Goal: Information Seeking & Learning: Learn about a topic

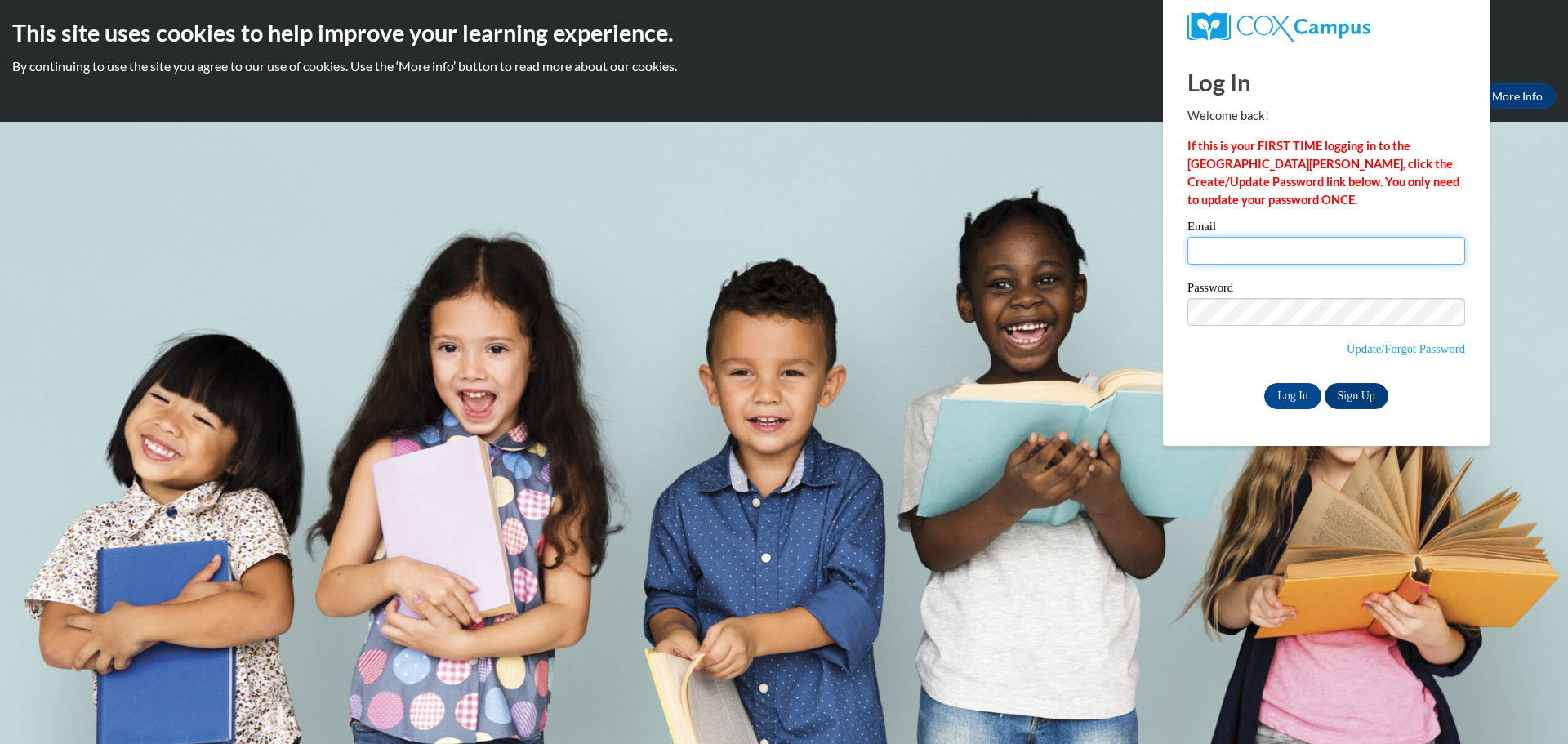
click at [1263, 243] on input "Email" at bounding box center [1325, 251] width 278 height 27
type input "sstueck@clintonville.k12.wi.us"
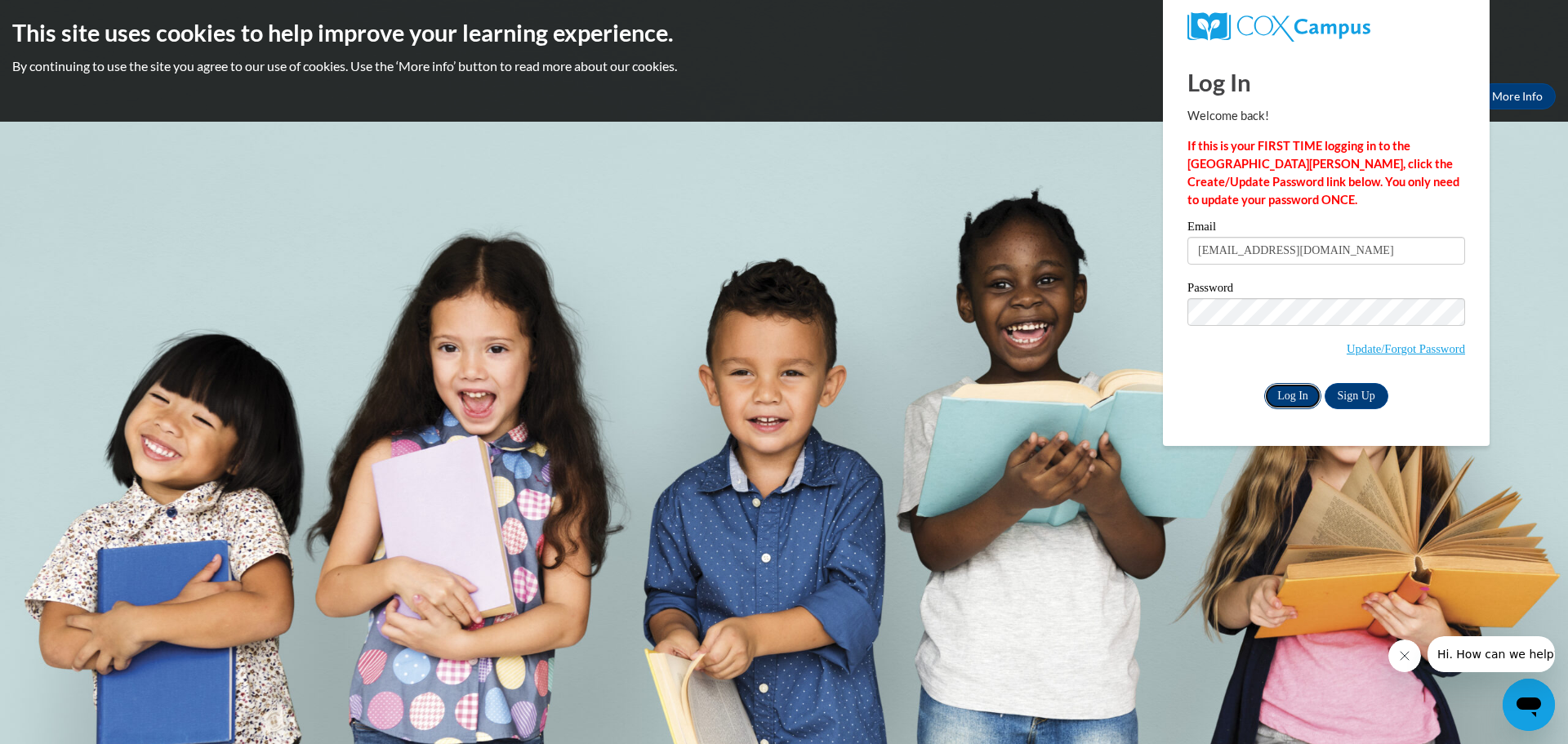
click at [1283, 388] on input "Log In" at bounding box center [1292, 396] width 57 height 27
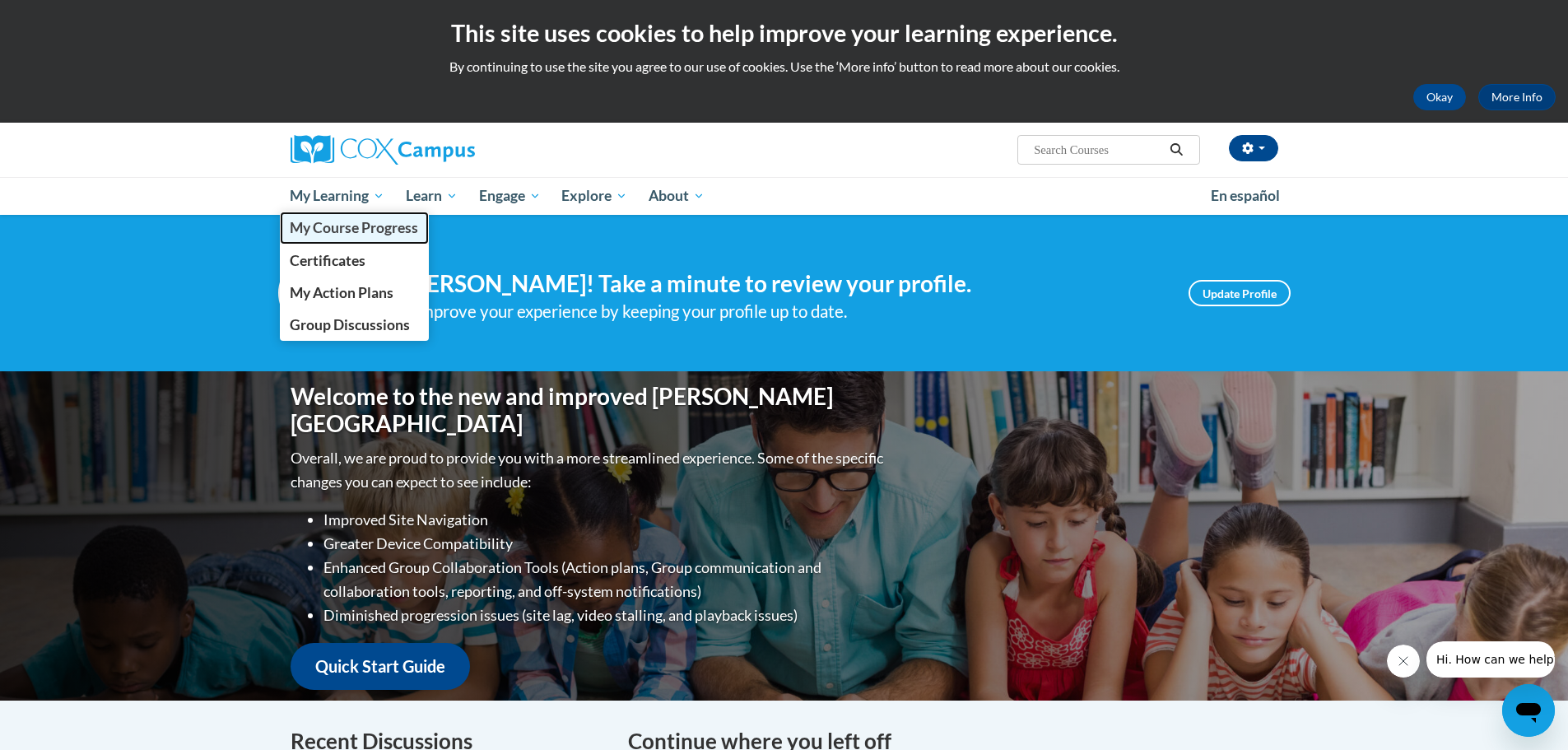
click at [341, 236] on span "My Course Progress" at bounding box center [354, 227] width 128 height 18
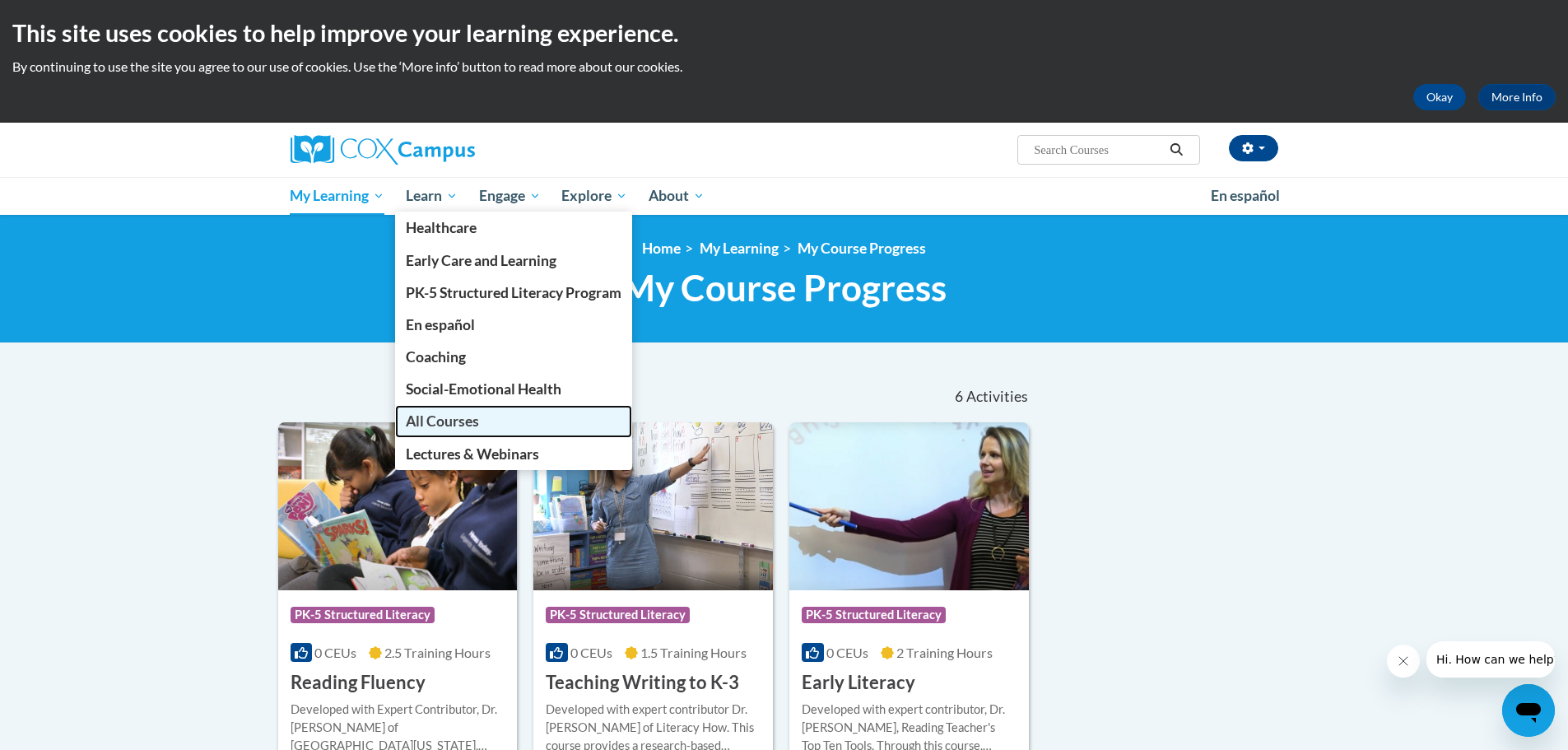
click at [466, 423] on span "All Courses" at bounding box center [441, 421] width 73 height 18
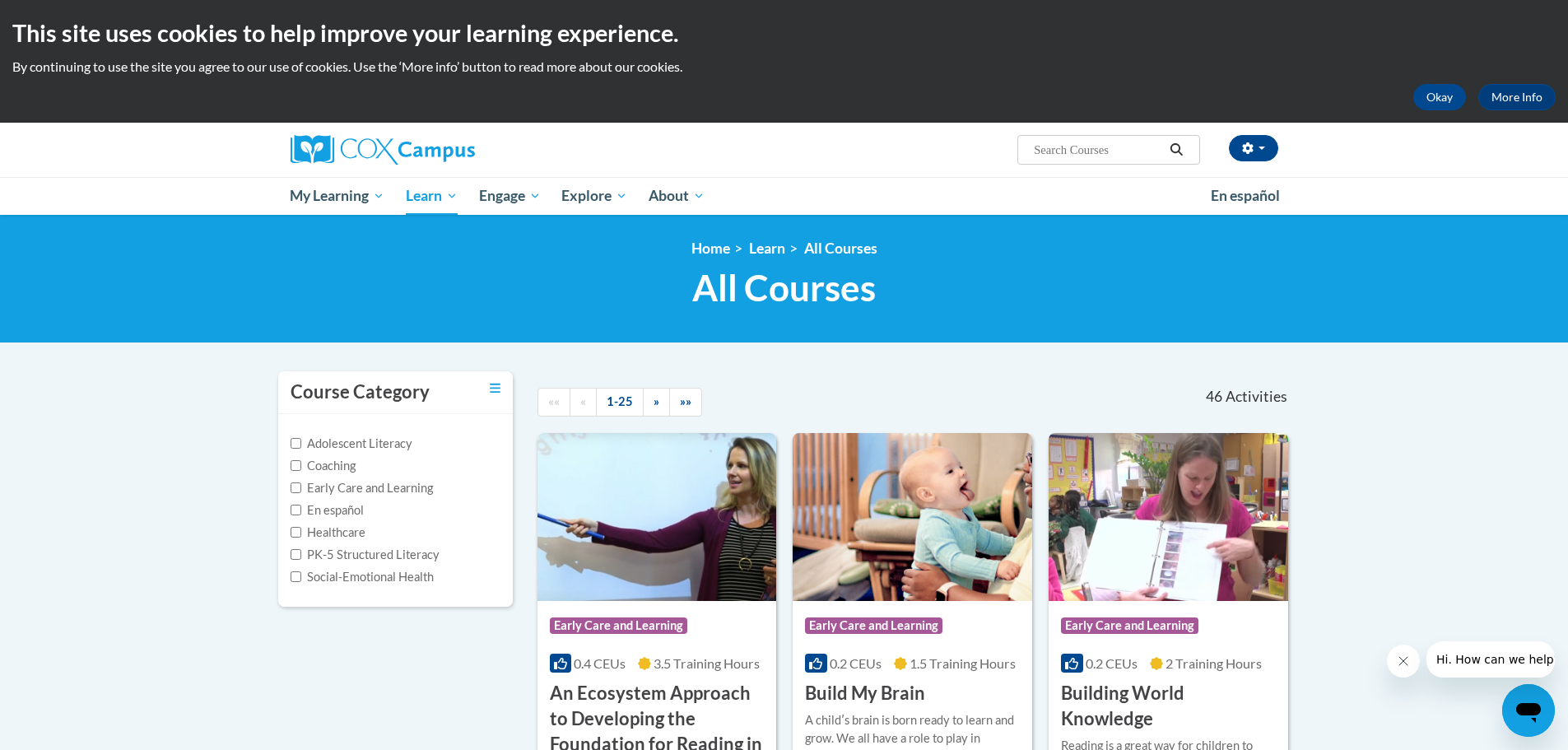
click at [352, 445] on label "Adolescent Literacy" at bounding box center [352, 444] width 122 height 18
click at [301, 445] on input "Adolescent Literacy" at bounding box center [296, 443] width 11 height 11
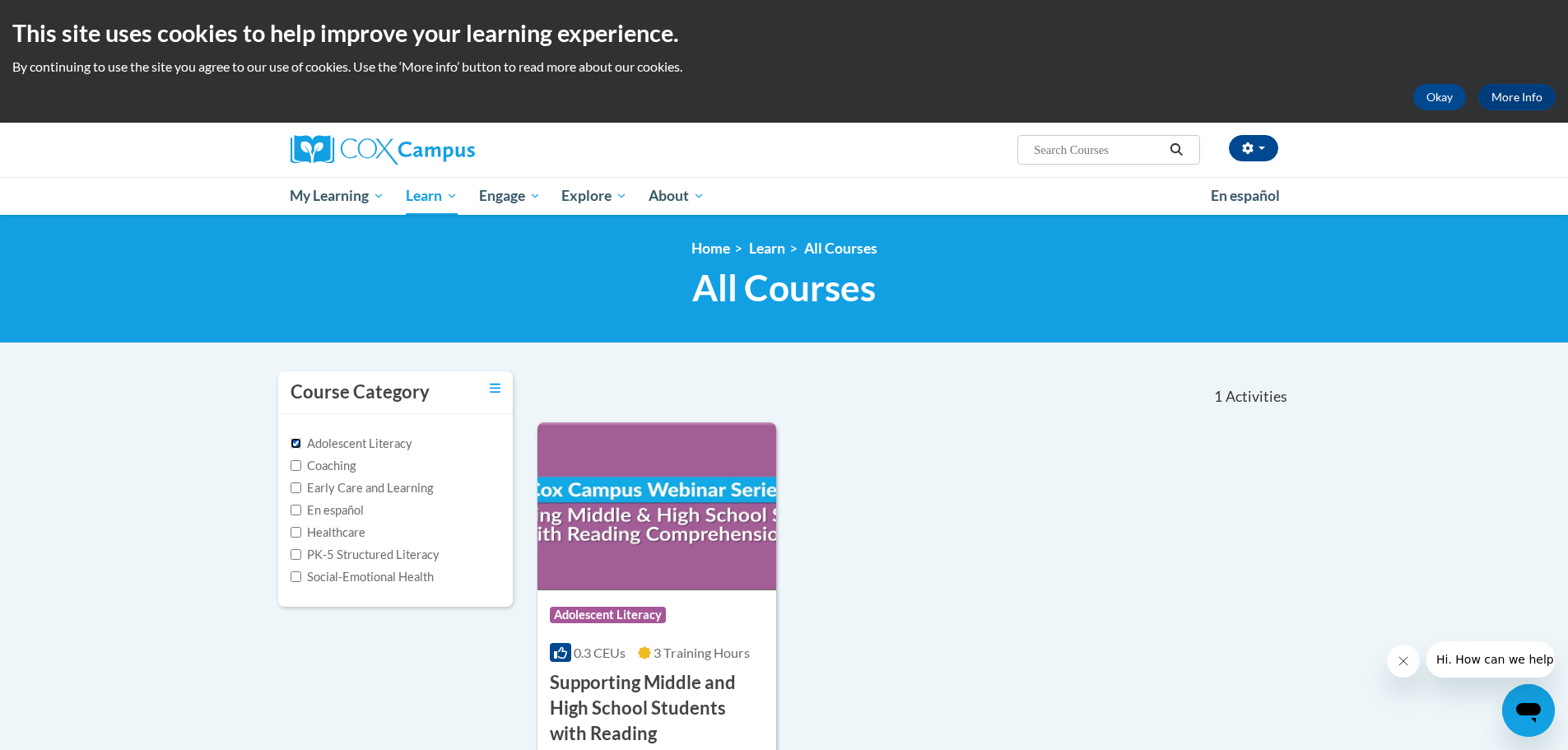
click at [296, 442] on input "Adolescent Literacy" at bounding box center [296, 443] width 11 height 11
checkbox input "false"
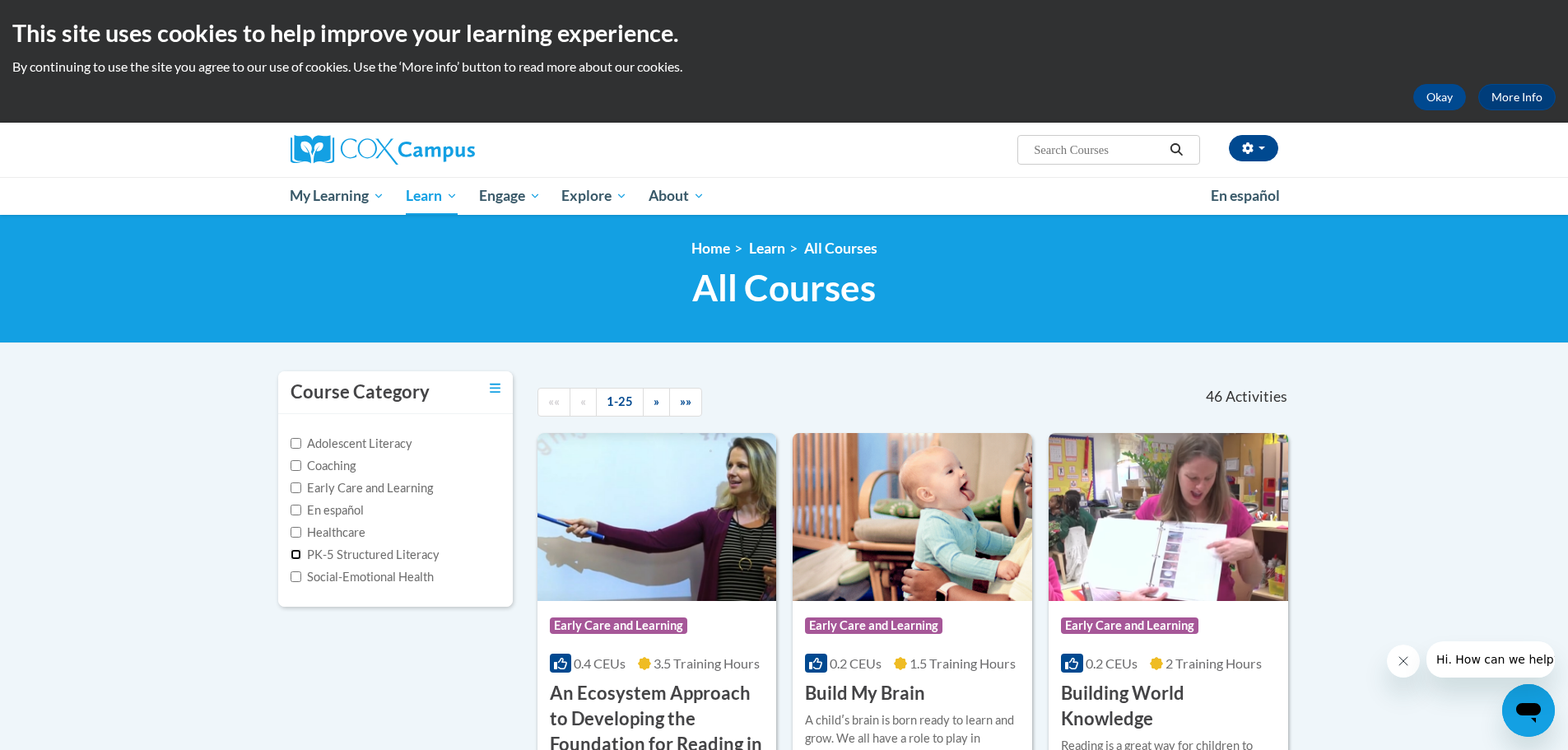
click at [294, 557] on input "PK-5 Structured Literacy" at bounding box center [296, 555] width 11 height 11
checkbox input "true"
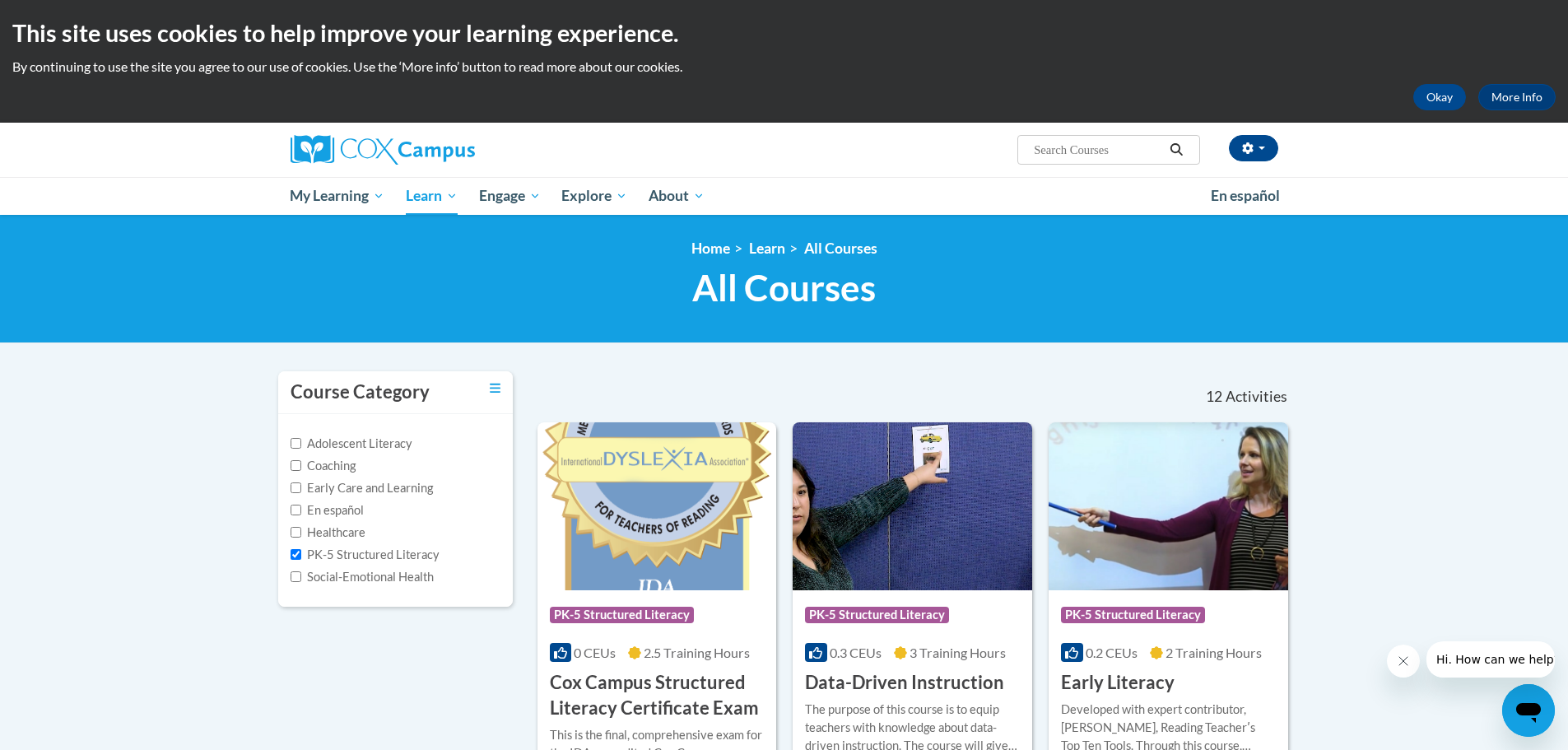
click at [1093, 144] on input "Search..." at bounding box center [1098, 150] width 132 height 19
click at [1126, 139] on span "Search Search..." at bounding box center [1108, 150] width 182 height 30
click at [1061, 155] on input "Search..." at bounding box center [1098, 150] width 132 height 19
type input "systematic and explicit instruction"
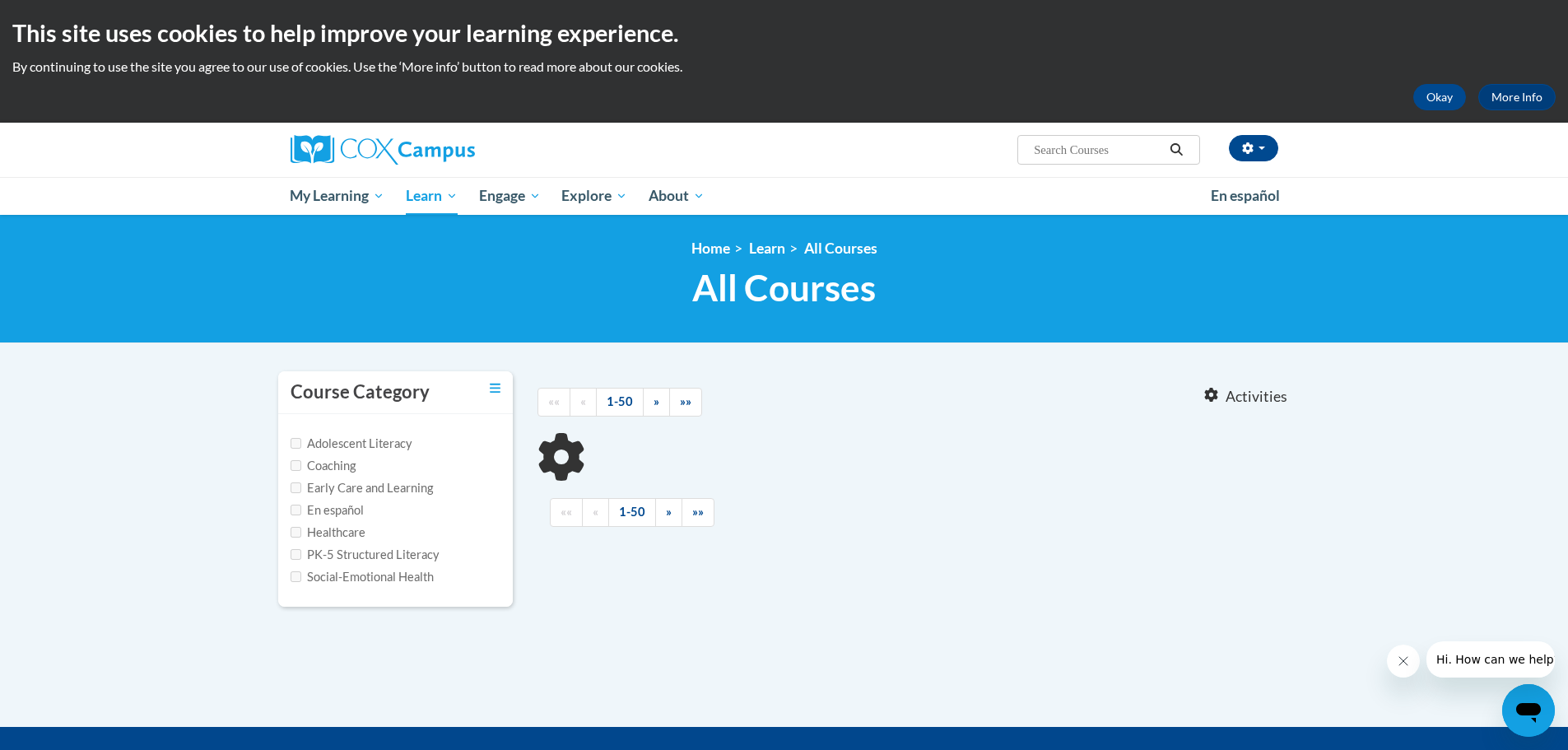
type input "systematic and explicit instruction"
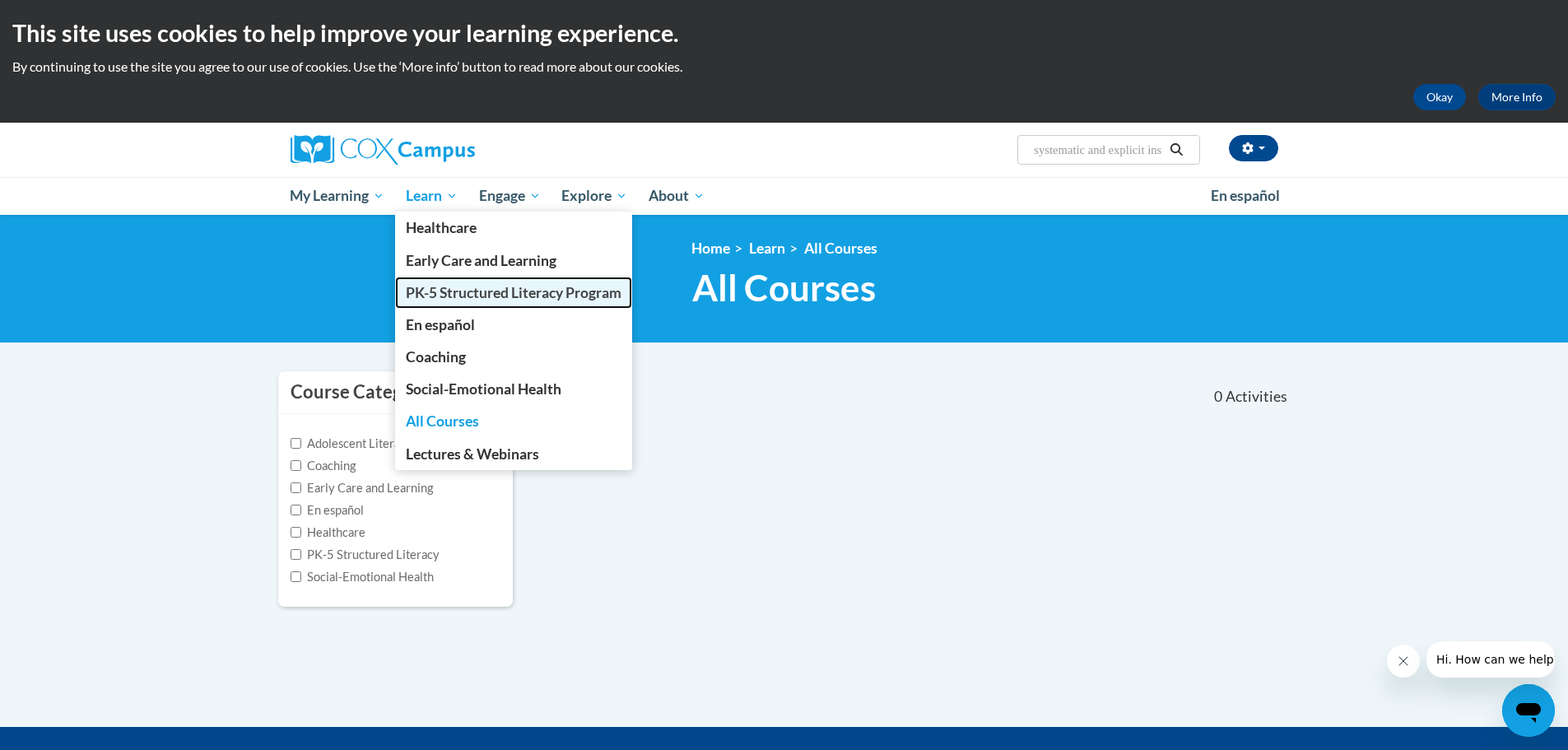
click at [430, 292] on span "PK-5 Structured Literacy Program" at bounding box center [513, 293] width 216 height 18
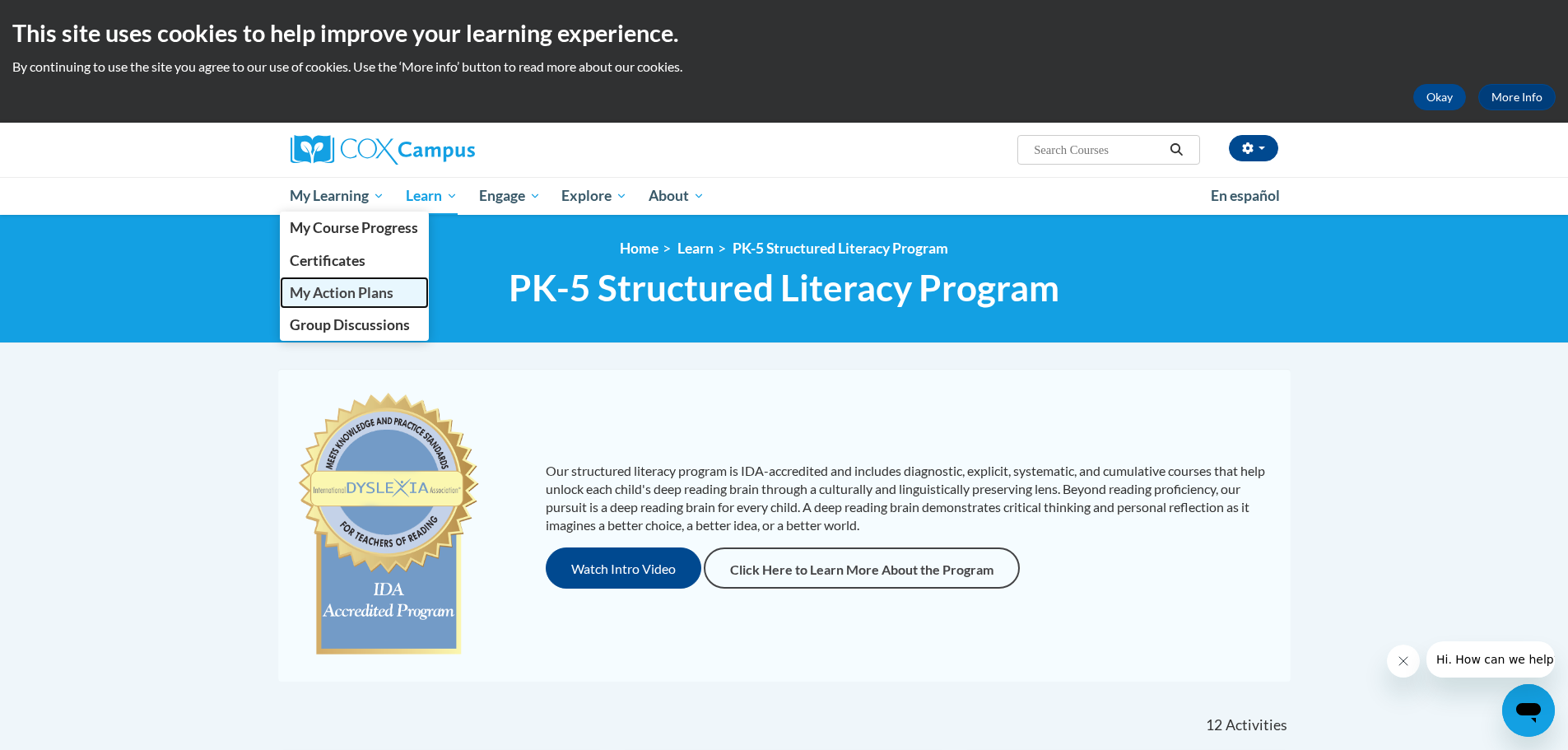
click at [345, 299] on span "My Action Plans" at bounding box center [342, 293] width 103 height 18
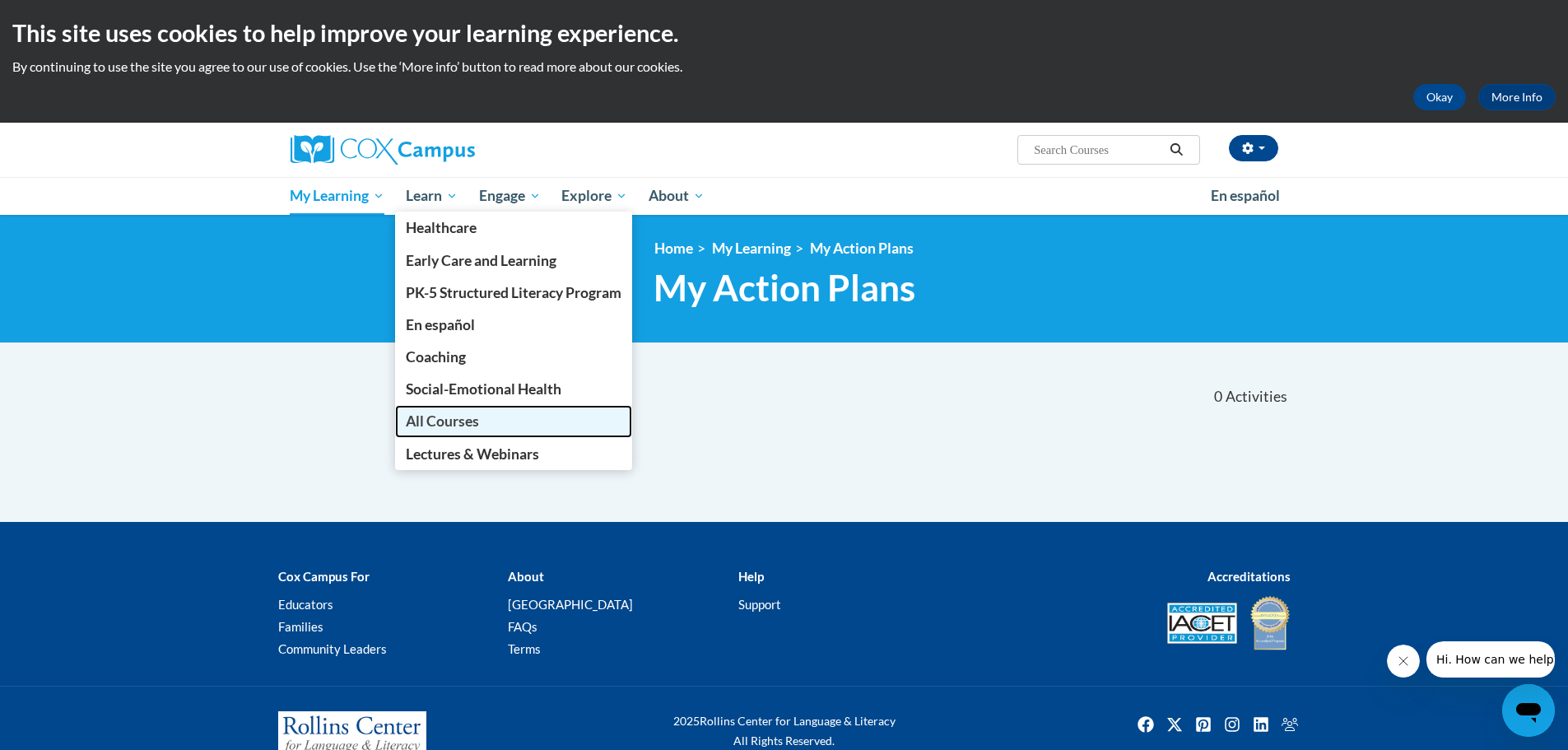
click at [421, 432] on link "All Courses" at bounding box center [513, 421] width 237 height 32
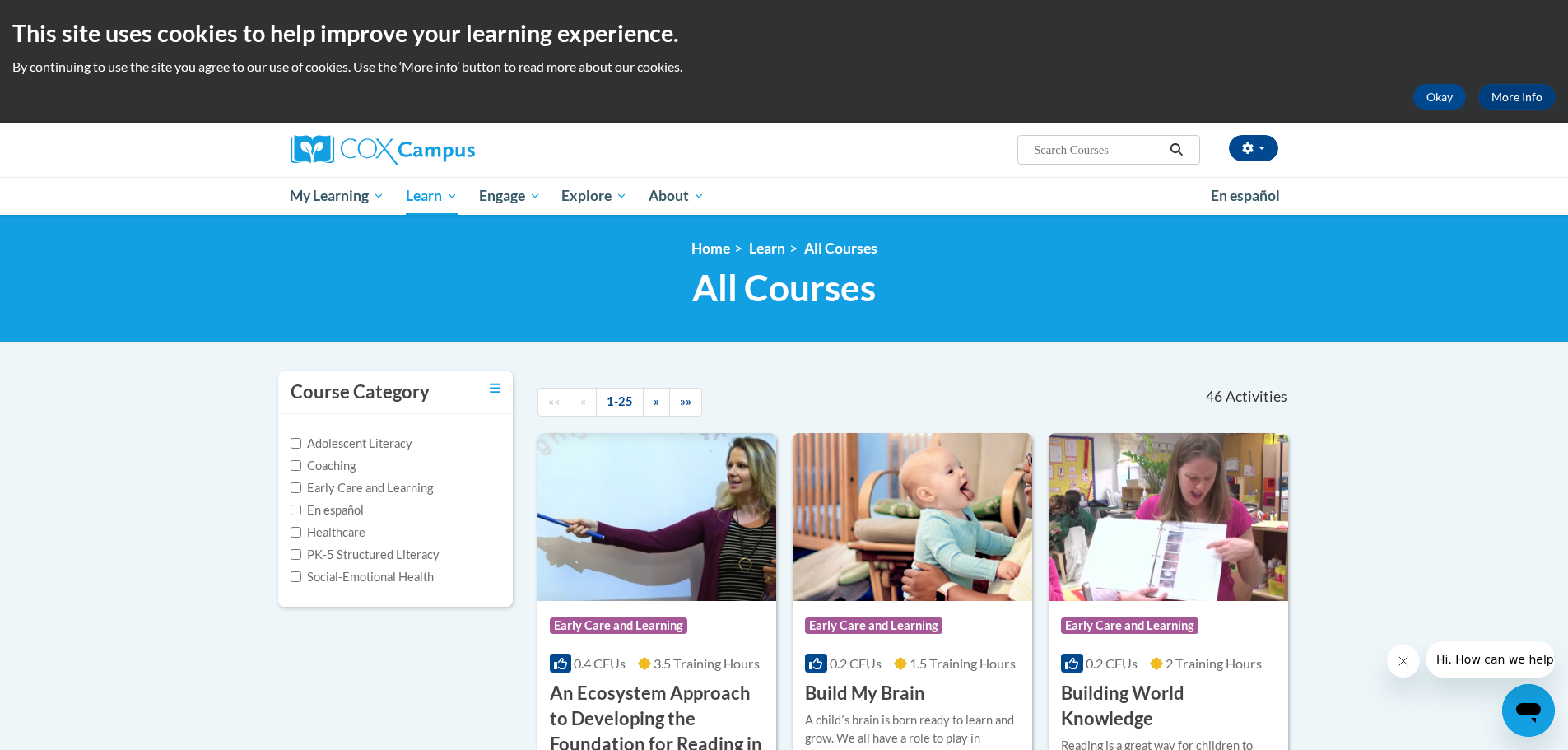
click at [1162, 151] on input "Search..." at bounding box center [1098, 150] width 132 height 19
type input "systematic"
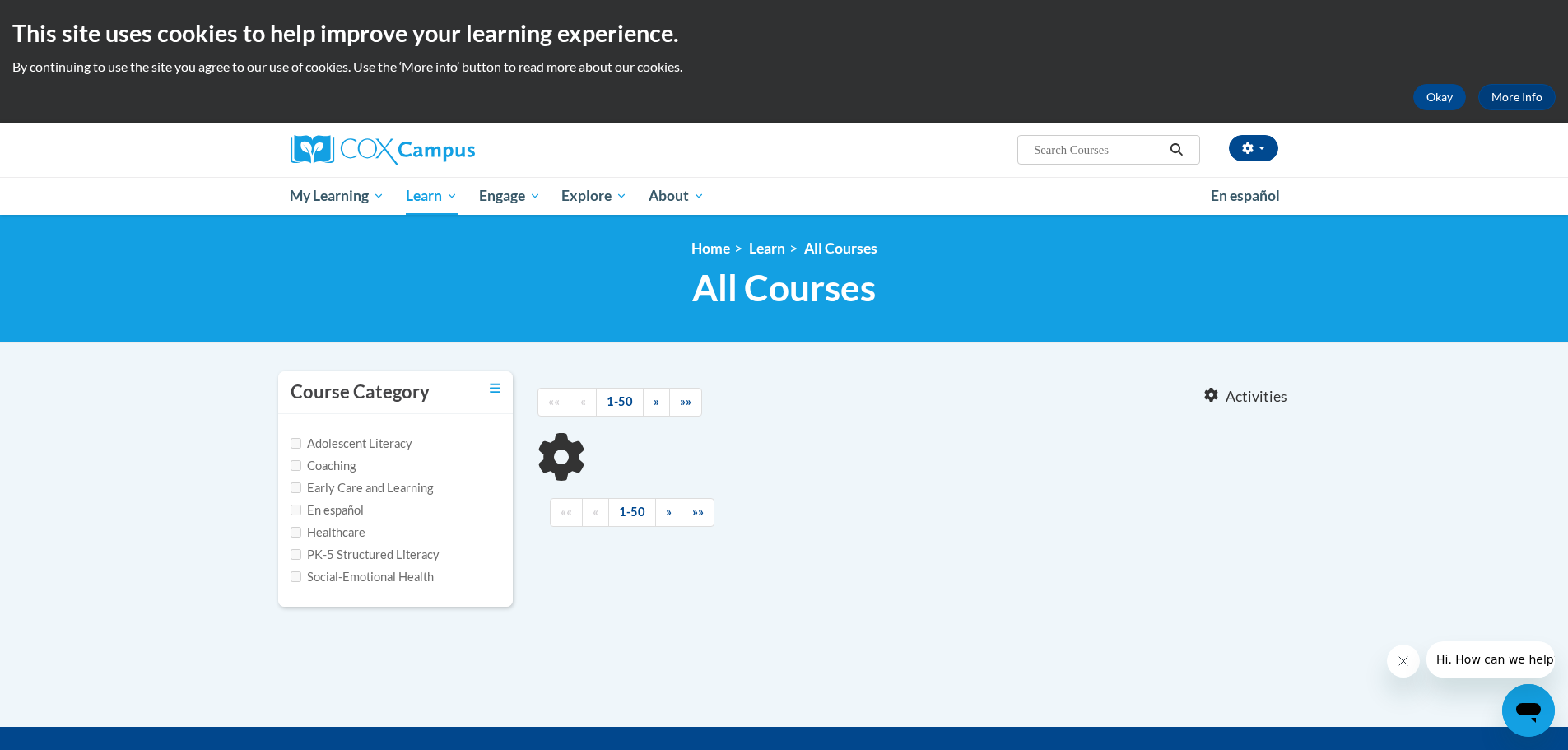
type input "systematic"
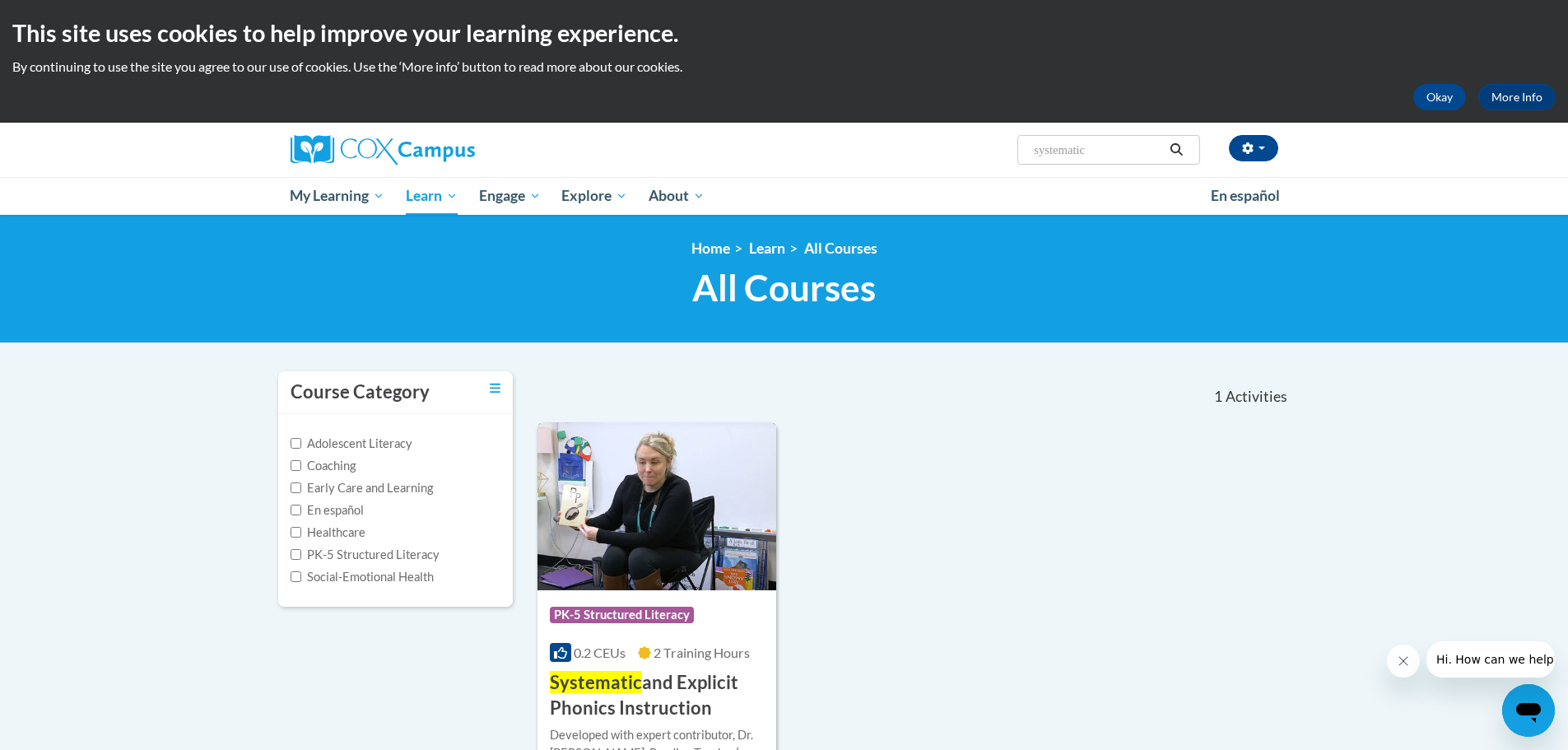
click at [664, 491] on img at bounding box center [657, 506] width 239 height 168
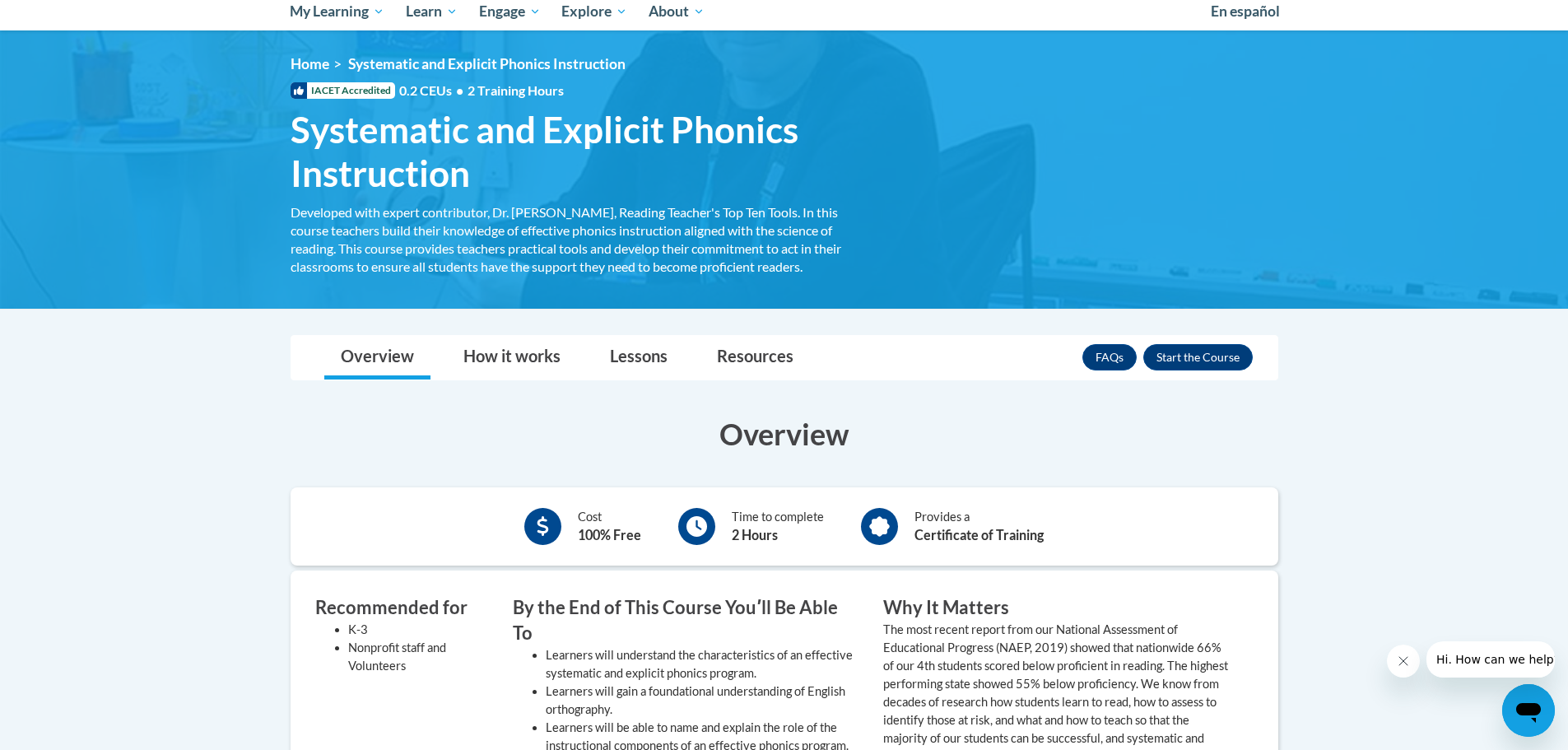
scroll to position [164, 0]
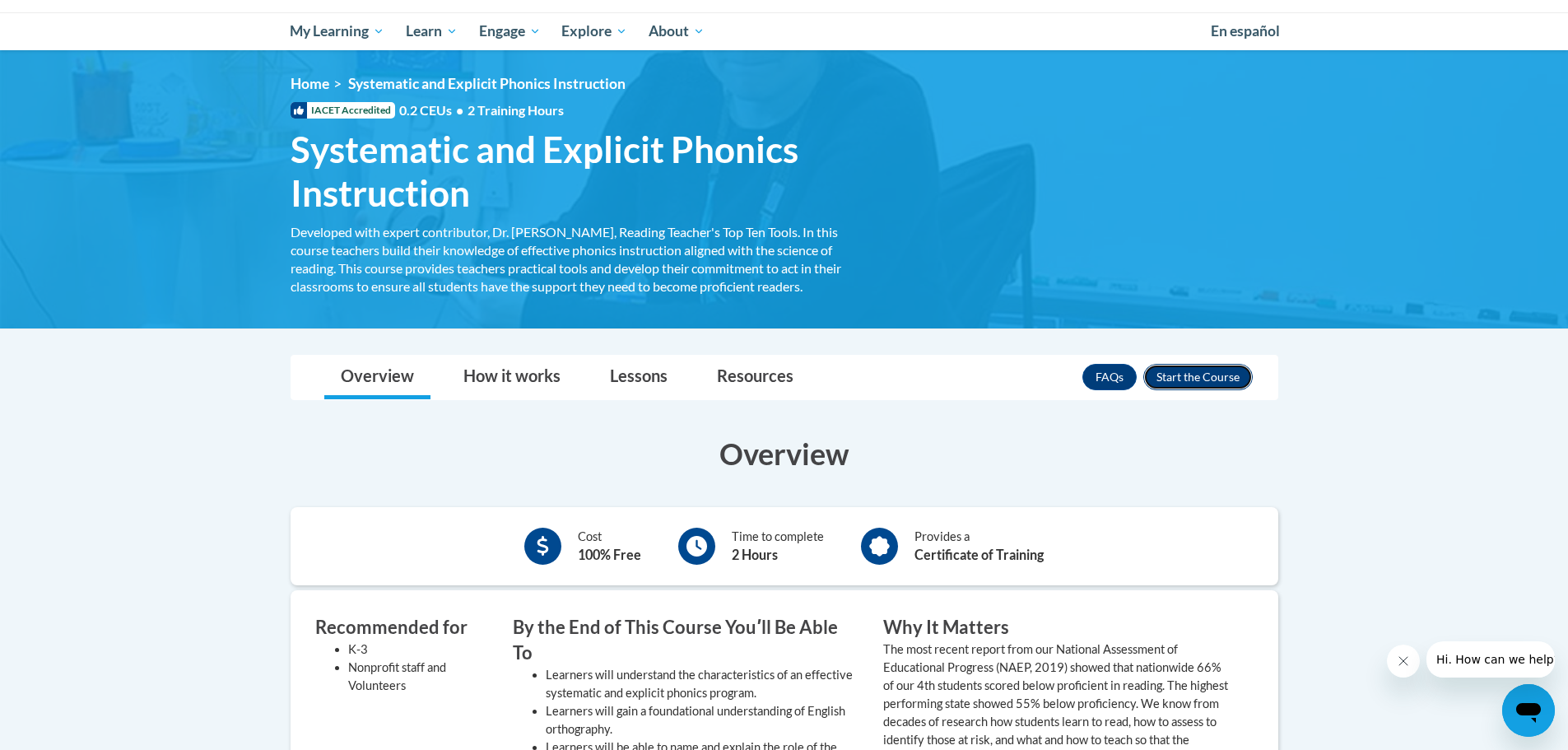
click at [1217, 375] on button "Enroll" at bounding box center [1198, 377] width 110 height 27
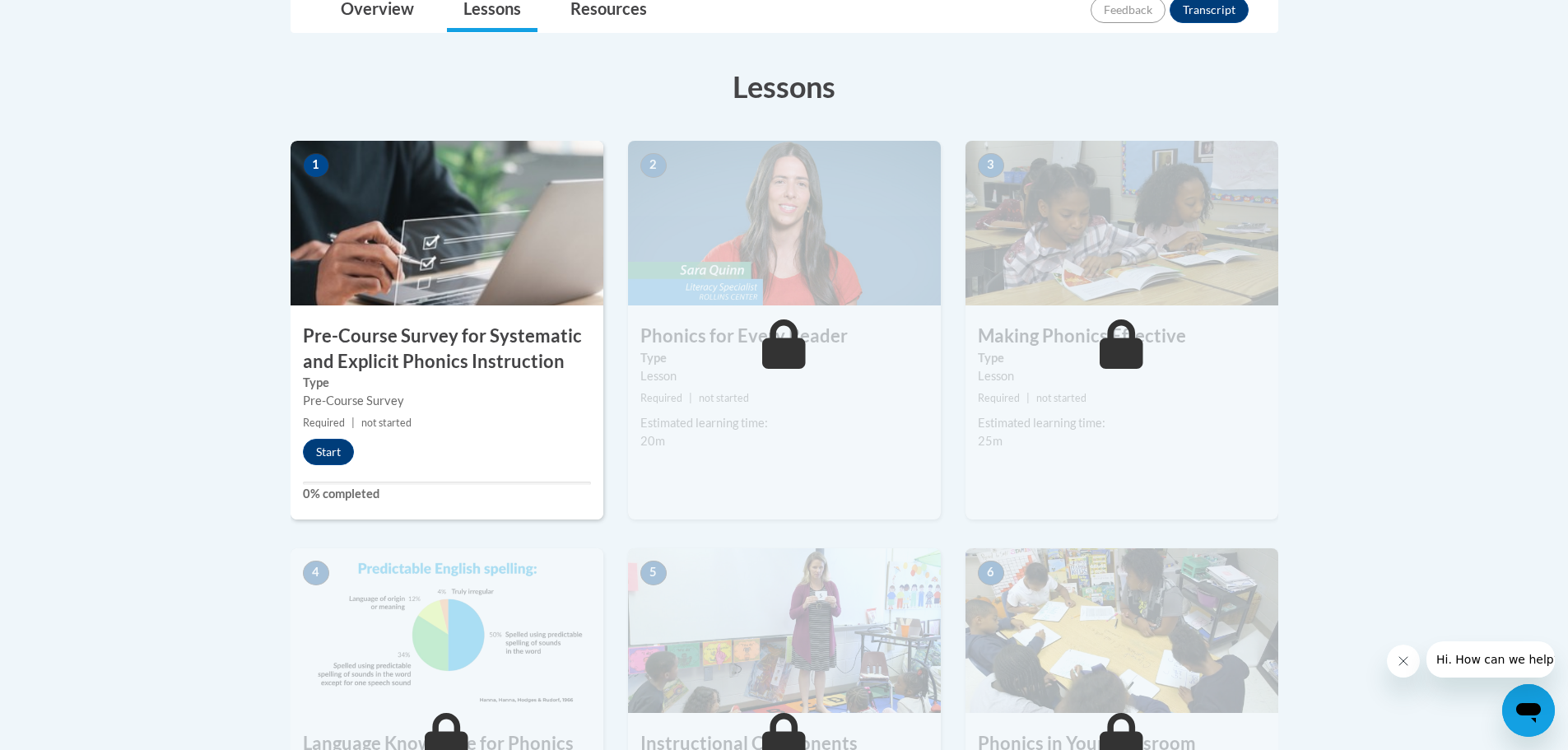
scroll to position [412, 0]
click at [471, 299] on img at bounding box center [447, 224] width 313 height 164
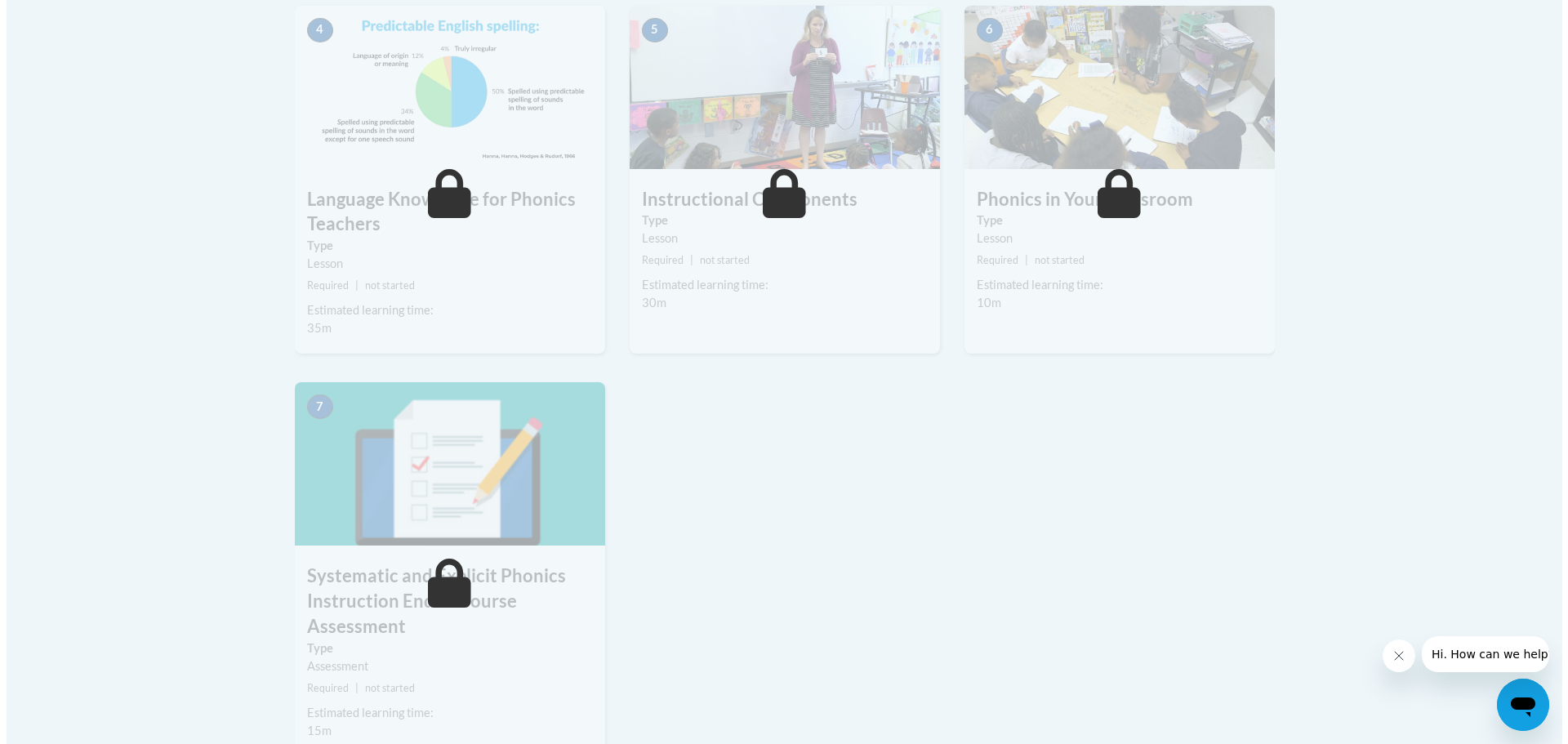
scroll to position [490, 0]
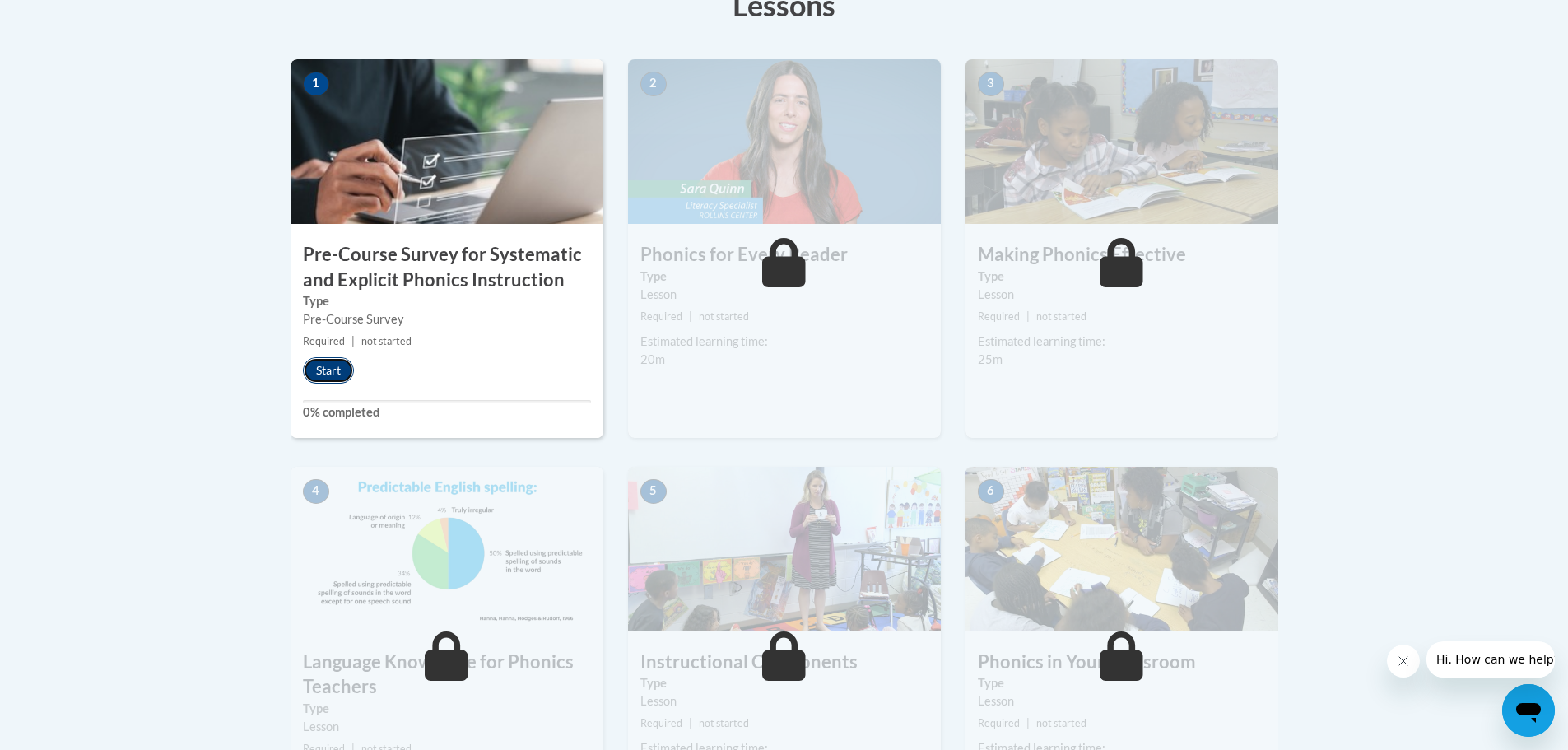
click at [311, 375] on button "Start" at bounding box center [328, 370] width 51 height 27
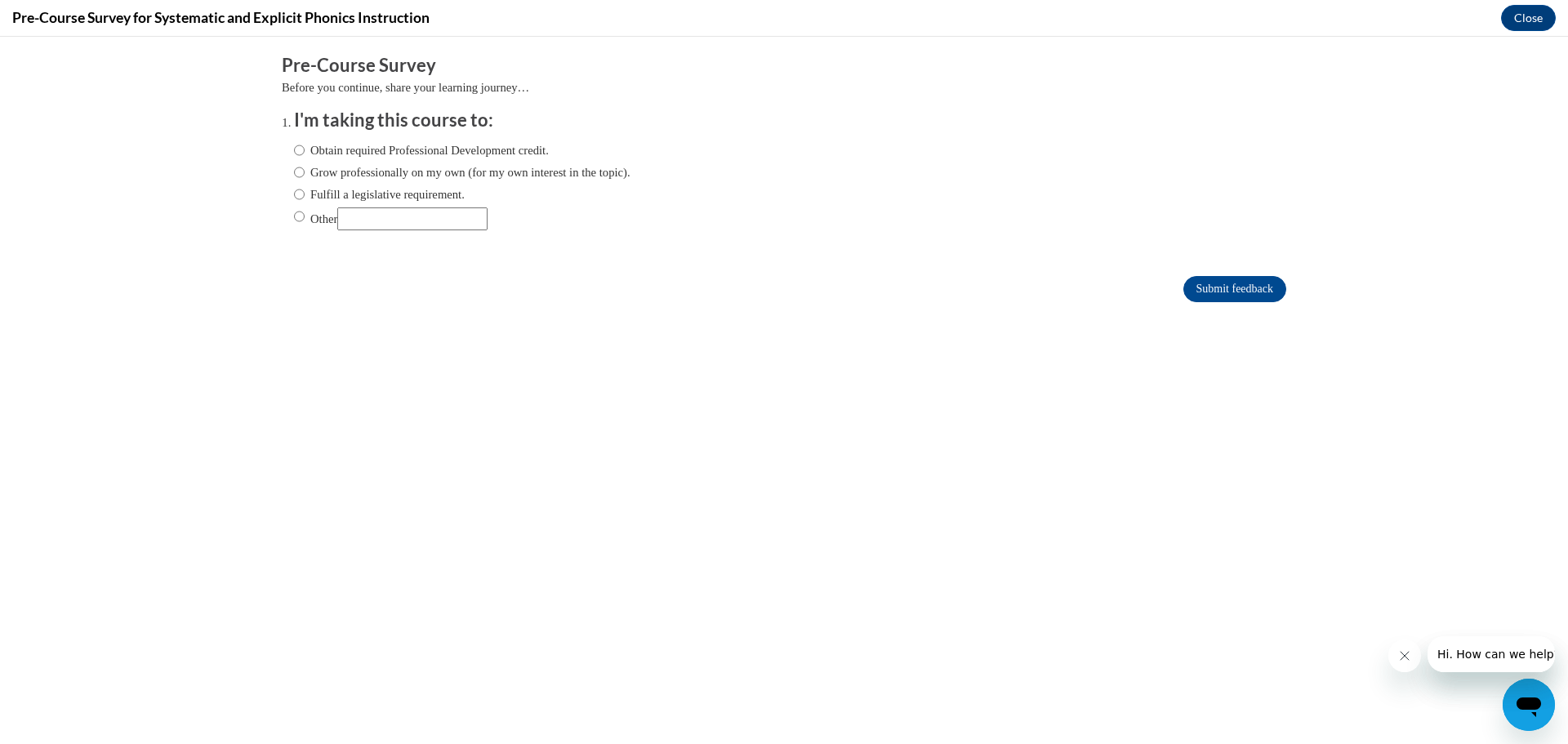
scroll to position [0, 0]
click at [406, 187] on label "Fulfill a legislative requirement." at bounding box center [379, 194] width 170 height 18
click at [305, 187] on input "Fulfill a legislative requirement." at bounding box center [299, 194] width 11 height 18
radio input "true"
click at [1240, 296] on input "Submit feedback" at bounding box center [1235, 289] width 103 height 27
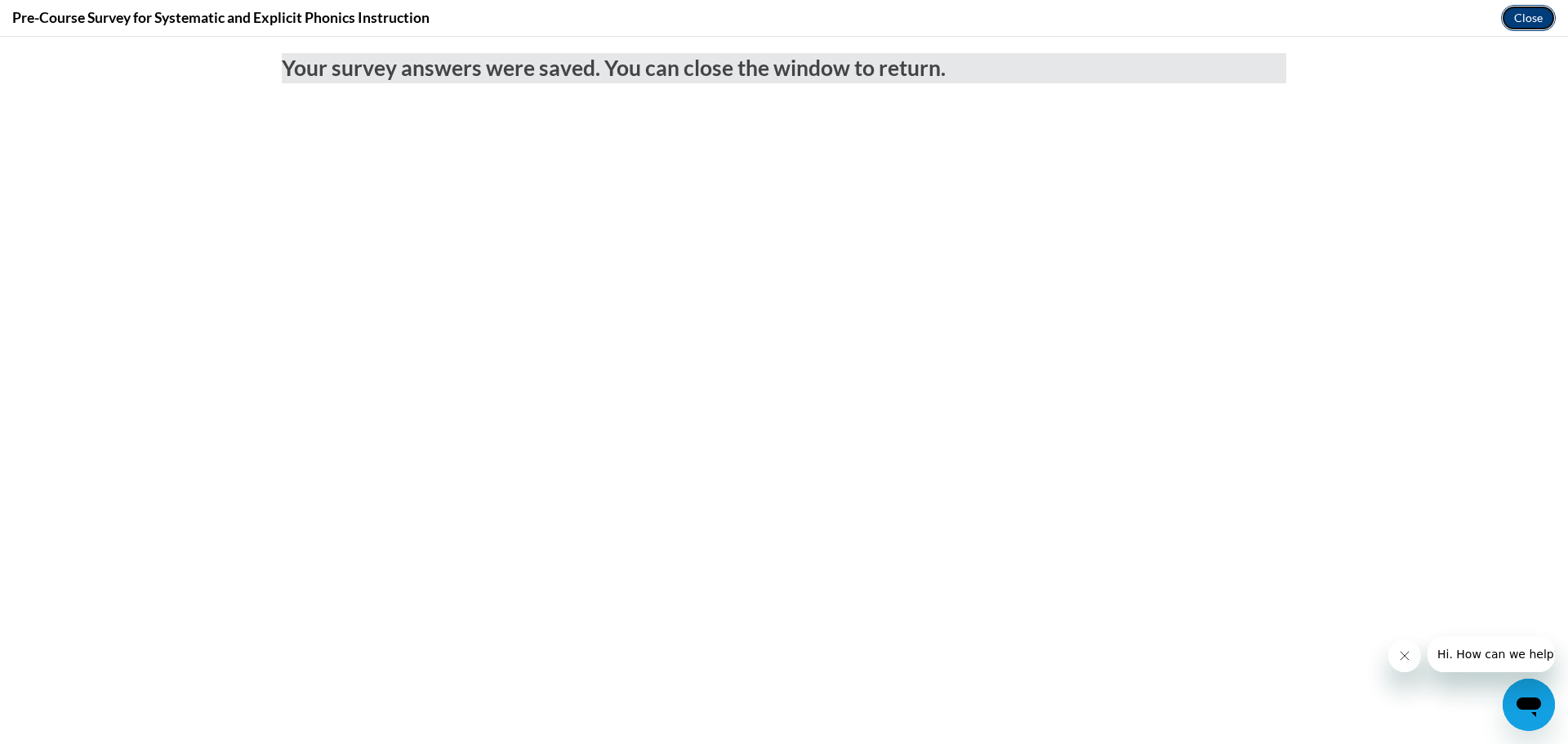
click at [1519, 19] on button "Close" at bounding box center [1528, 17] width 55 height 27
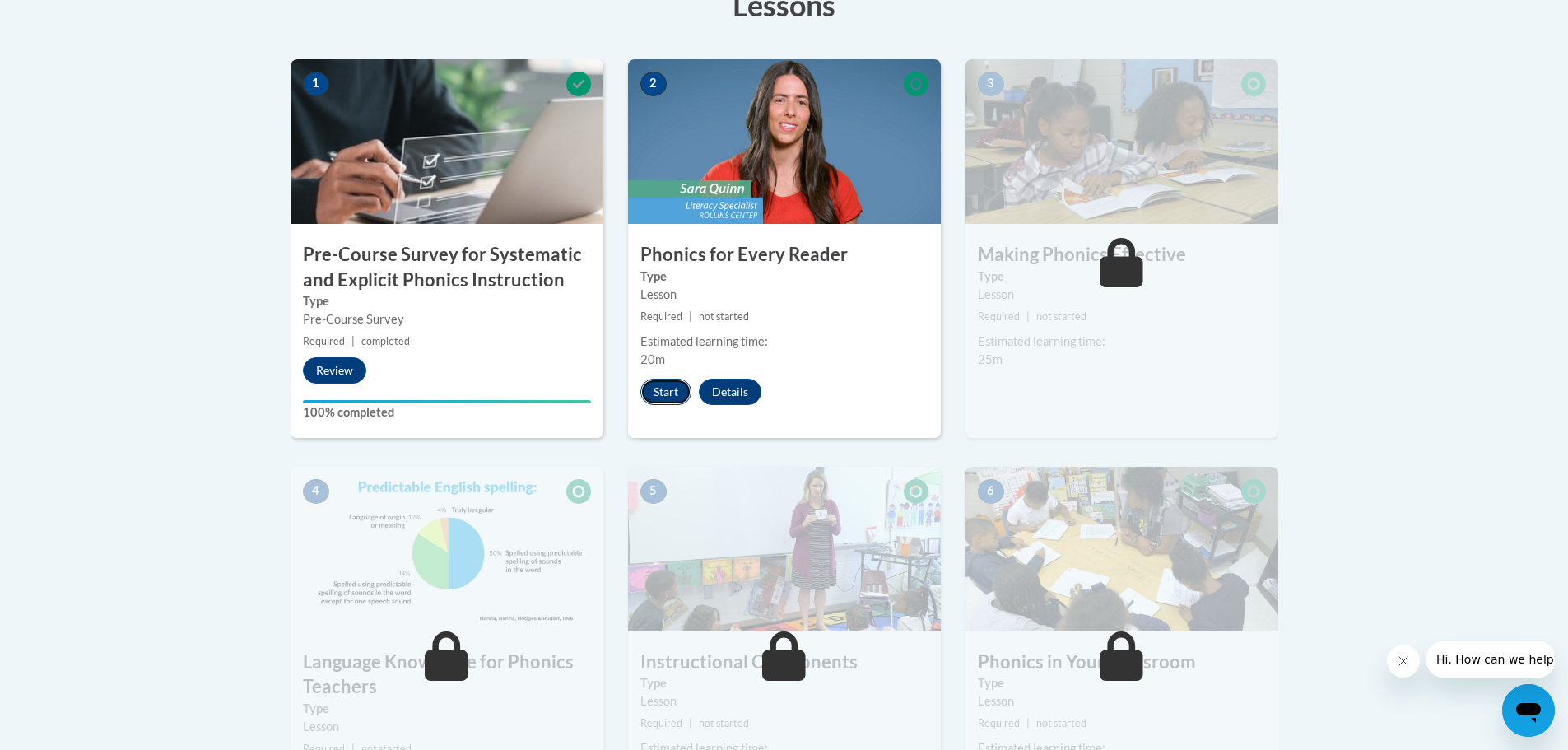
click at [650, 394] on button "Start" at bounding box center [666, 392] width 51 height 27
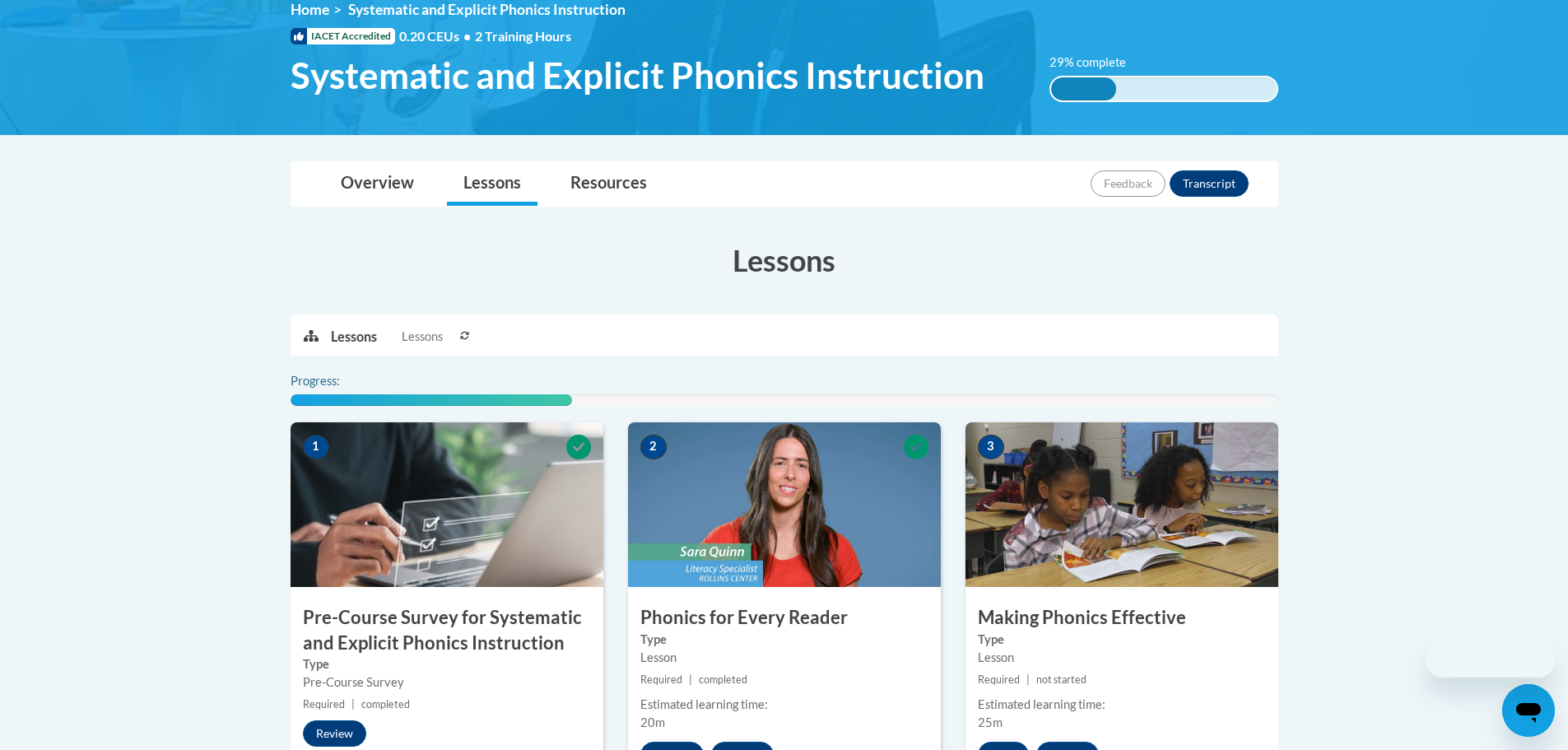
scroll to position [247, 0]
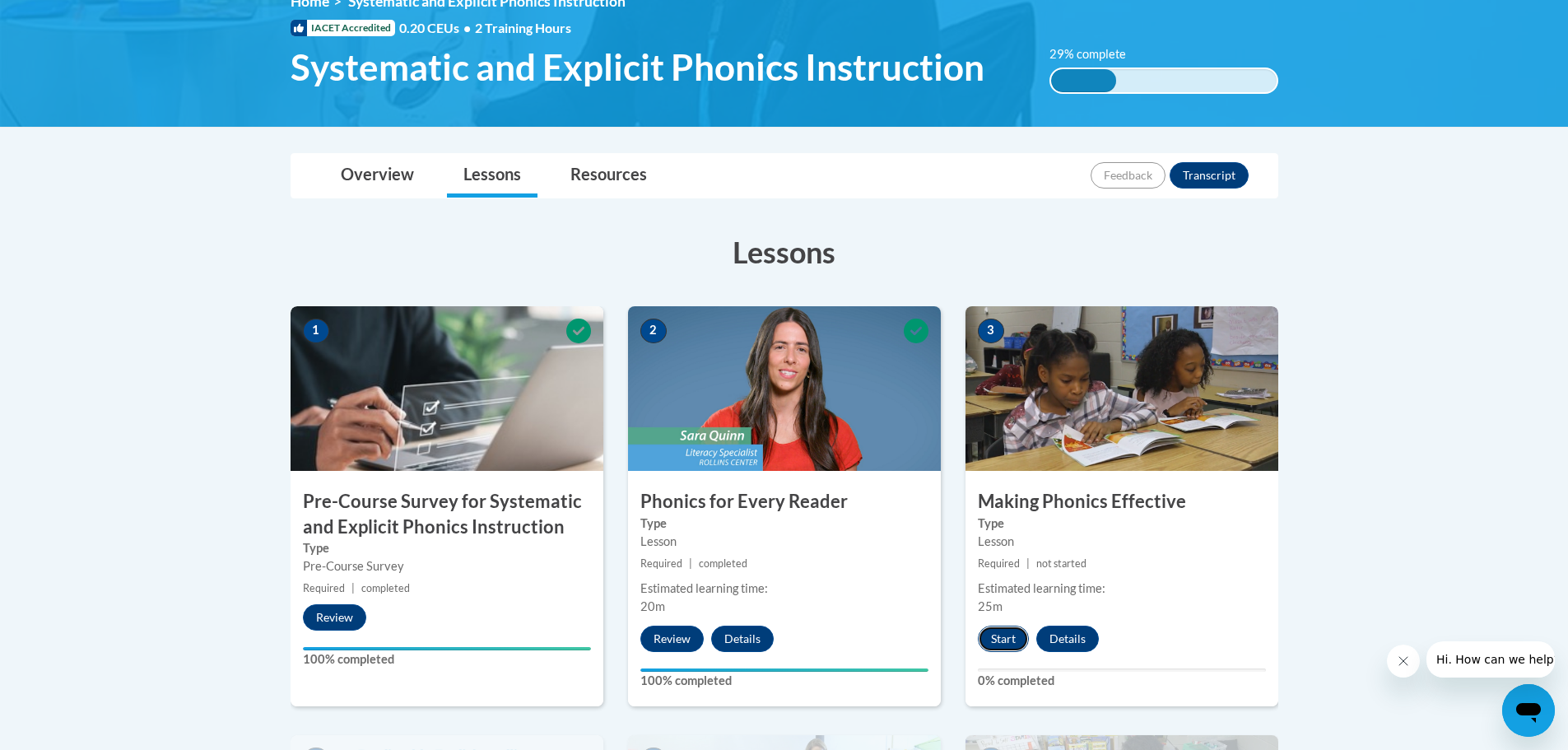
click at [1014, 633] on button "Start" at bounding box center [1003, 638] width 51 height 27
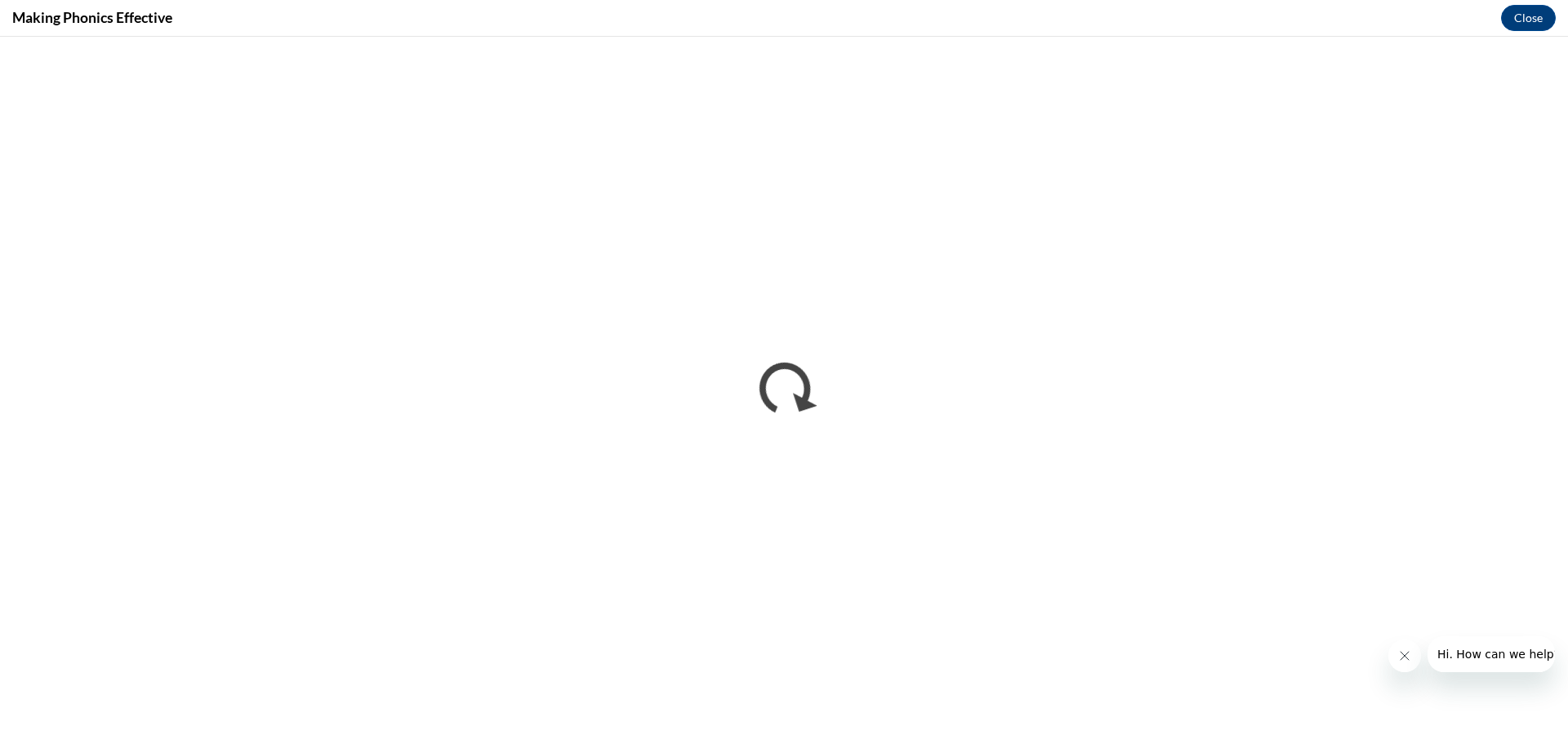
scroll to position [0, 0]
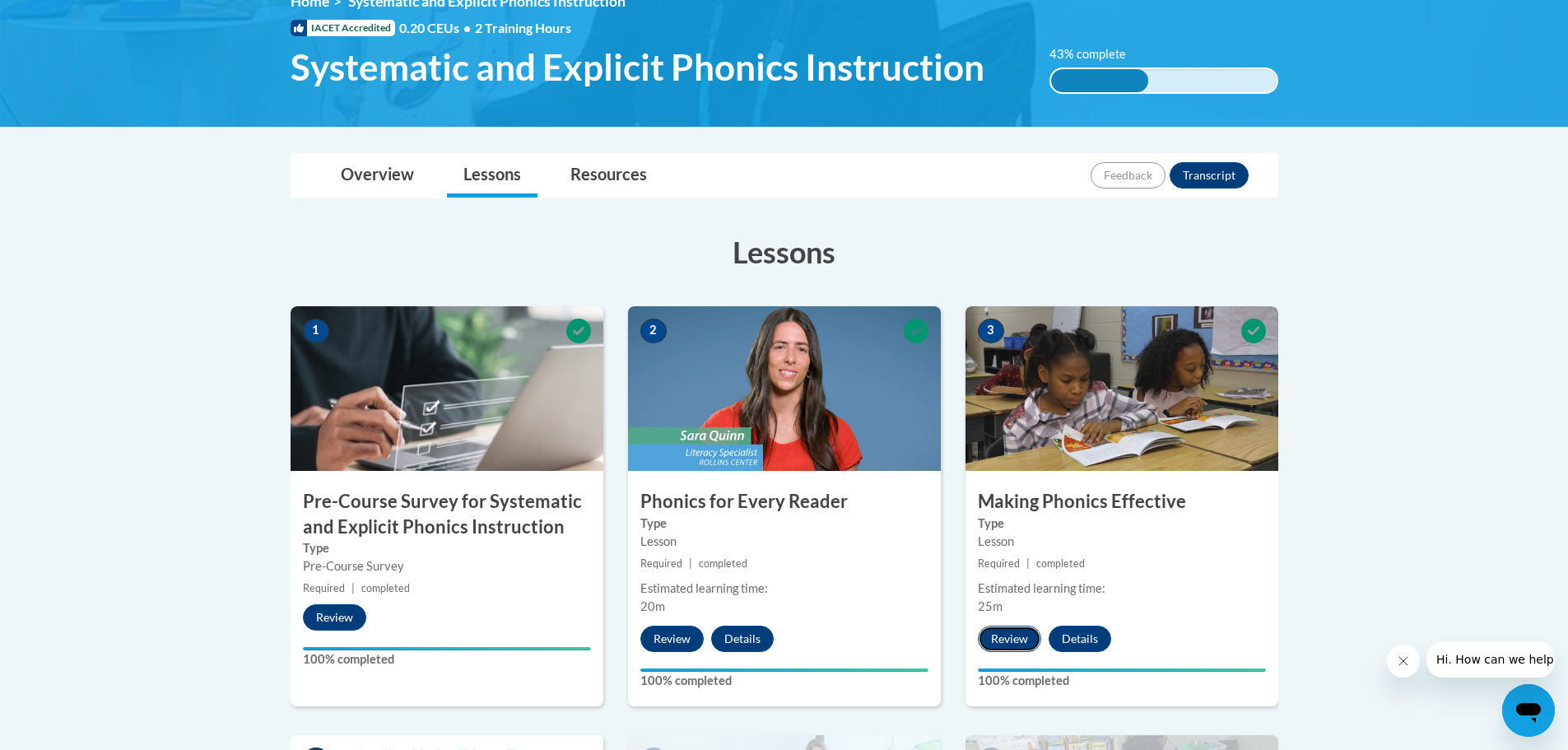
click at [1028, 644] on button "Review" at bounding box center [1009, 638] width 64 height 27
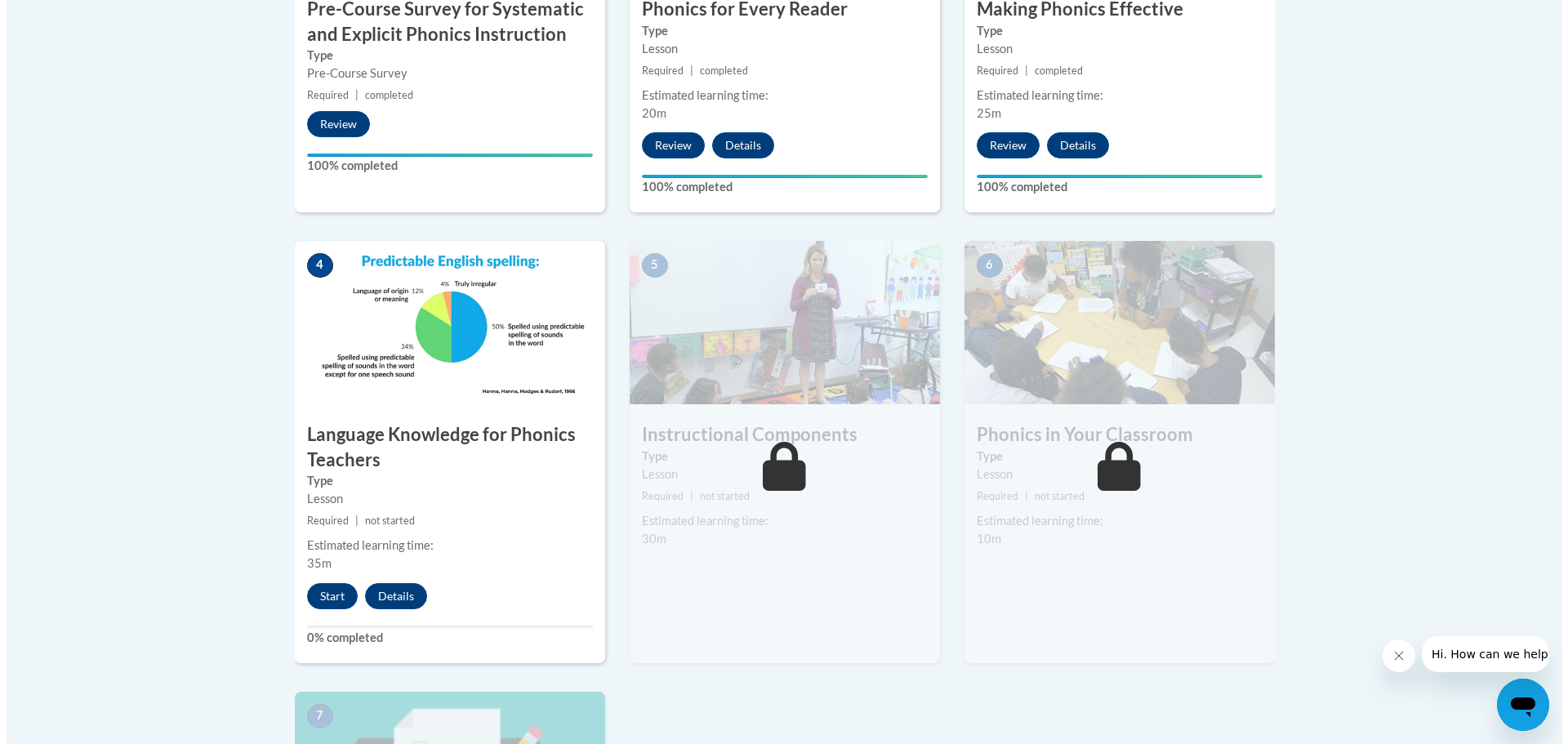
scroll to position [735, 0]
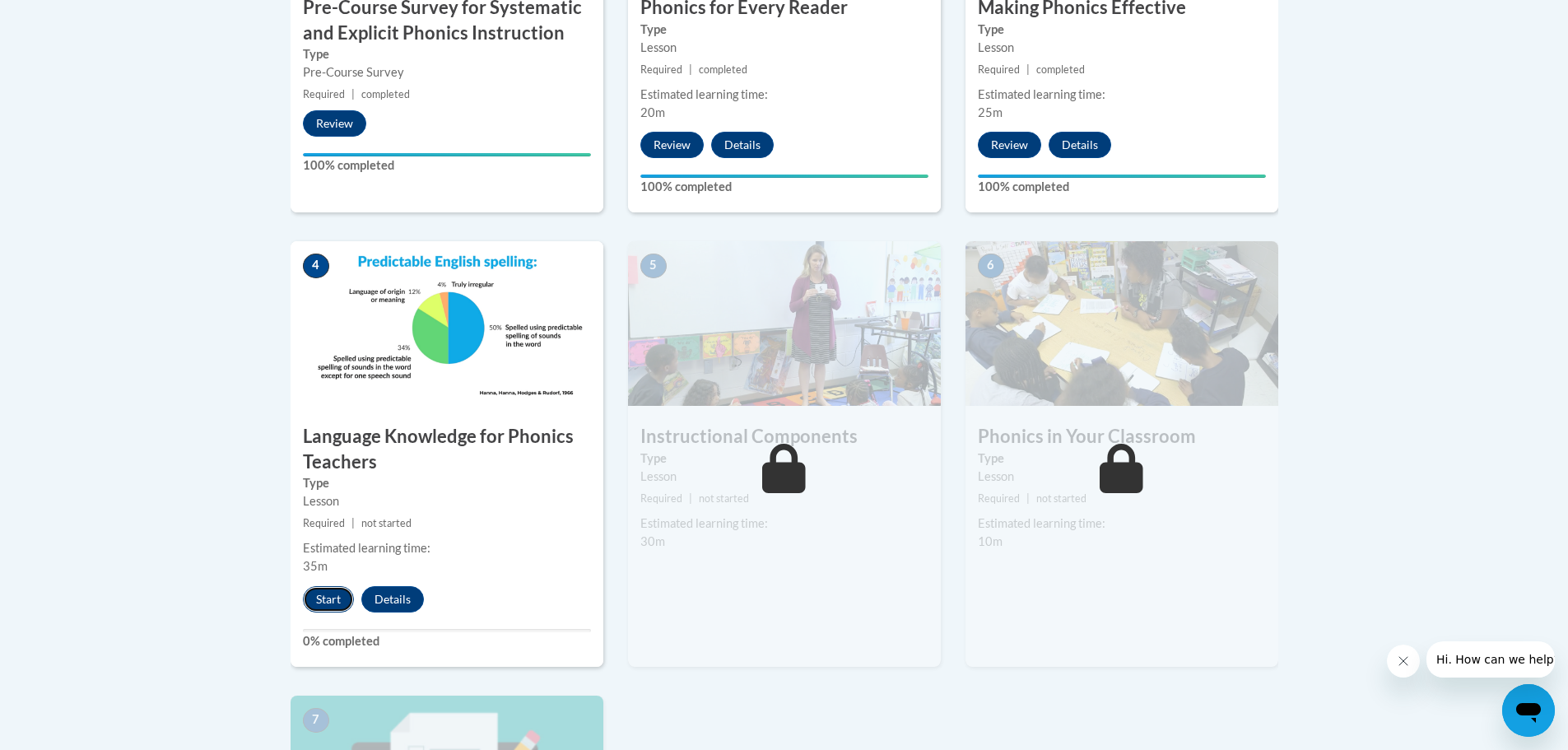
click at [323, 599] on button "Start" at bounding box center [328, 599] width 51 height 27
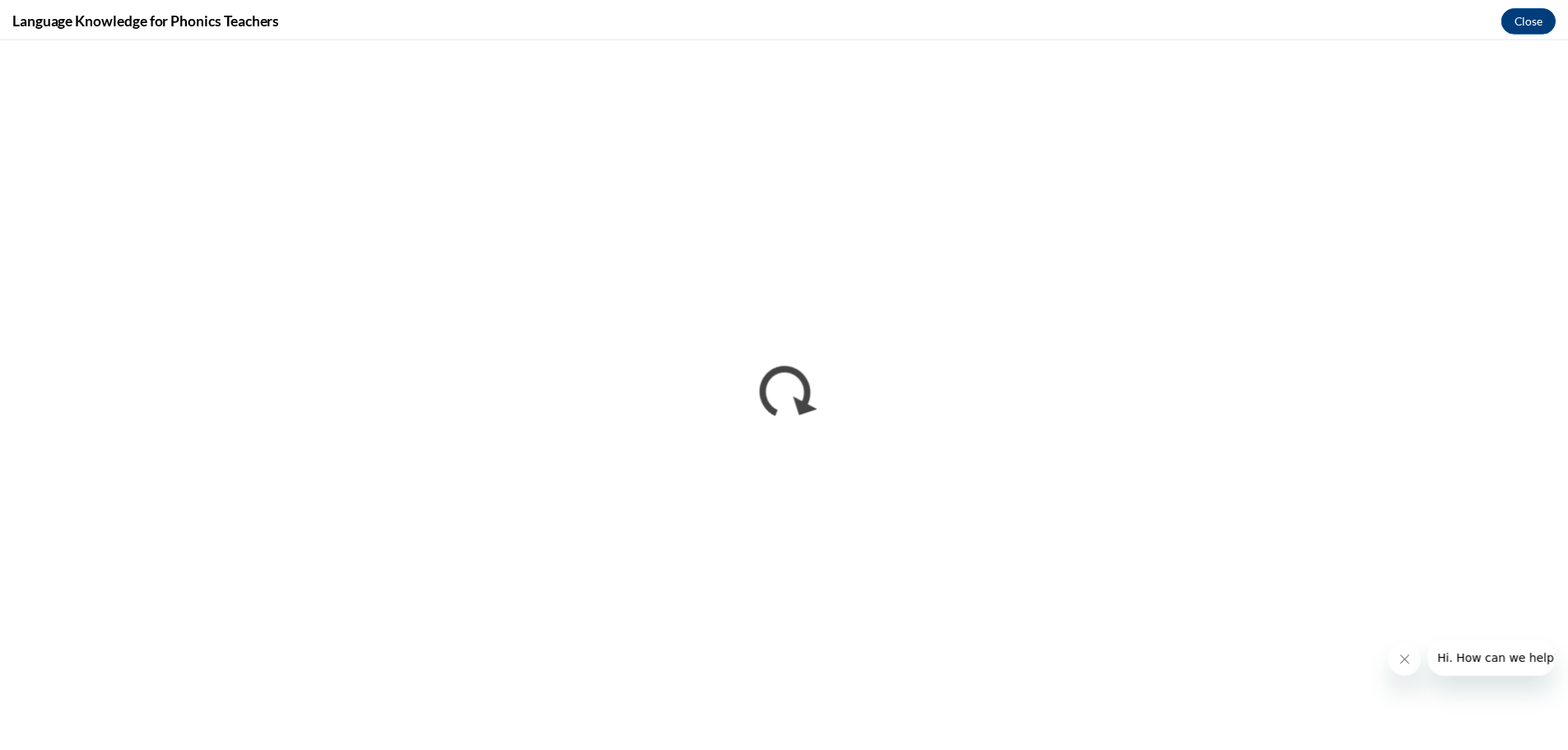
scroll to position [0, 0]
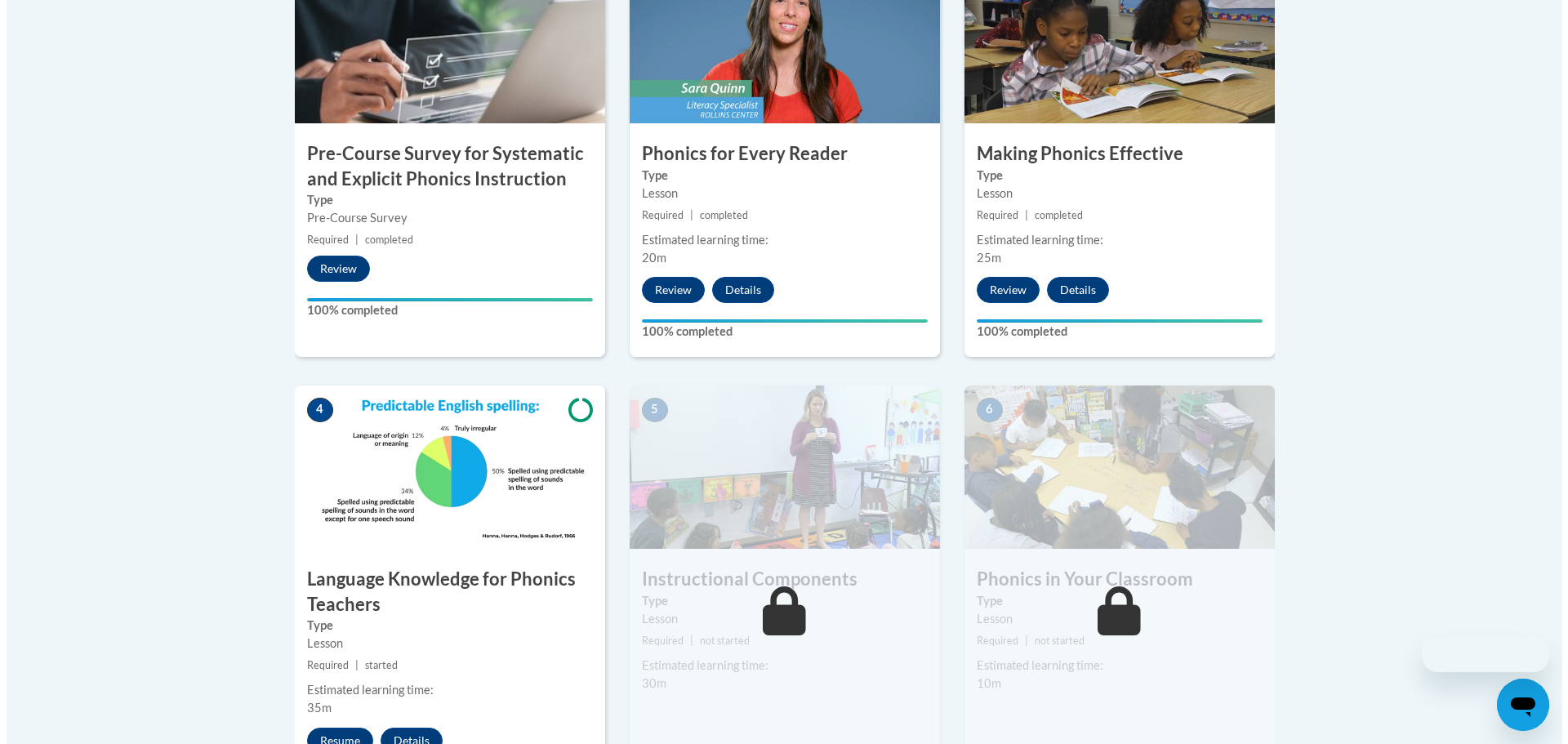
scroll to position [831, 0]
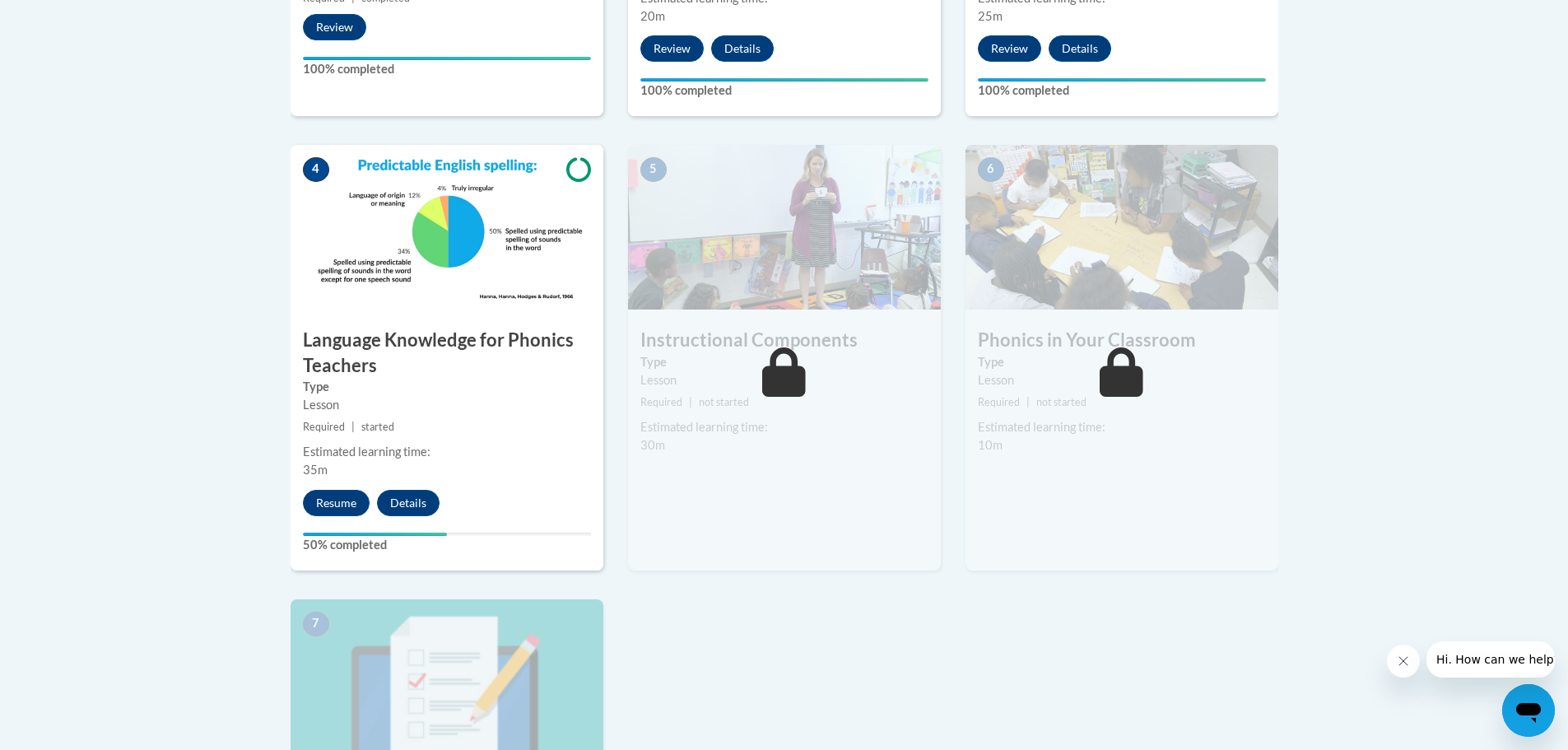
click at [778, 341] on h3 "Instructional Components" at bounding box center [784, 341] width 313 height 26
click at [343, 498] on button "Resume" at bounding box center [336, 502] width 66 height 27
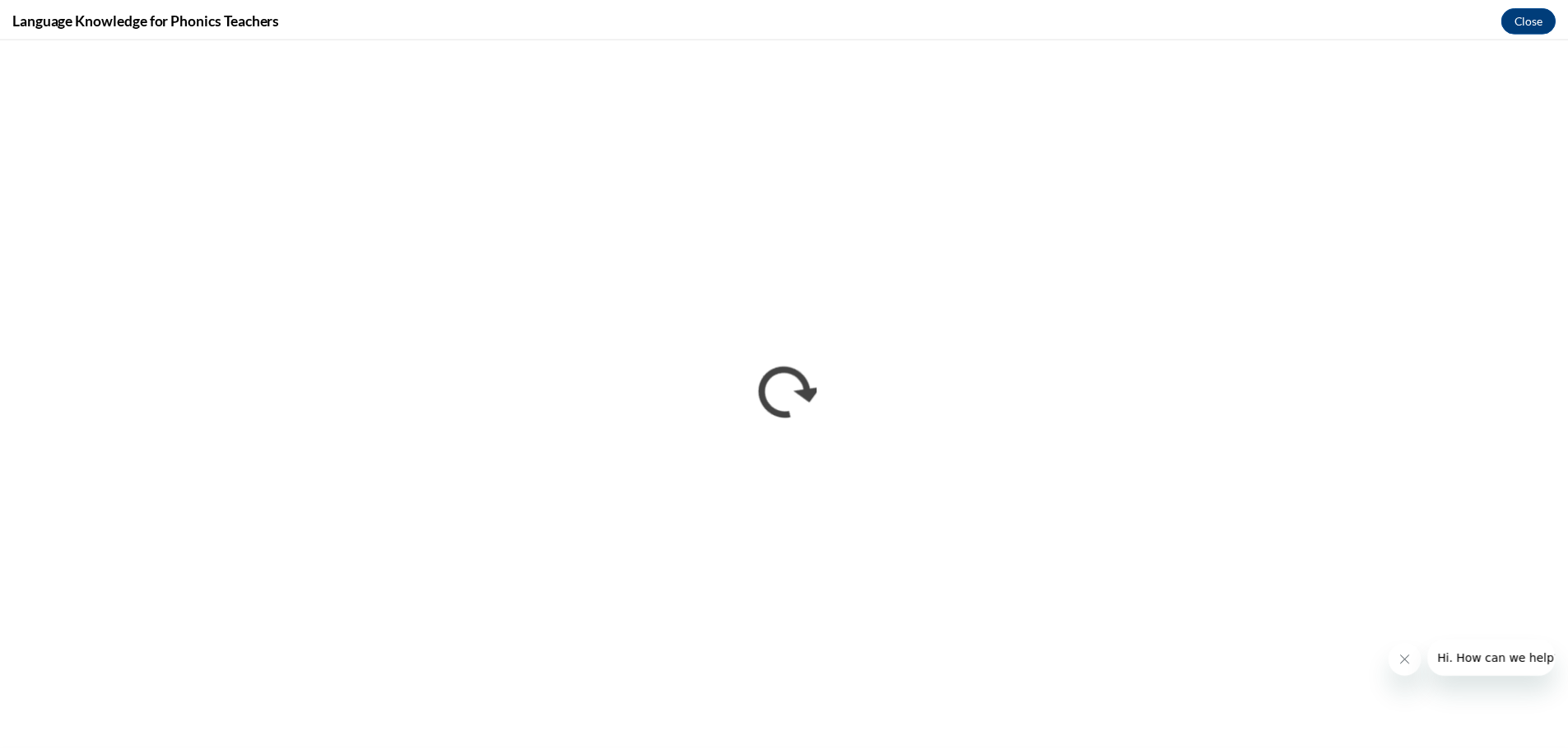
scroll to position [0, 0]
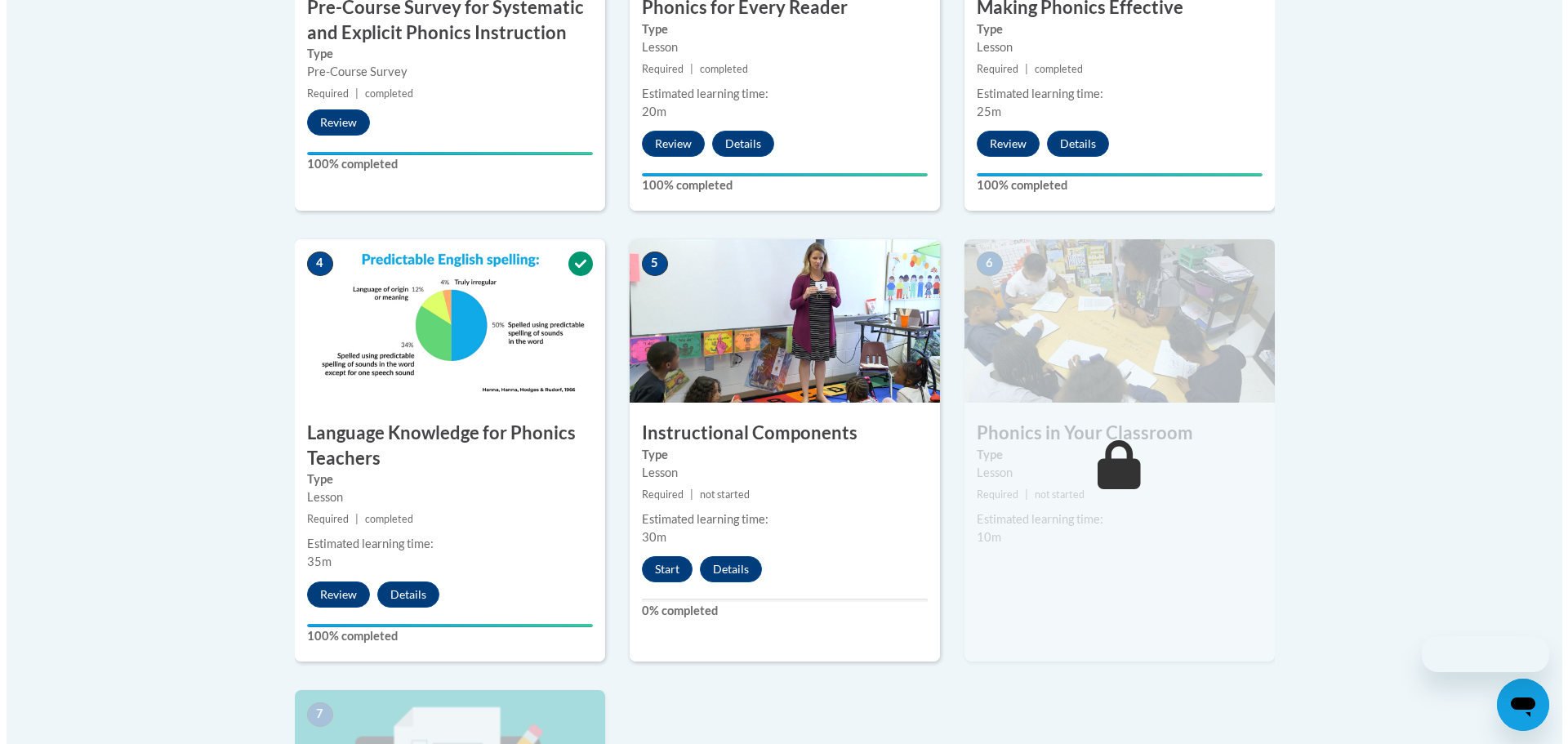
scroll to position [629, 0]
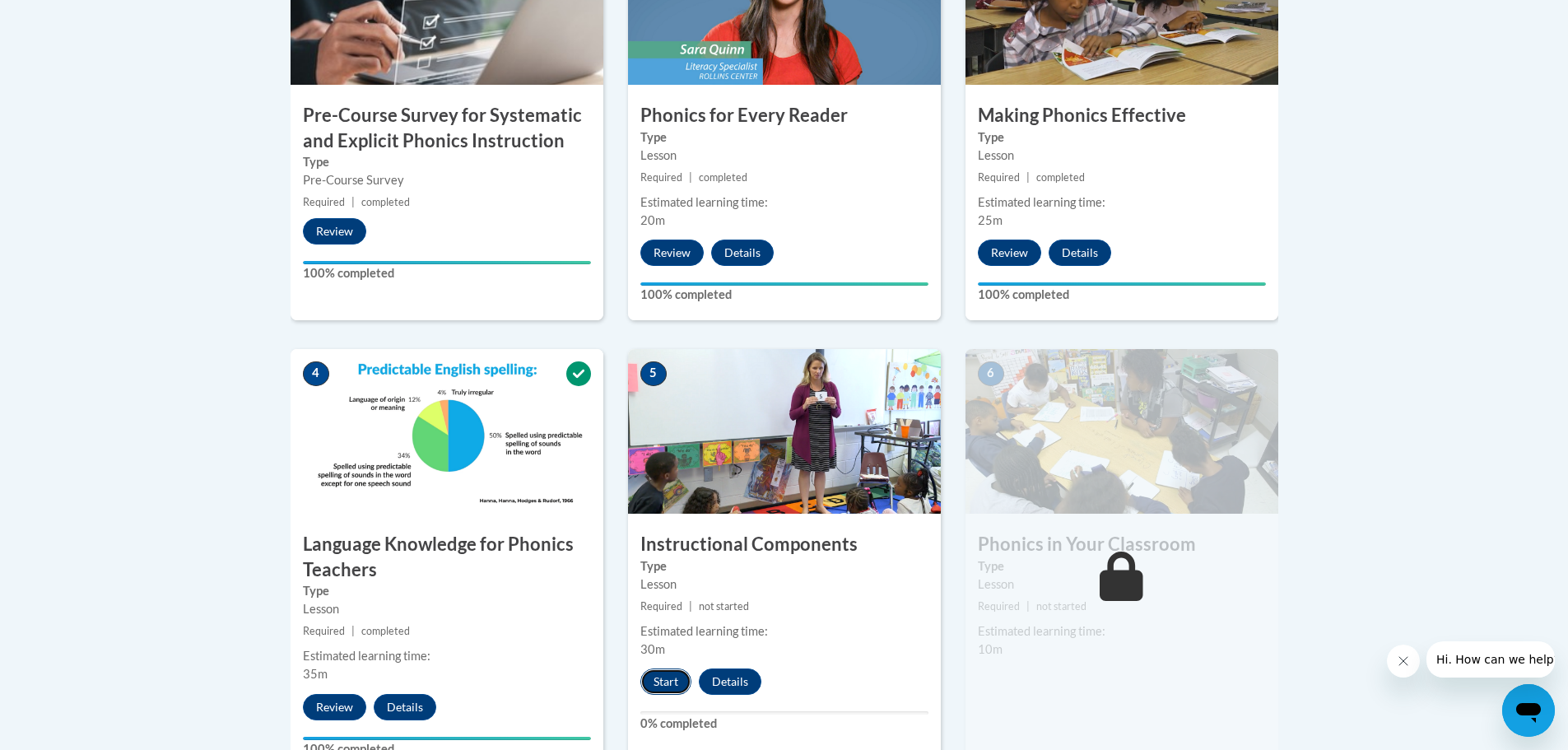
click at [665, 680] on button "Start" at bounding box center [666, 682] width 51 height 27
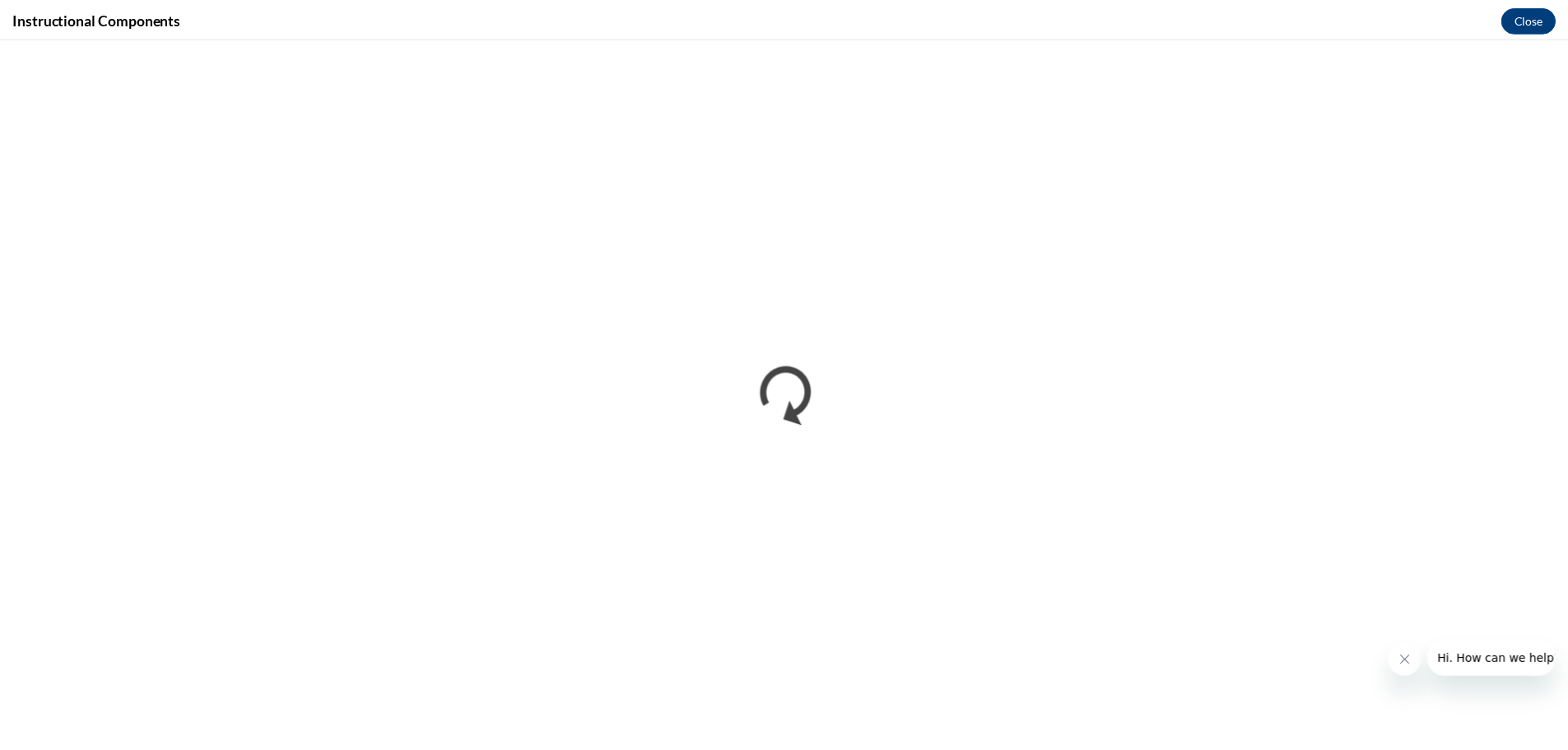
scroll to position [0, 0]
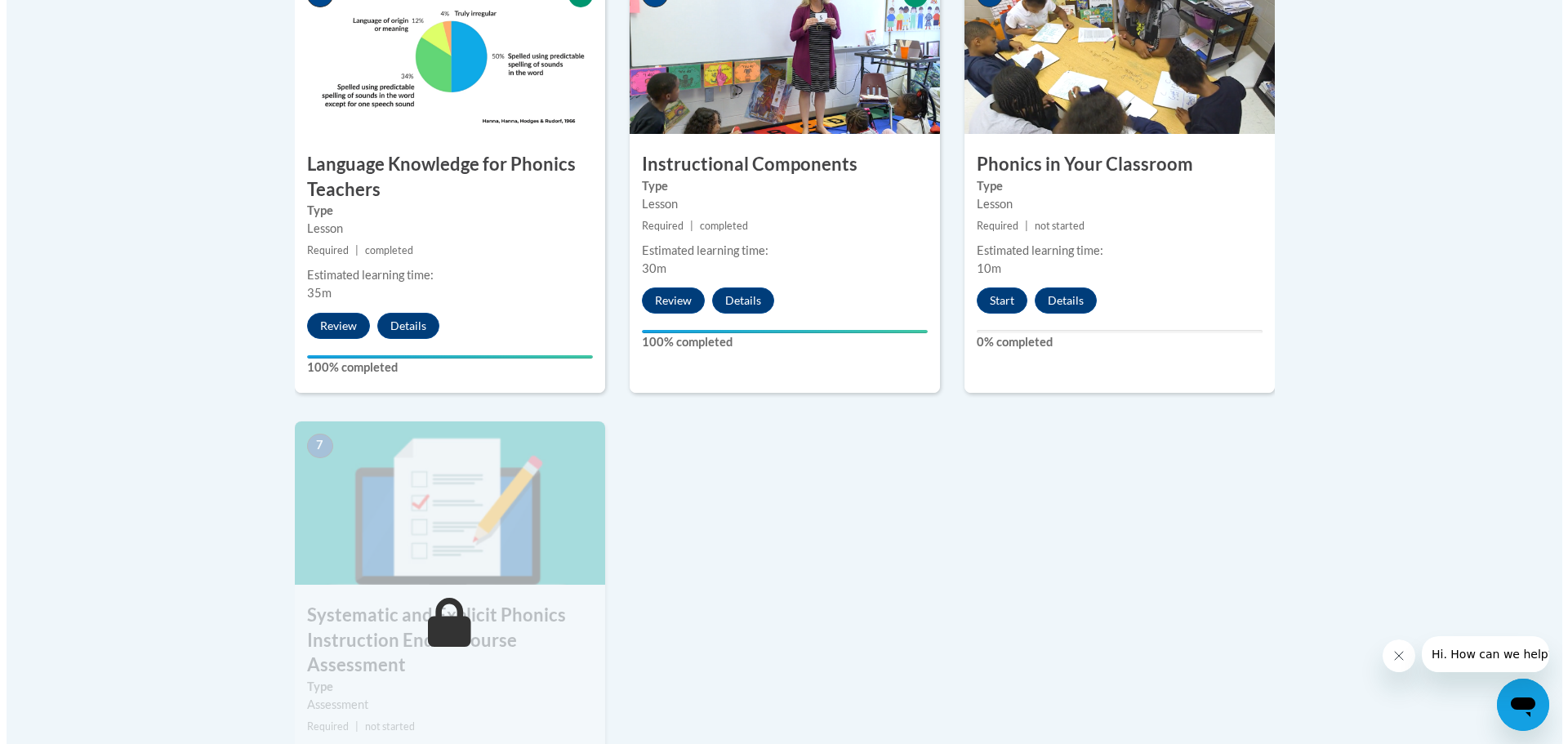
scroll to position [980, 0]
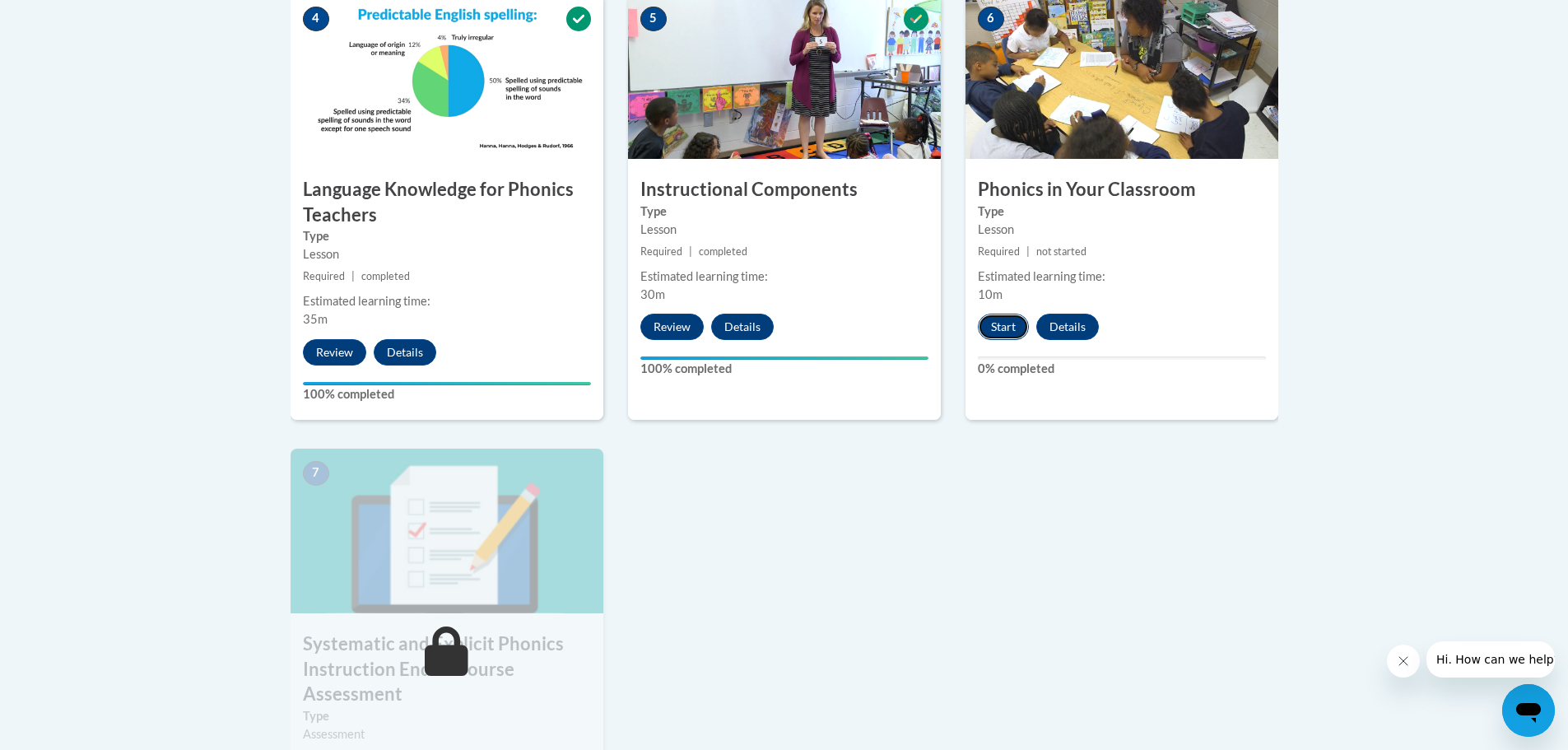
click at [1004, 319] on button "Start" at bounding box center [1003, 327] width 51 height 27
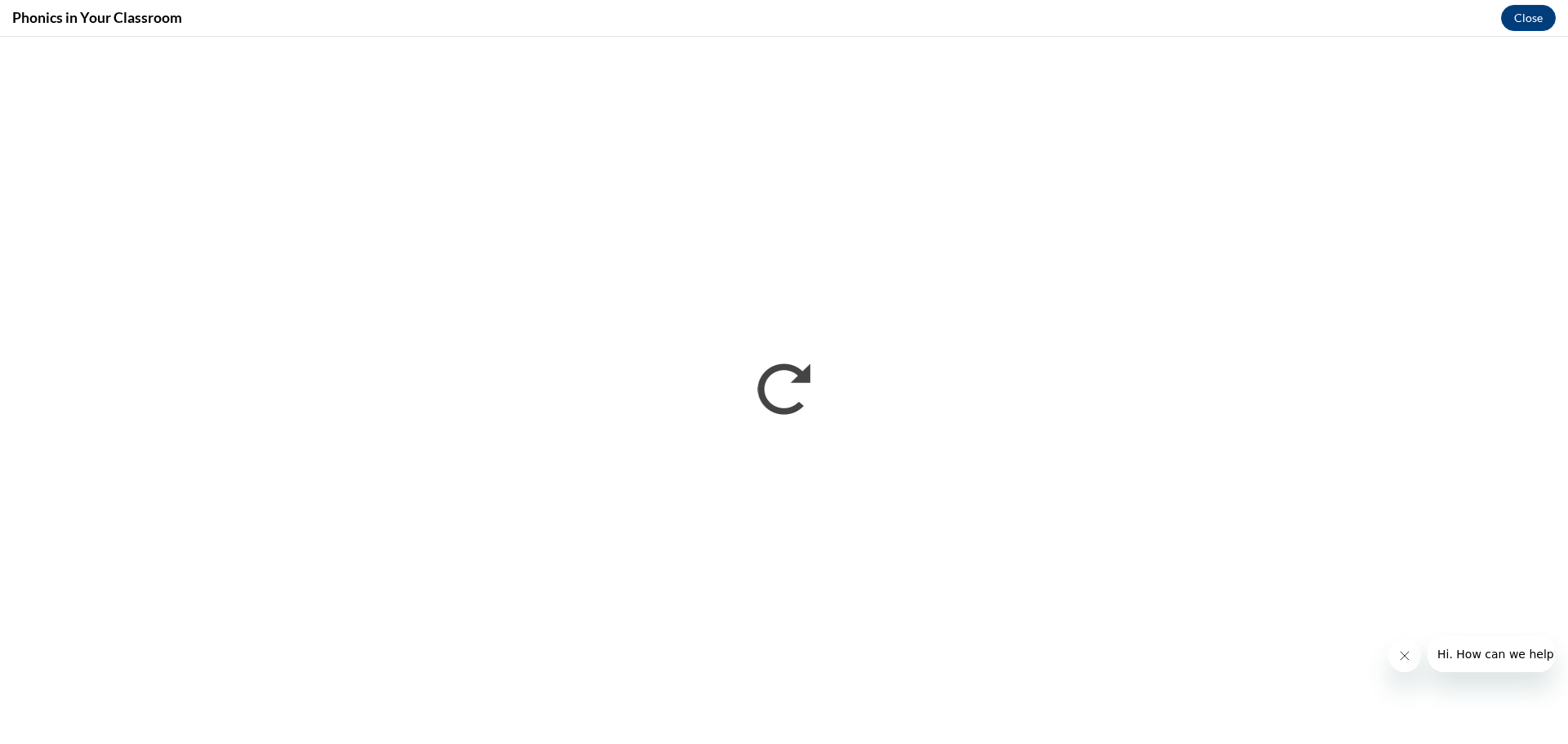
scroll to position [0, 0]
click at [1518, 17] on button "Close" at bounding box center [1528, 17] width 55 height 27
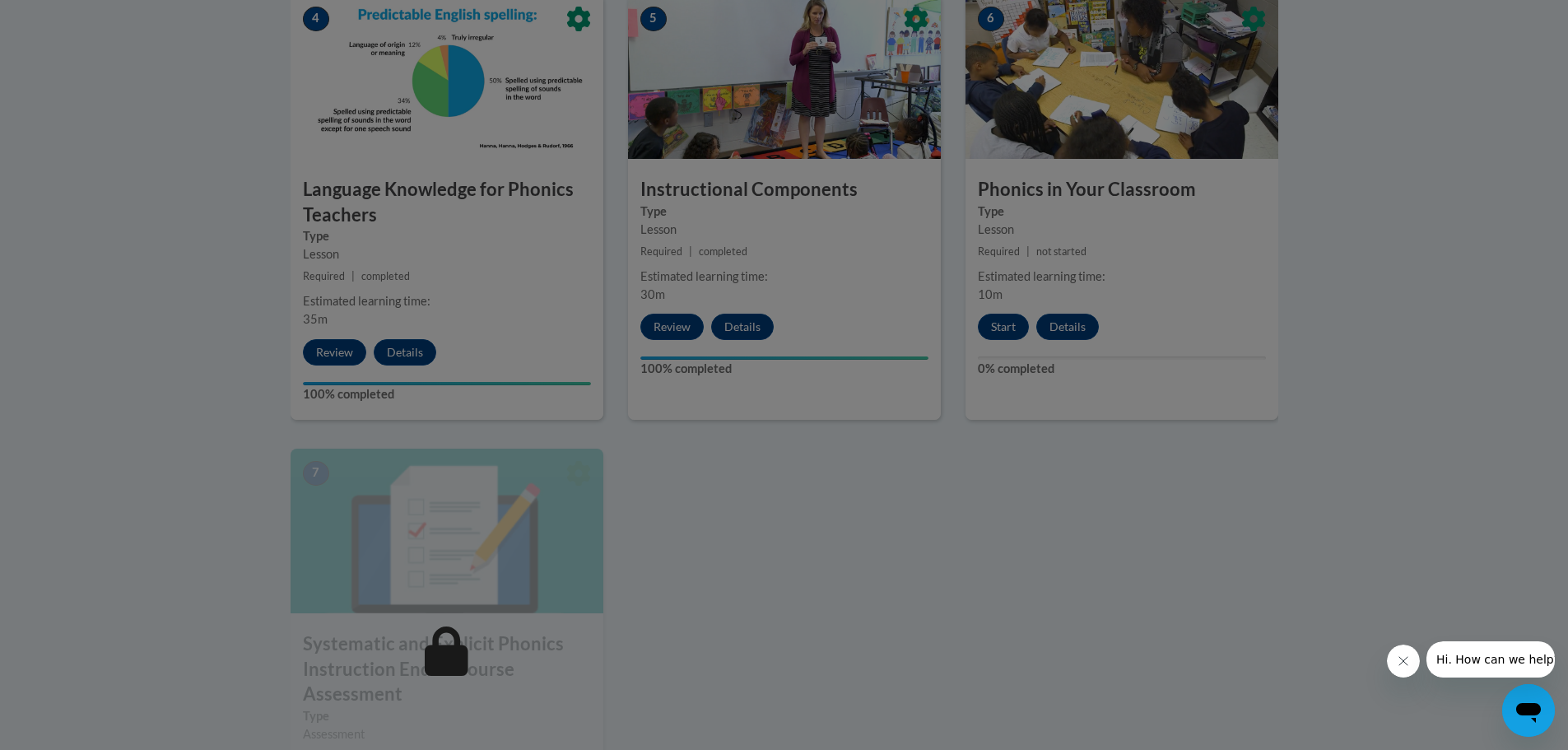
click at [800, 516] on div at bounding box center [784, 375] width 1568 height 750
click at [1007, 325] on div at bounding box center [784, 375] width 1568 height 750
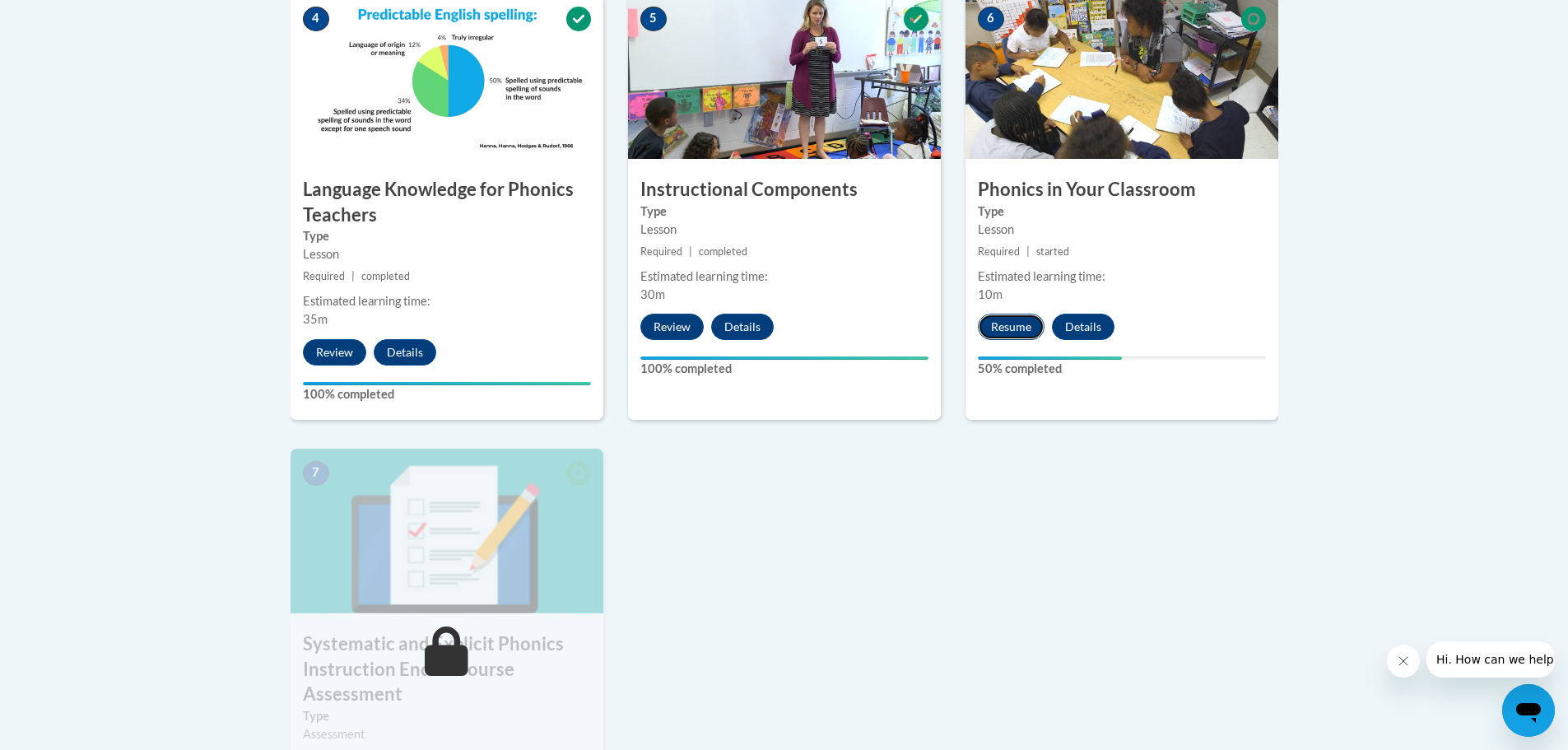
click at [1012, 322] on button "Resume" at bounding box center [1011, 327] width 66 height 27
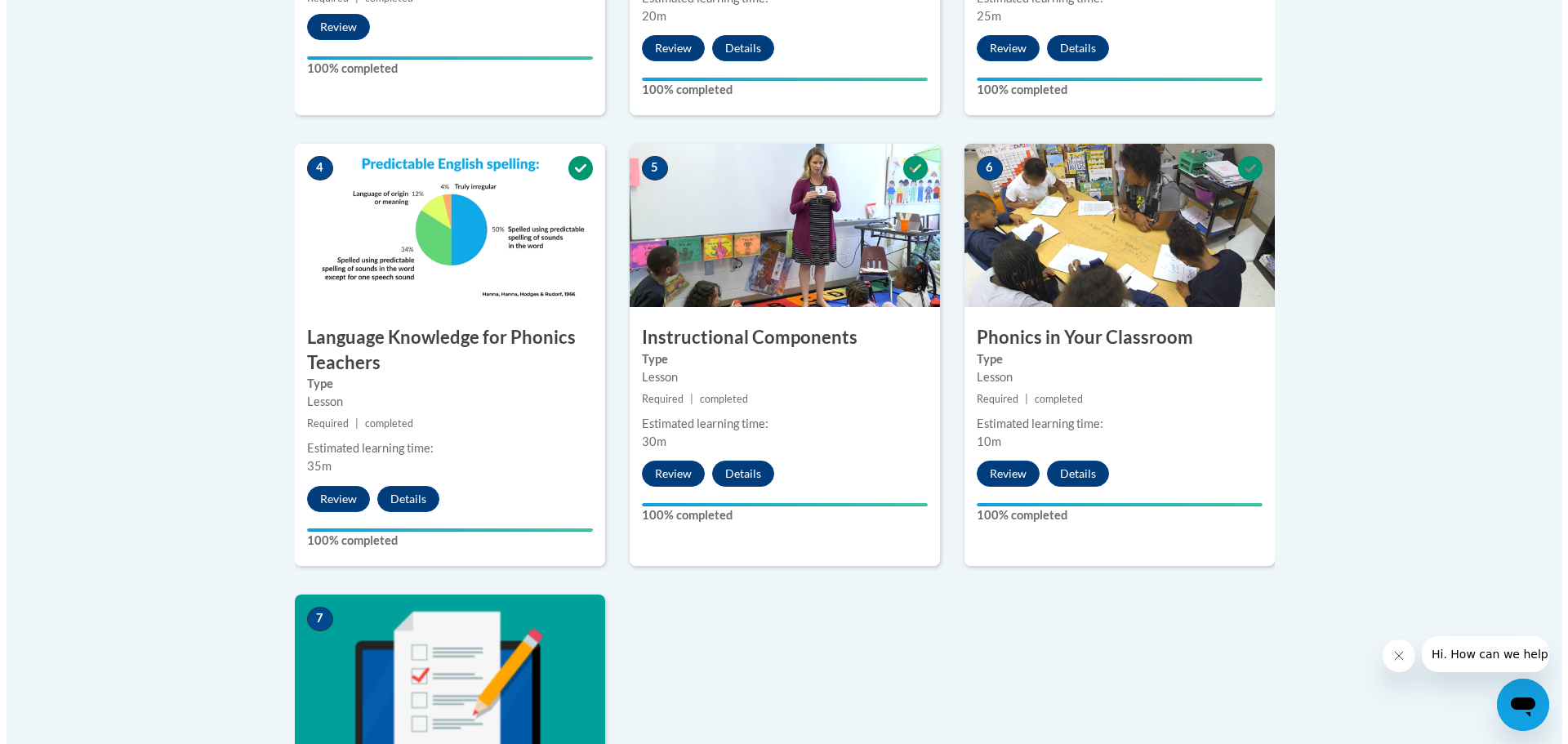
scroll to position [1484, 0]
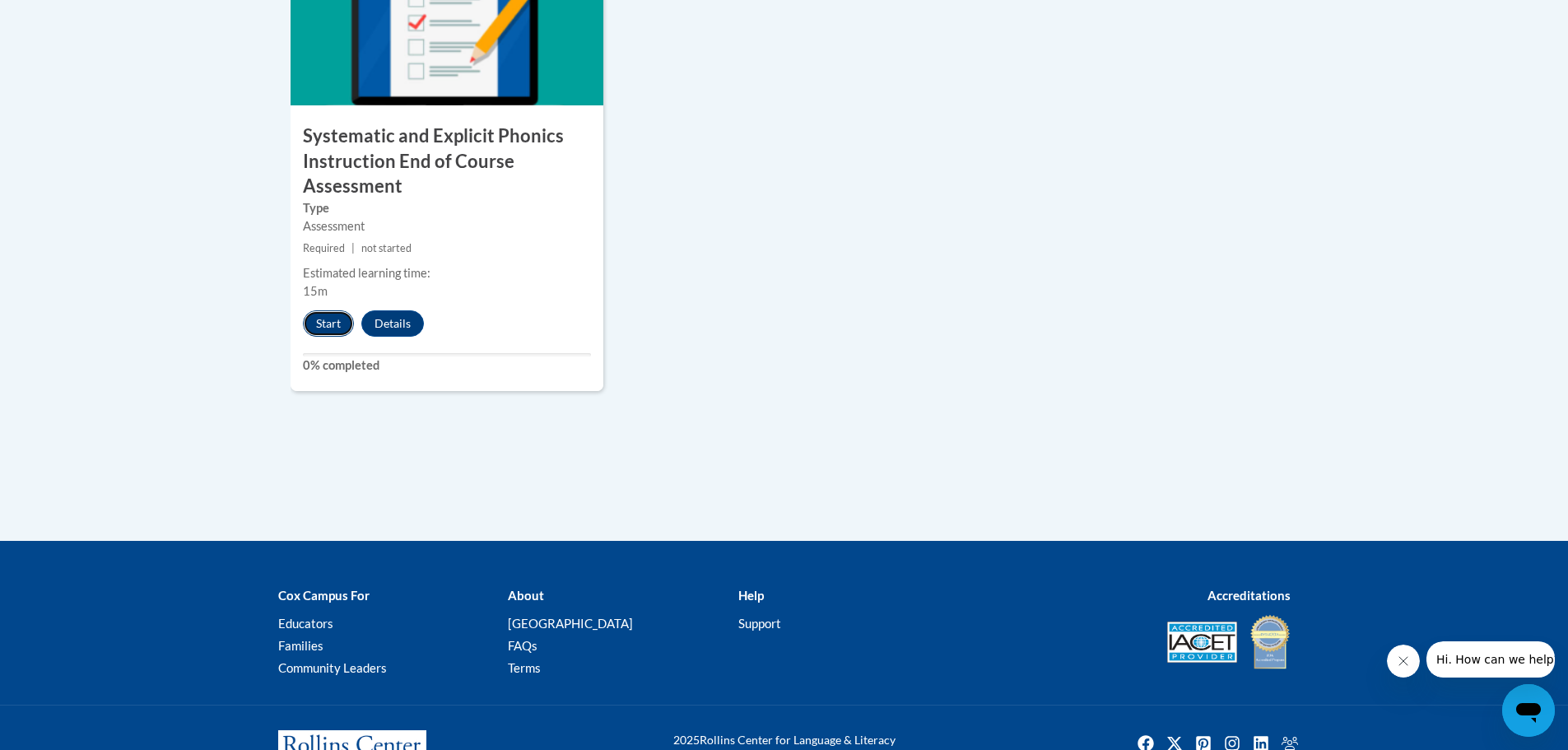
click at [313, 325] on button "Start" at bounding box center [328, 323] width 51 height 27
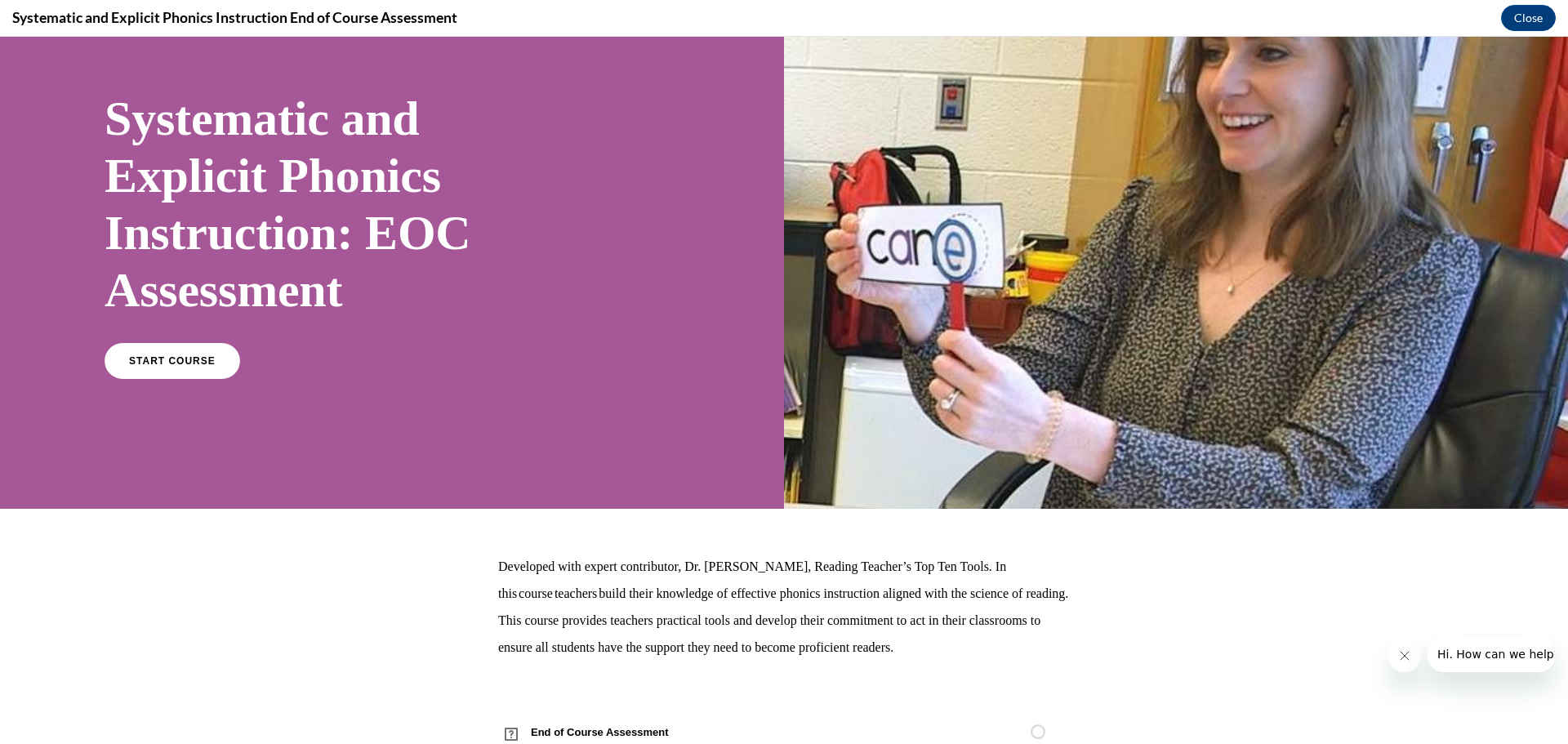
scroll to position [135, 0]
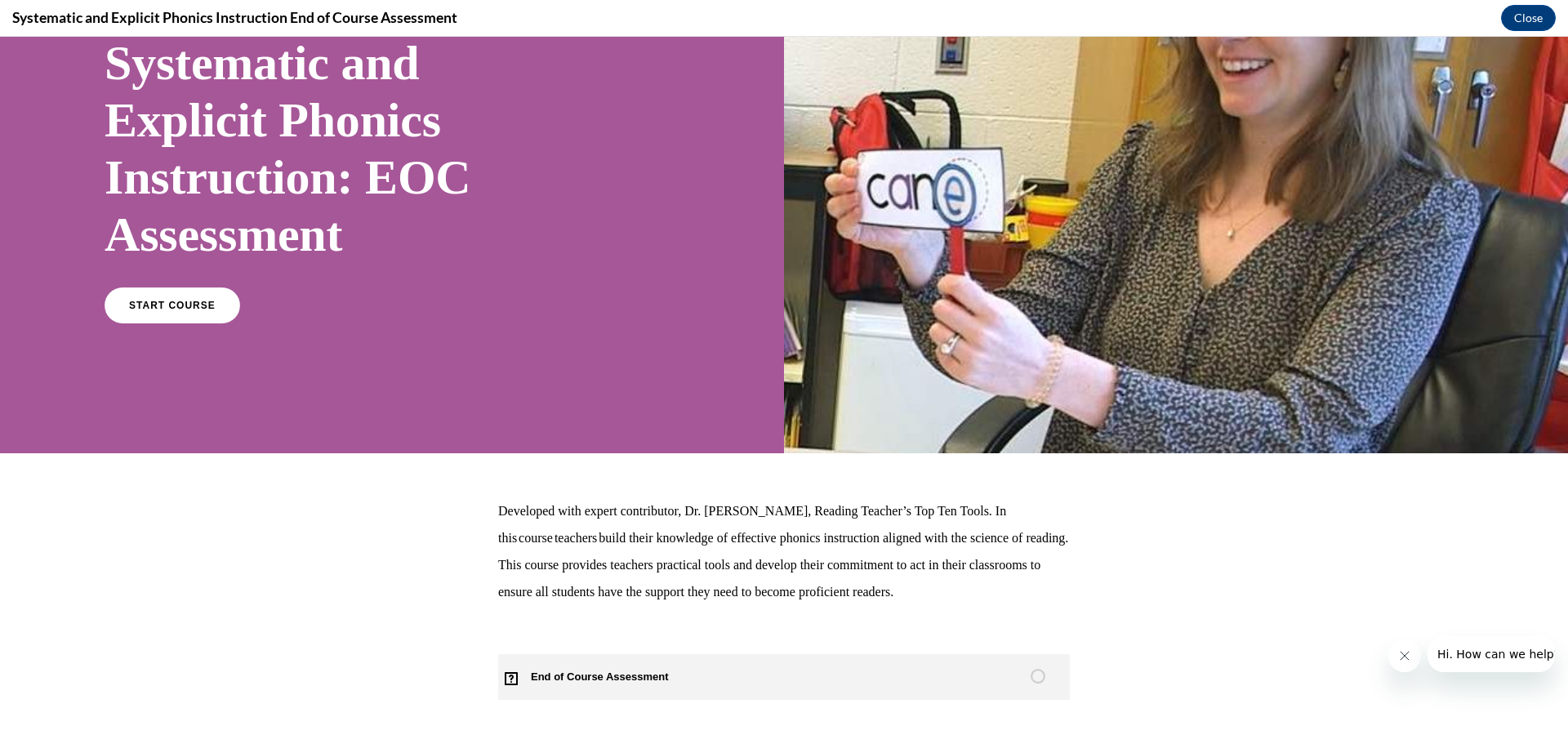
click at [590, 671] on span "End of Course Assessment" at bounding box center [609, 677] width 222 height 46
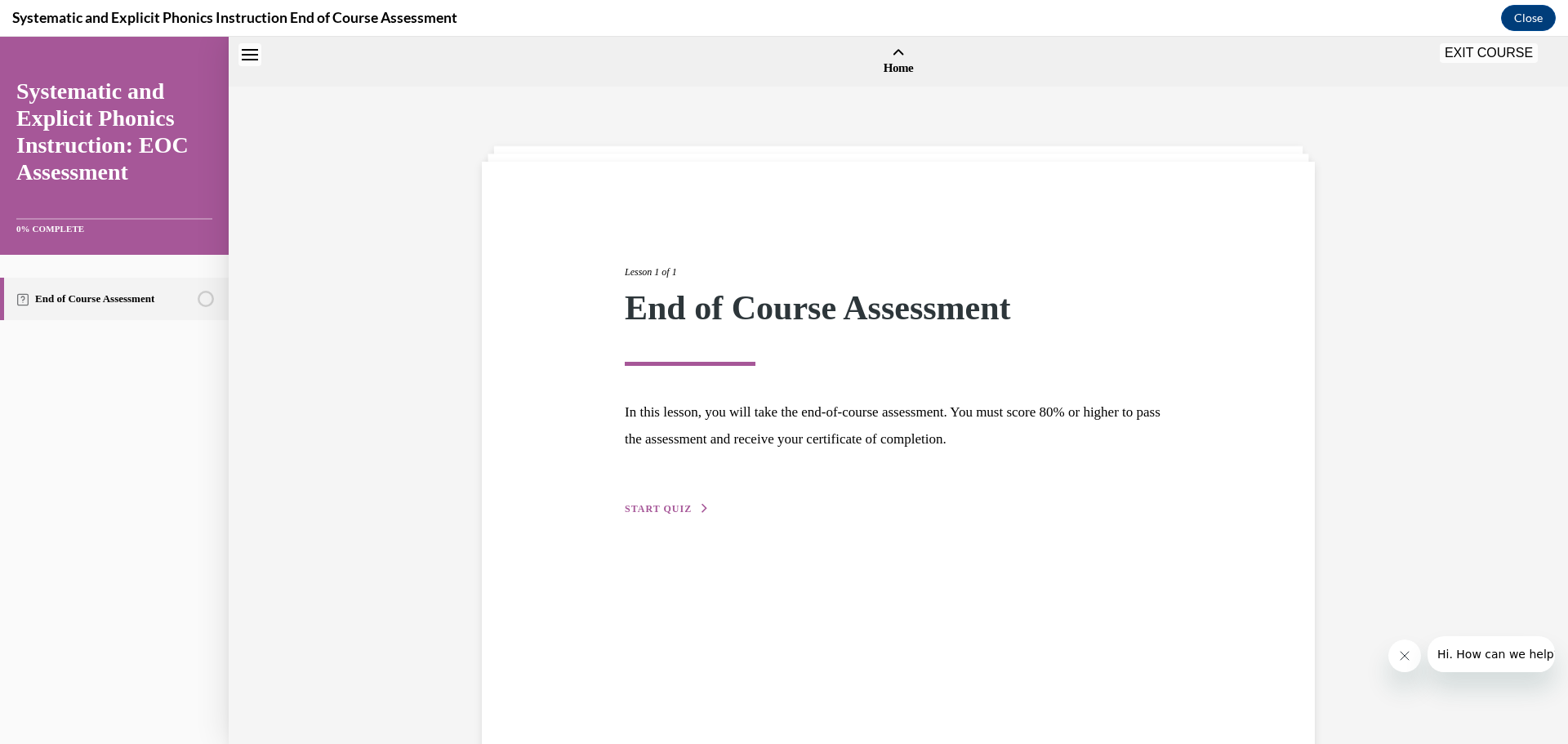
scroll to position [50, 0]
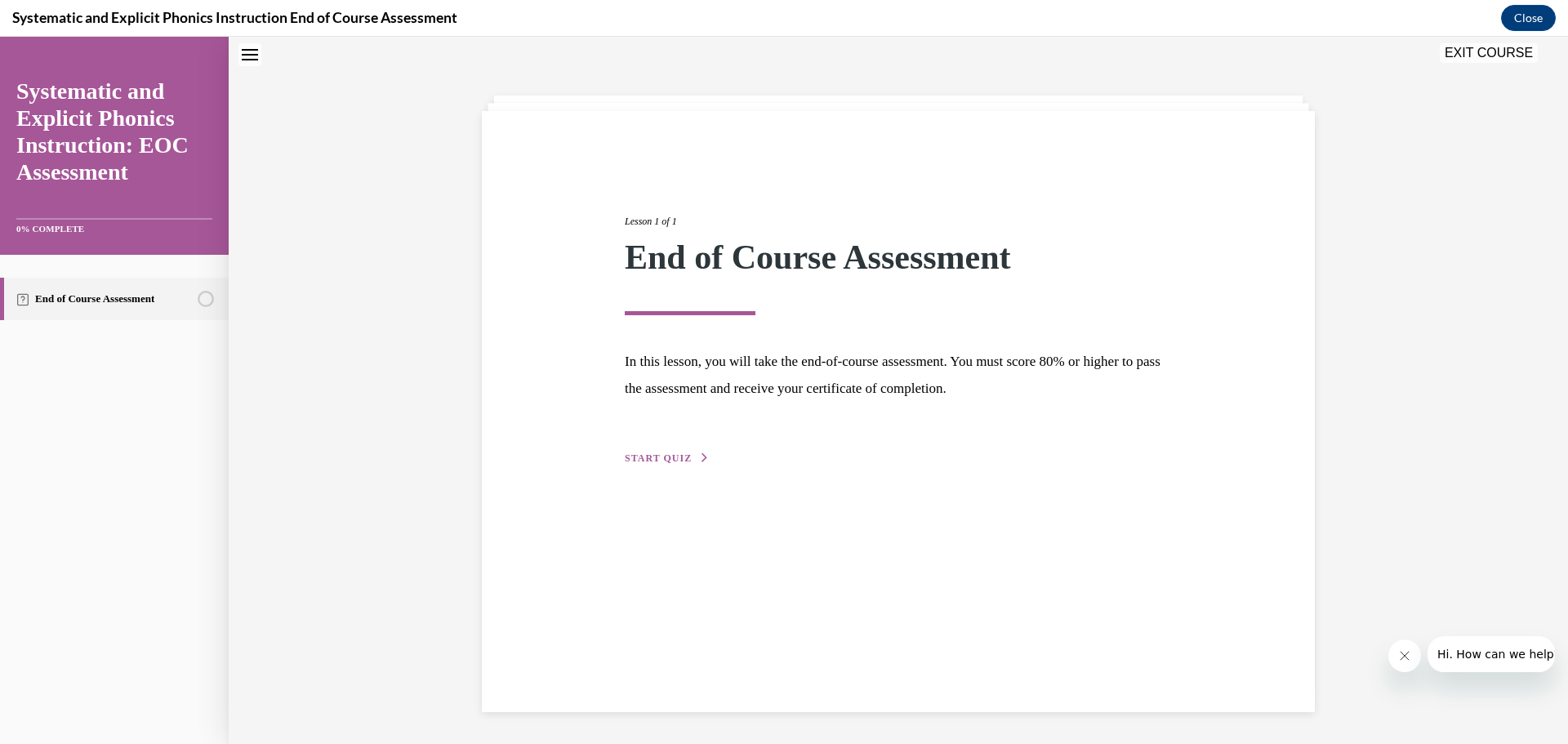
click at [670, 458] on span "START QUIZ" at bounding box center [658, 458] width 67 height 11
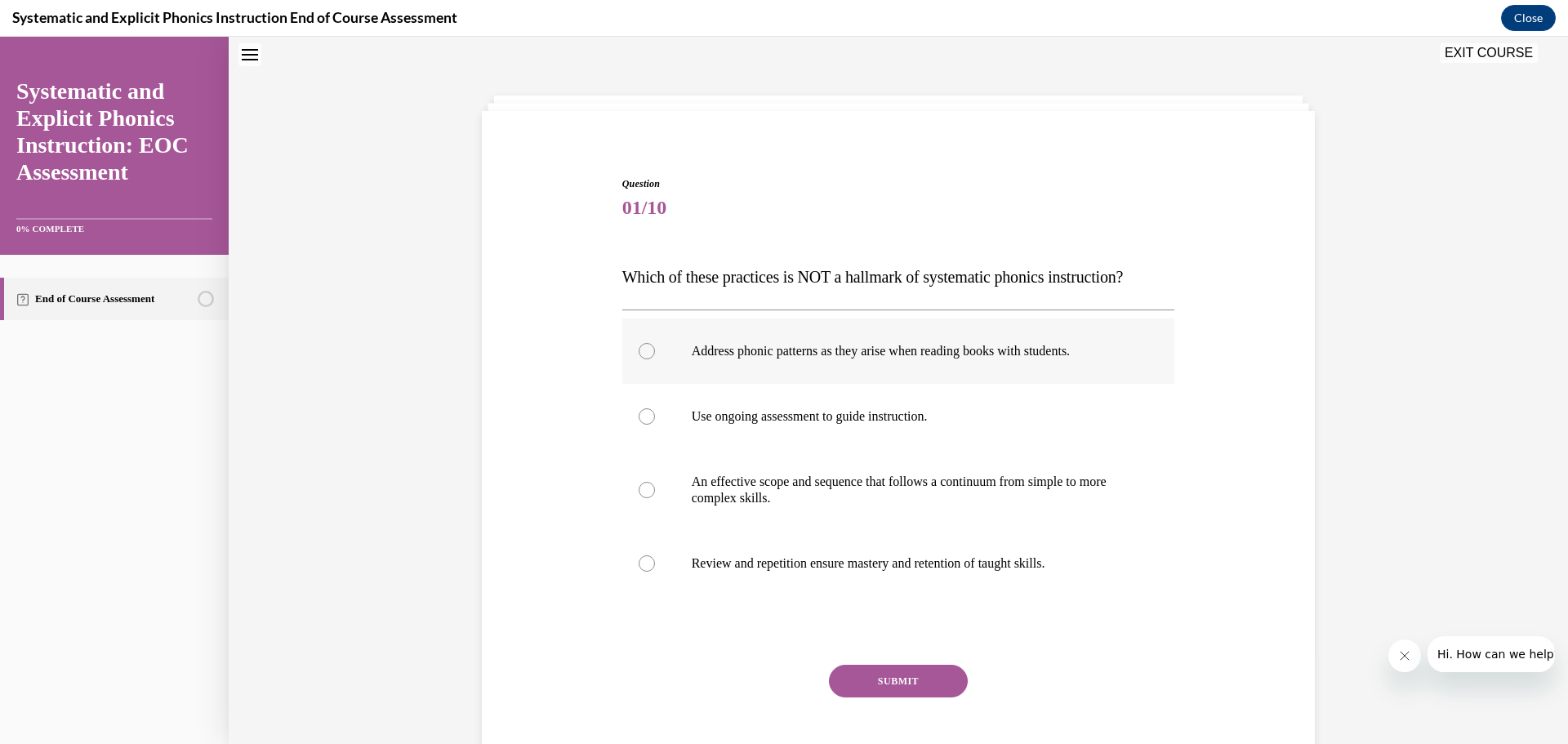
click at [808, 327] on div at bounding box center [898, 351] width 552 height 65
click at [838, 673] on button "SUBMIT" at bounding box center [898, 682] width 139 height 33
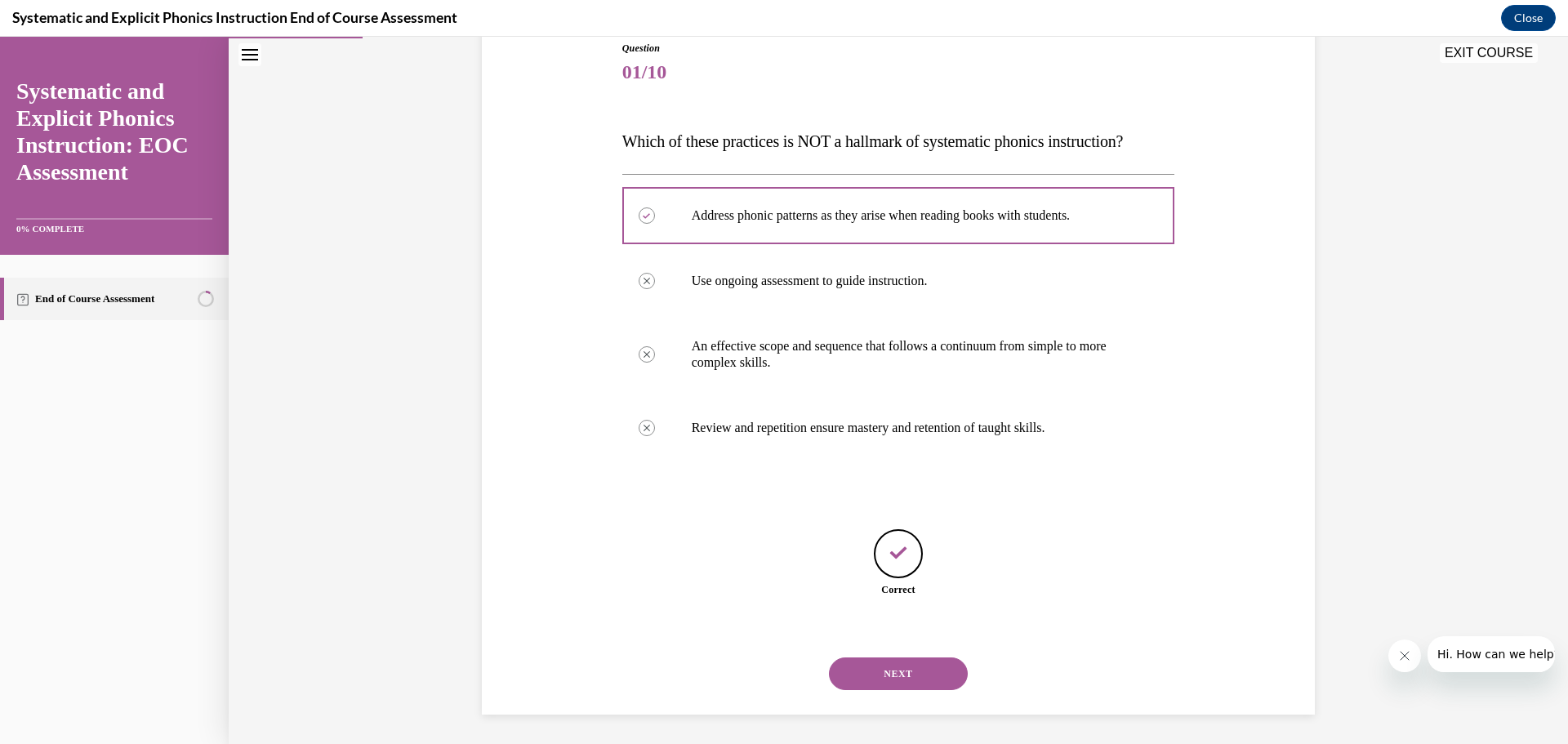
scroll to position [190, 0]
click at [887, 673] on button "NEXT" at bounding box center [898, 671] width 139 height 33
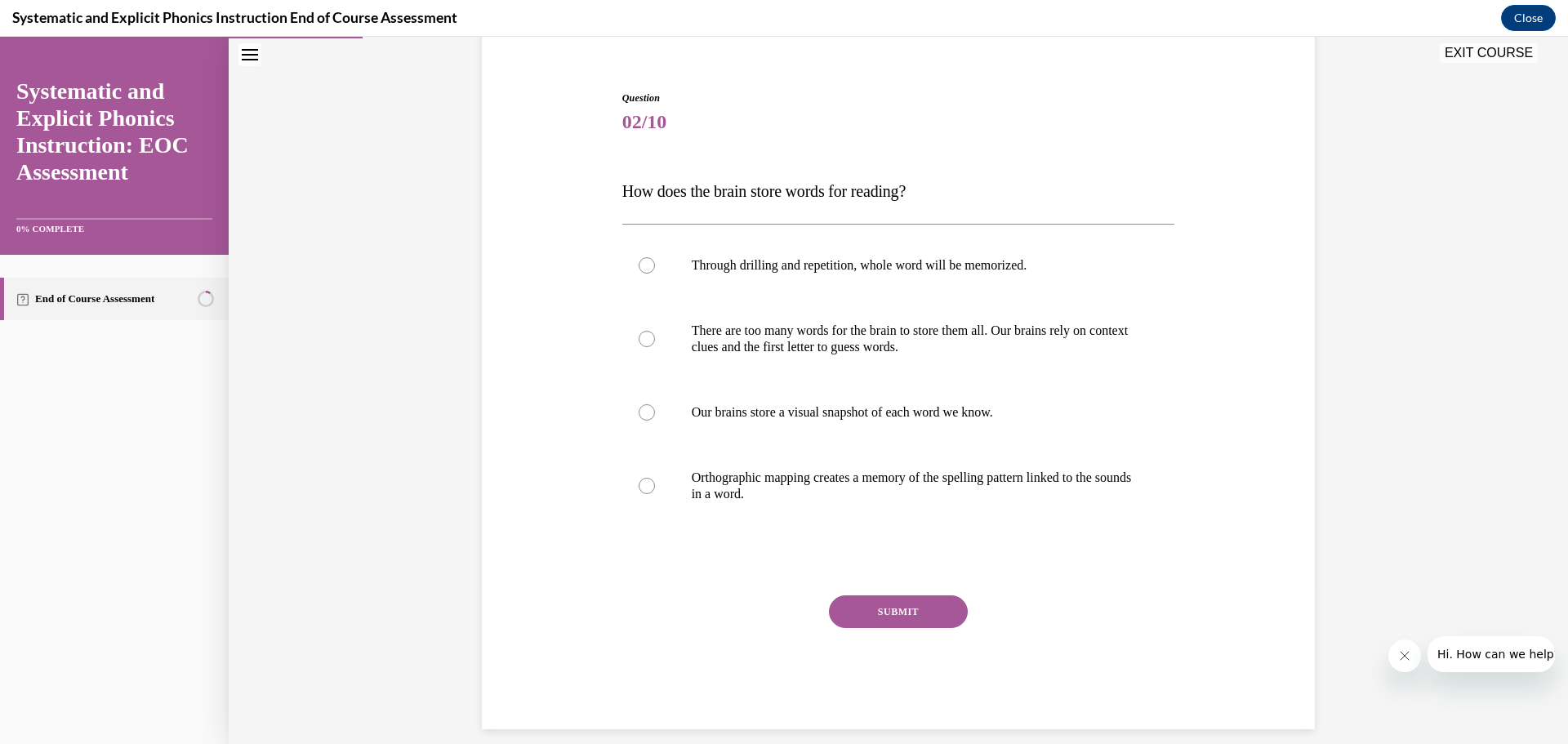
scroll to position [137, 0]
click at [789, 498] on p "Orthographic mapping creates a memory of the spelling pattern linked to the sou…" at bounding box center [912, 486] width 442 height 33
click at [876, 606] on button "SUBMIT" at bounding box center [898, 611] width 139 height 33
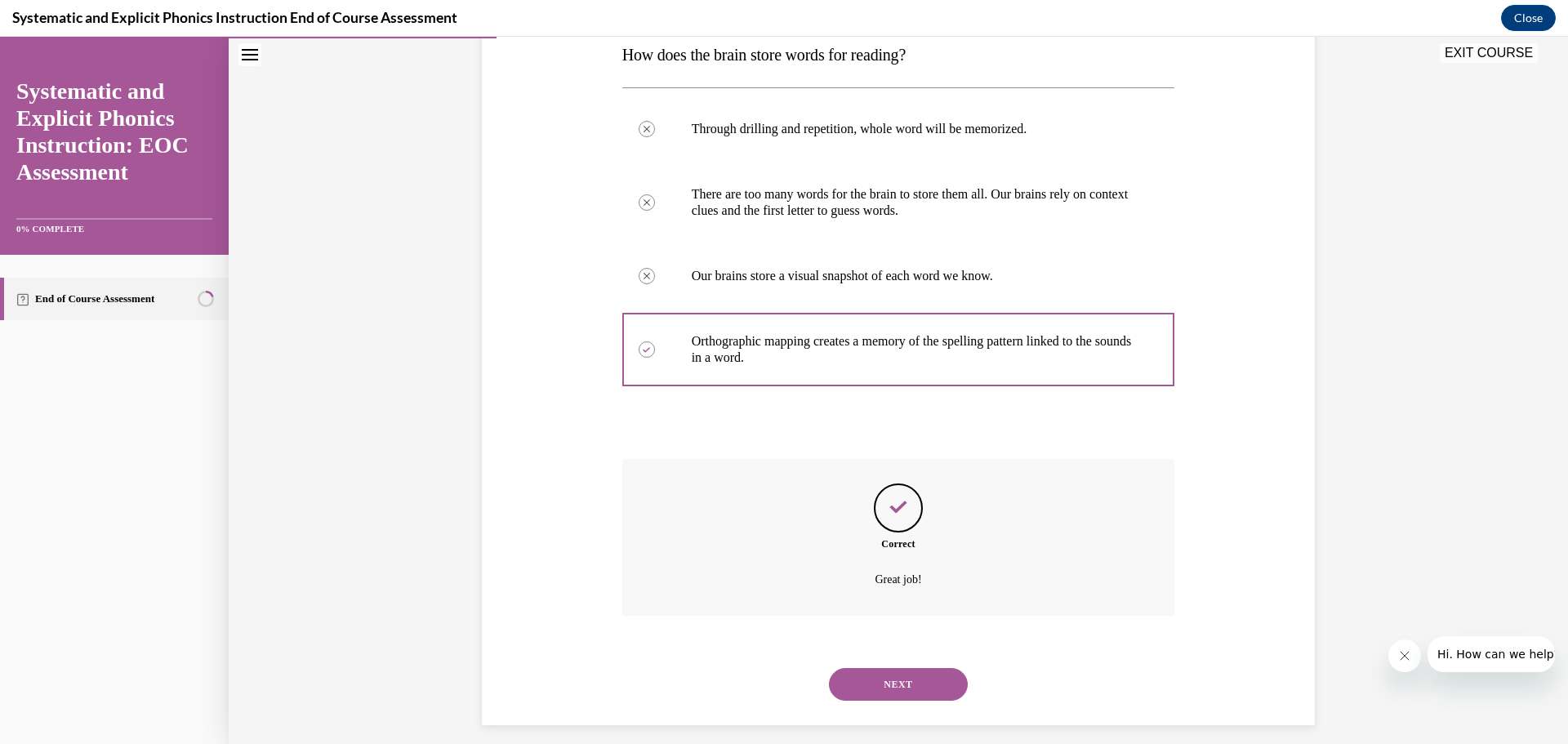
scroll to position [287, 0]
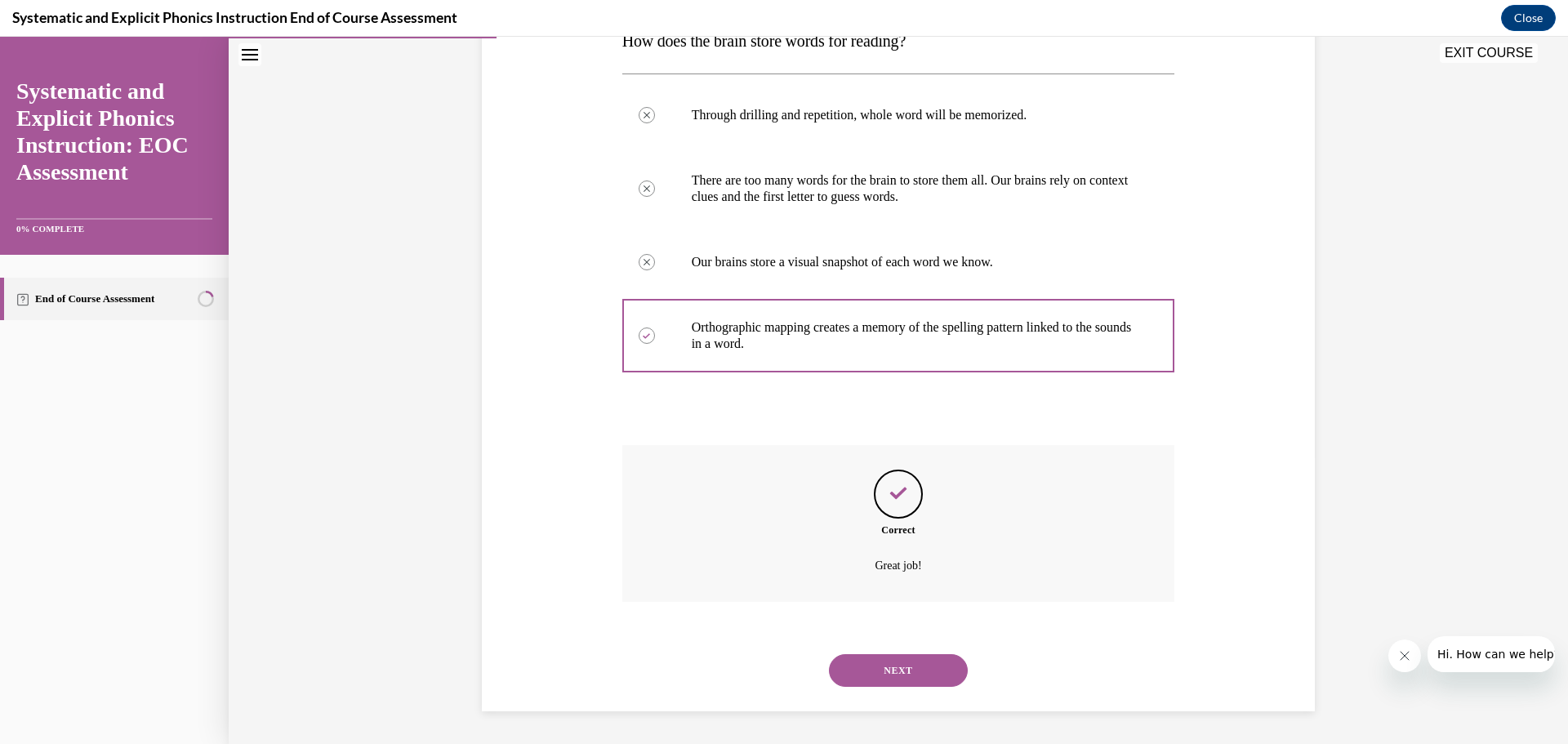
click at [901, 664] on button "NEXT" at bounding box center [898, 671] width 139 height 33
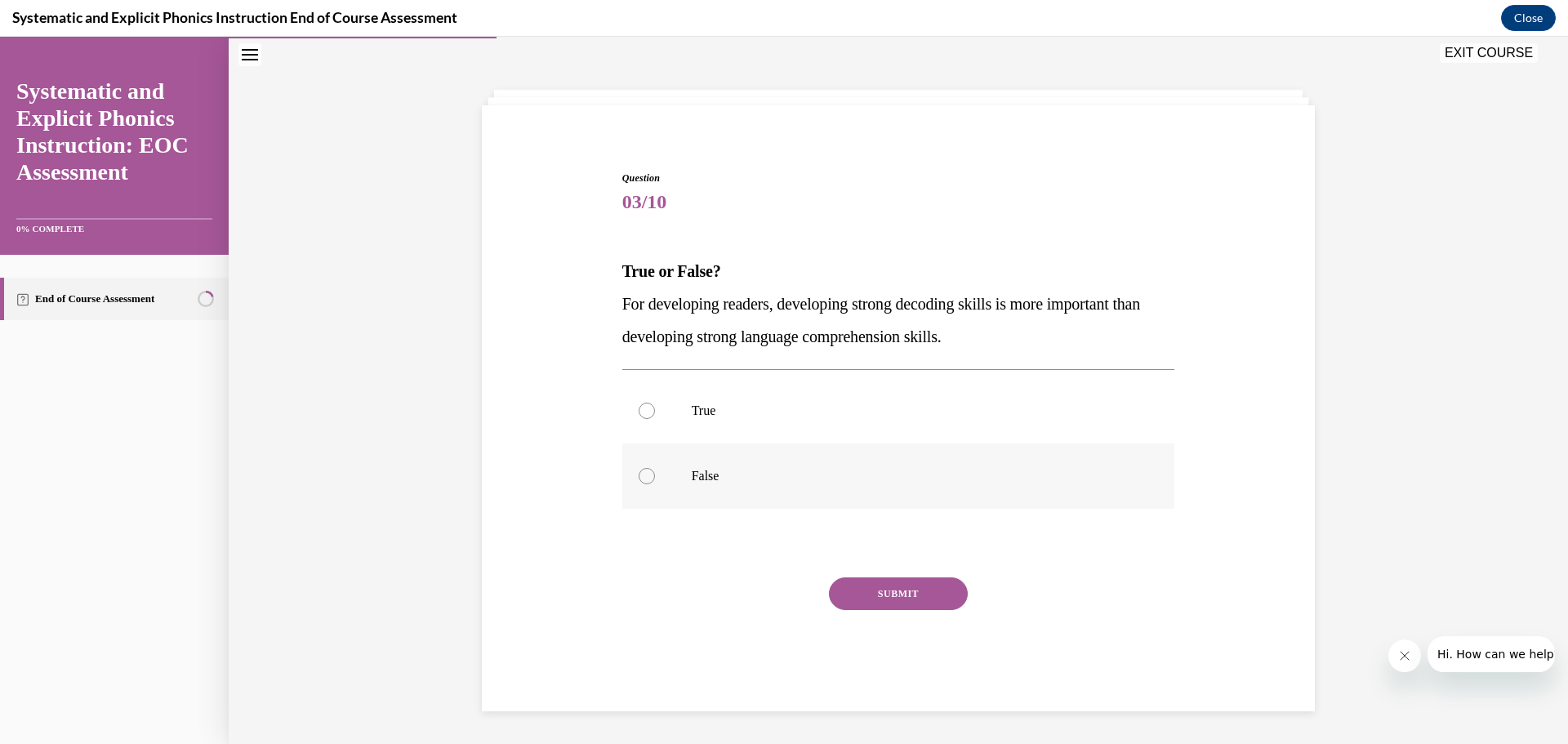
click at [851, 488] on div at bounding box center [898, 476] width 552 height 65
click at [892, 592] on button "SUBMIT" at bounding box center [898, 594] width 139 height 33
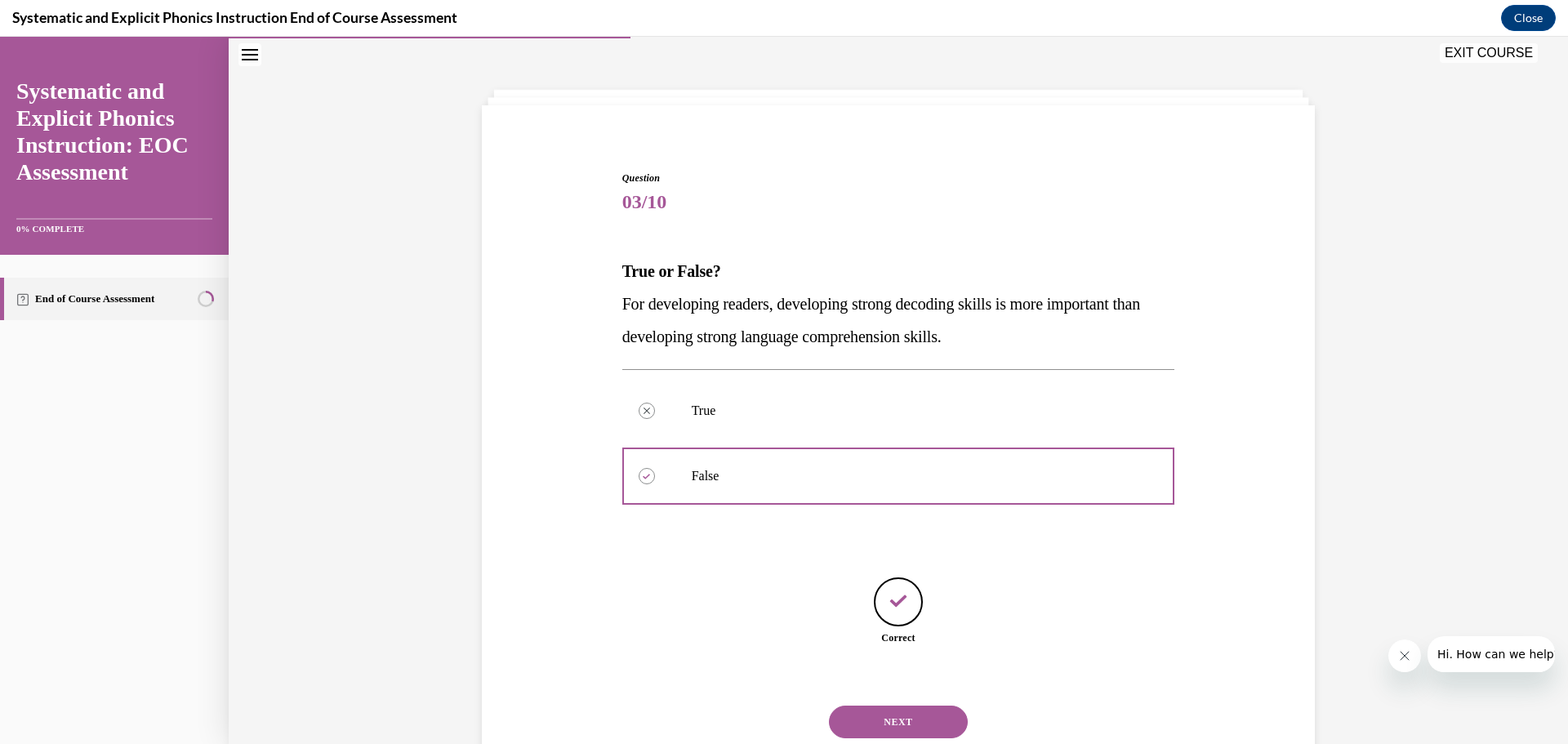
scroll to position [108, 0]
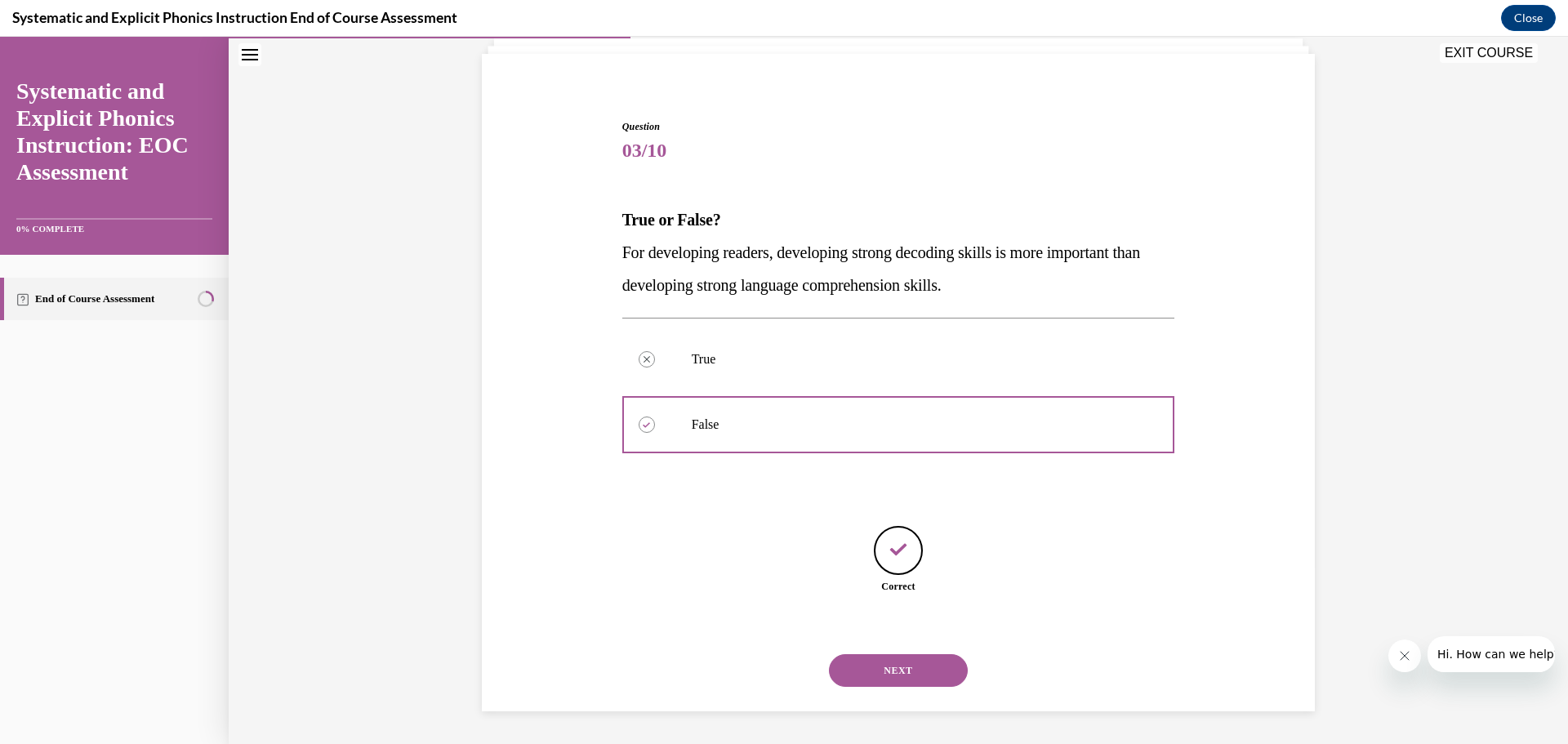
click at [864, 658] on button "NEXT" at bounding box center [898, 671] width 139 height 33
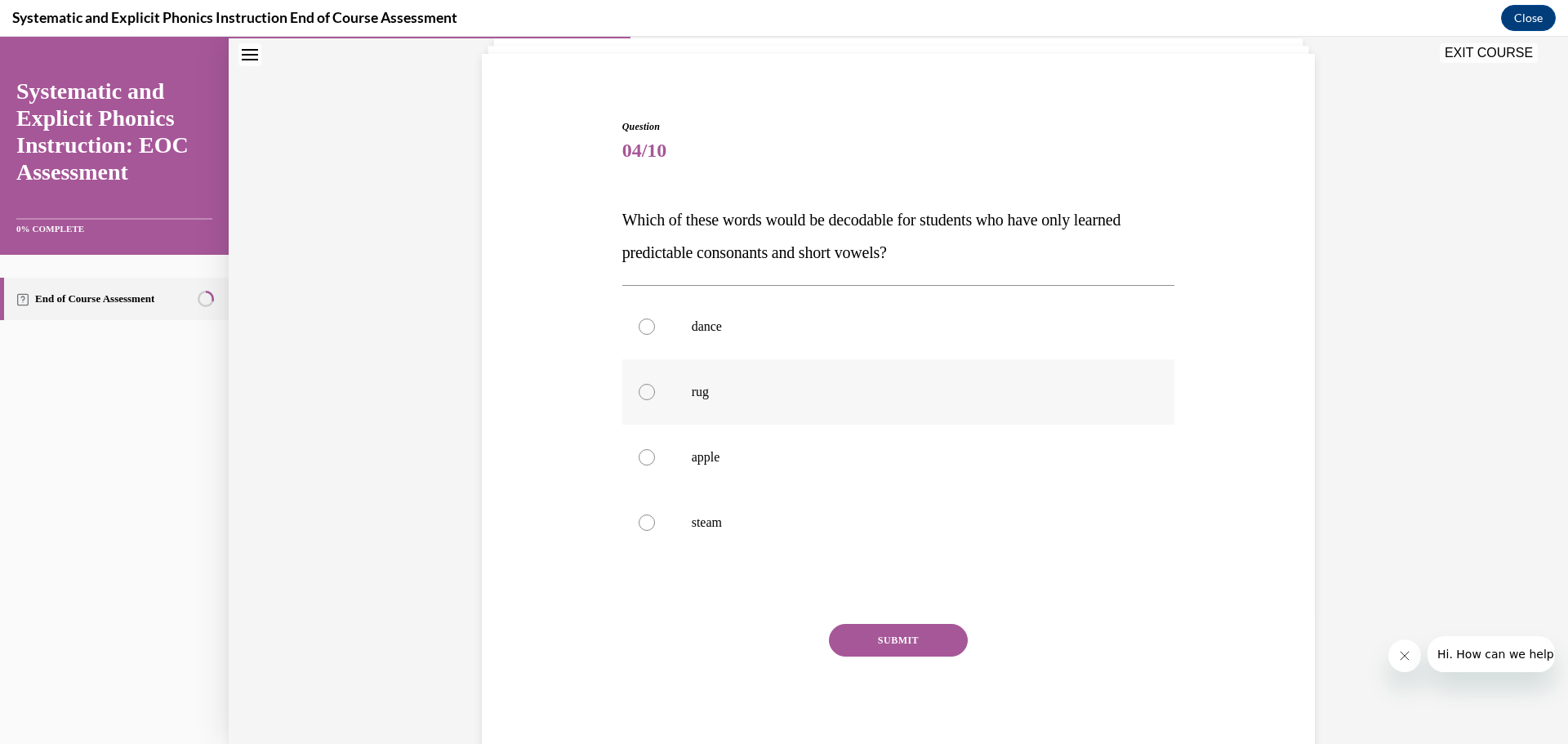
click at [761, 388] on div "rug" at bounding box center [898, 391] width 552 height 65
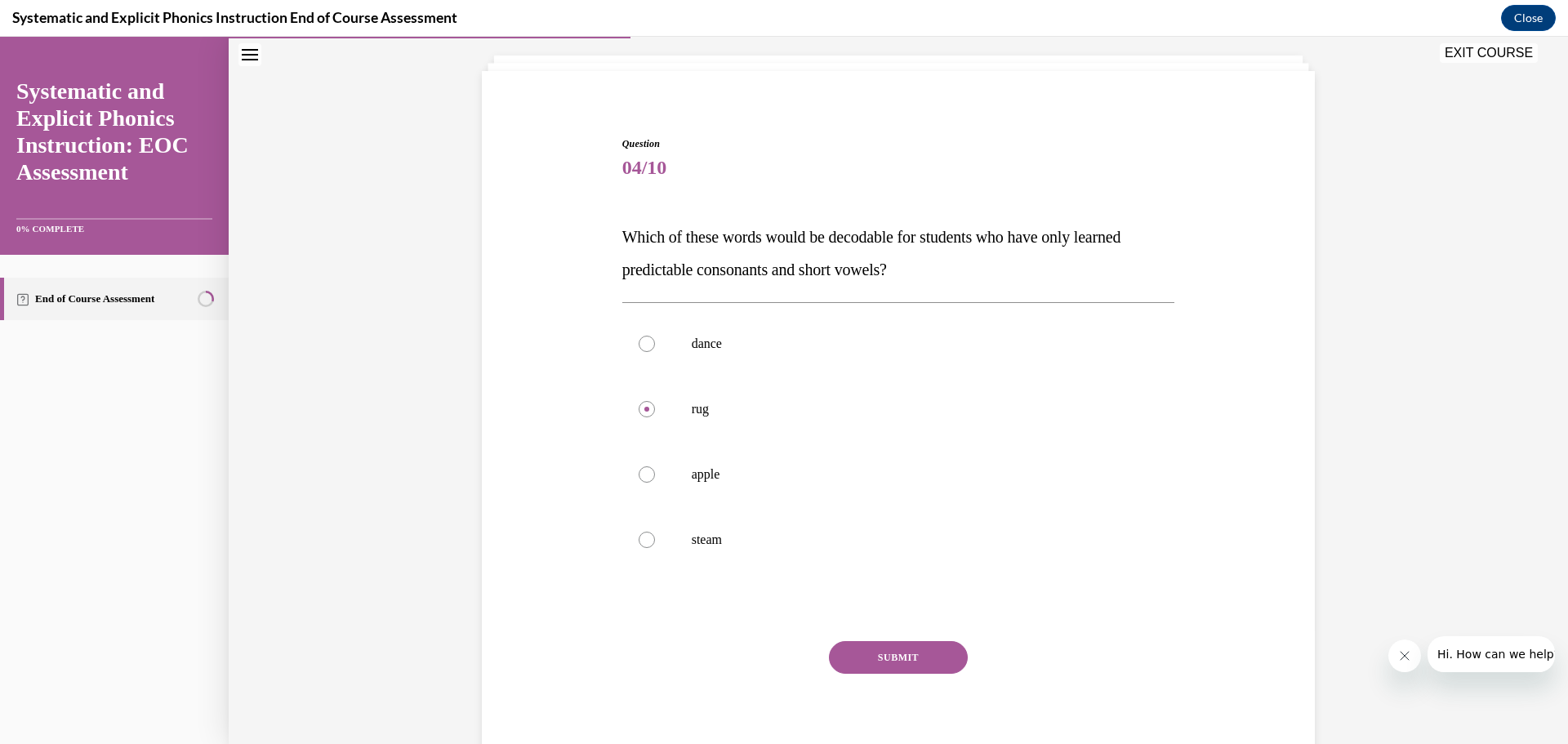
click at [882, 661] on button "SUBMIT" at bounding box center [898, 658] width 139 height 33
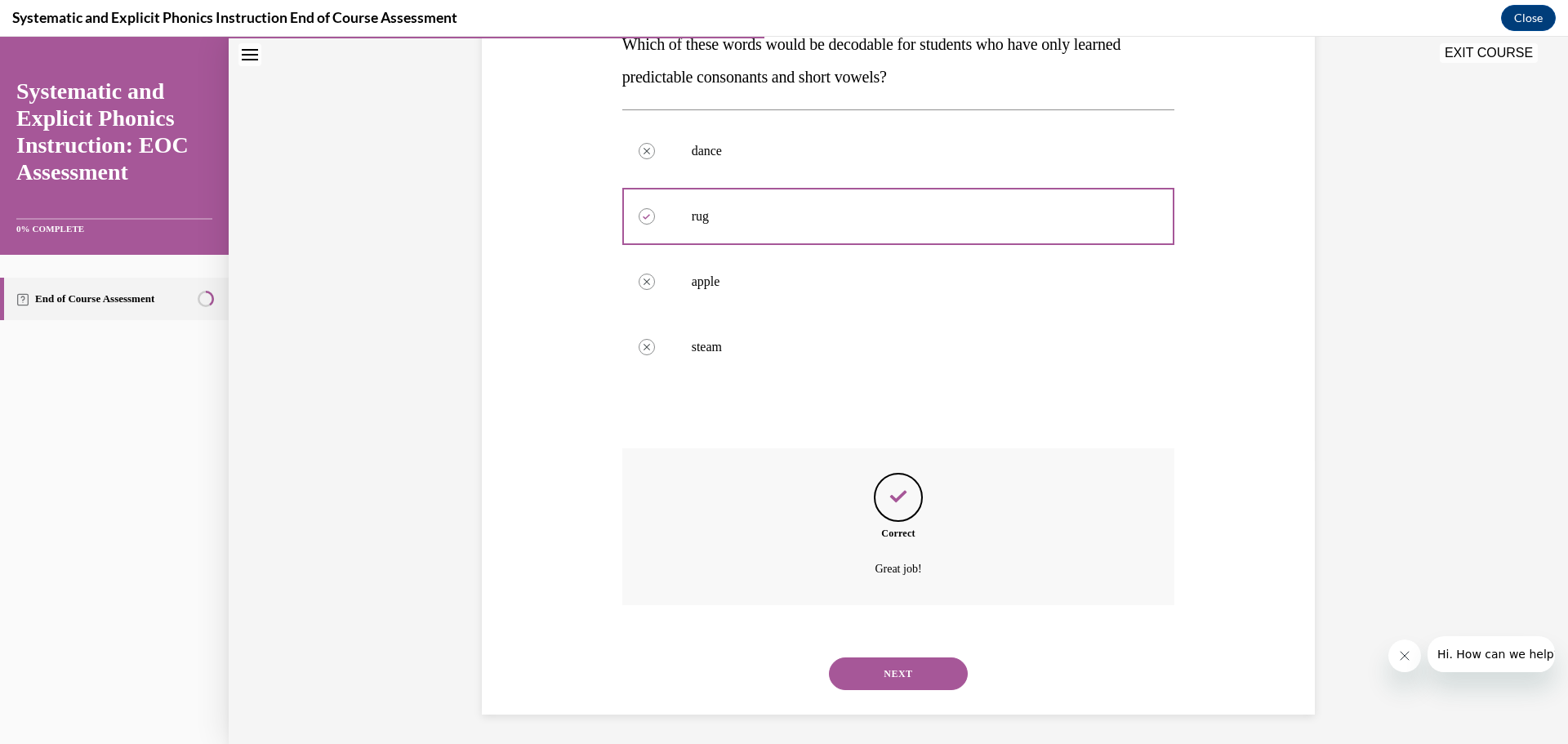
scroll to position [287, 0]
click at [891, 676] on button "NEXT" at bounding box center [898, 671] width 139 height 33
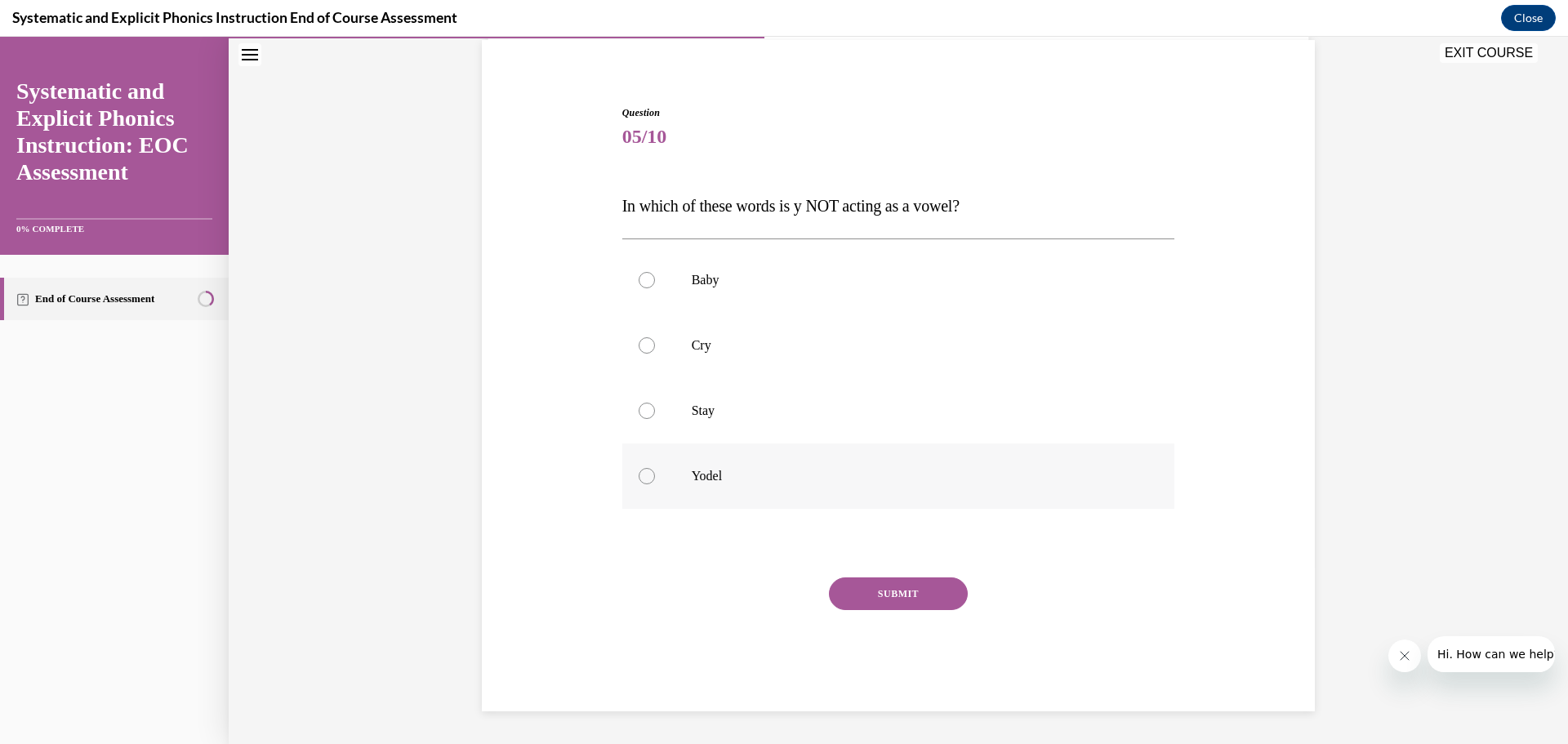
click at [665, 484] on div at bounding box center [898, 476] width 552 height 65
click at [871, 591] on button "SUBMIT" at bounding box center [898, 594] width 139 height 33
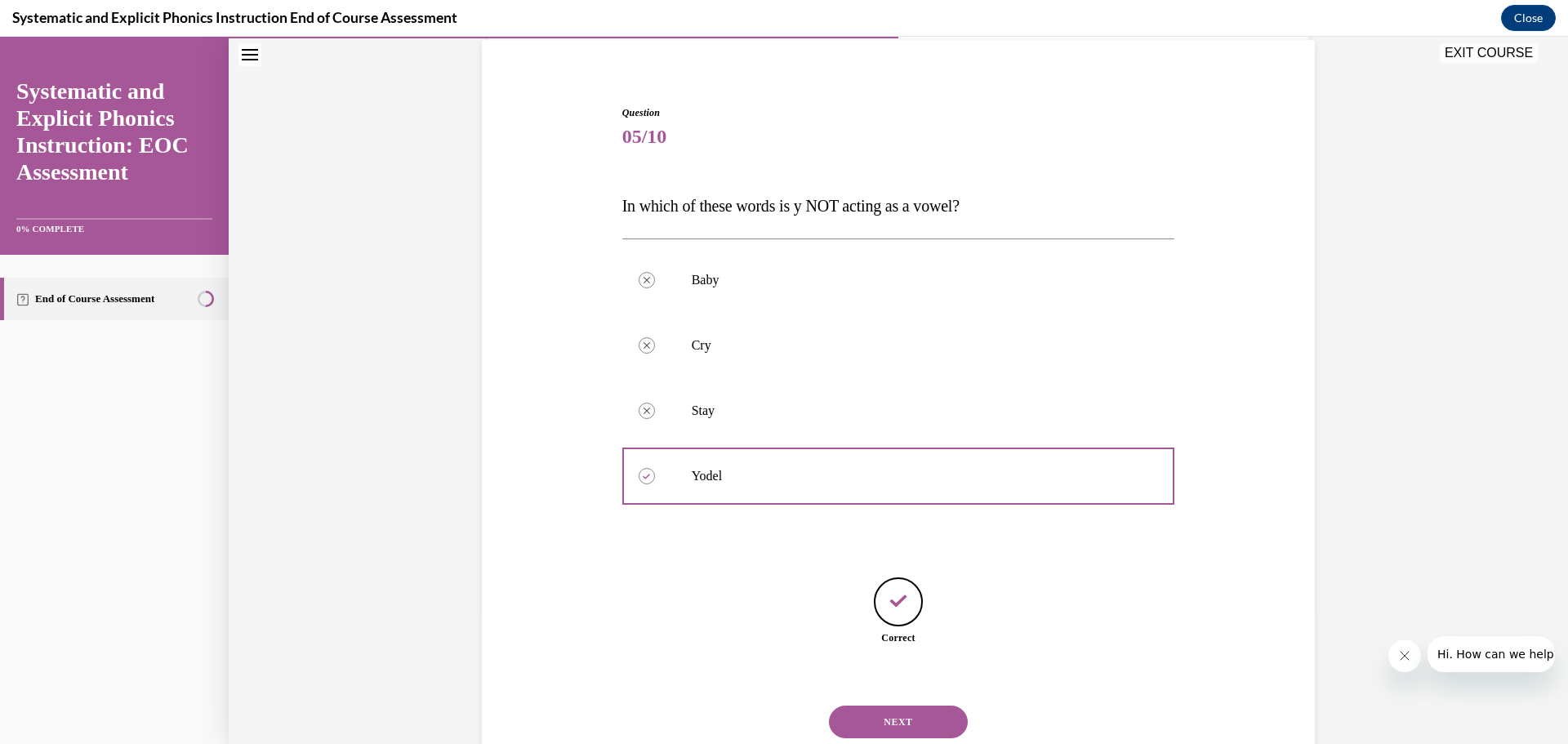
scroll to position [173, 0]
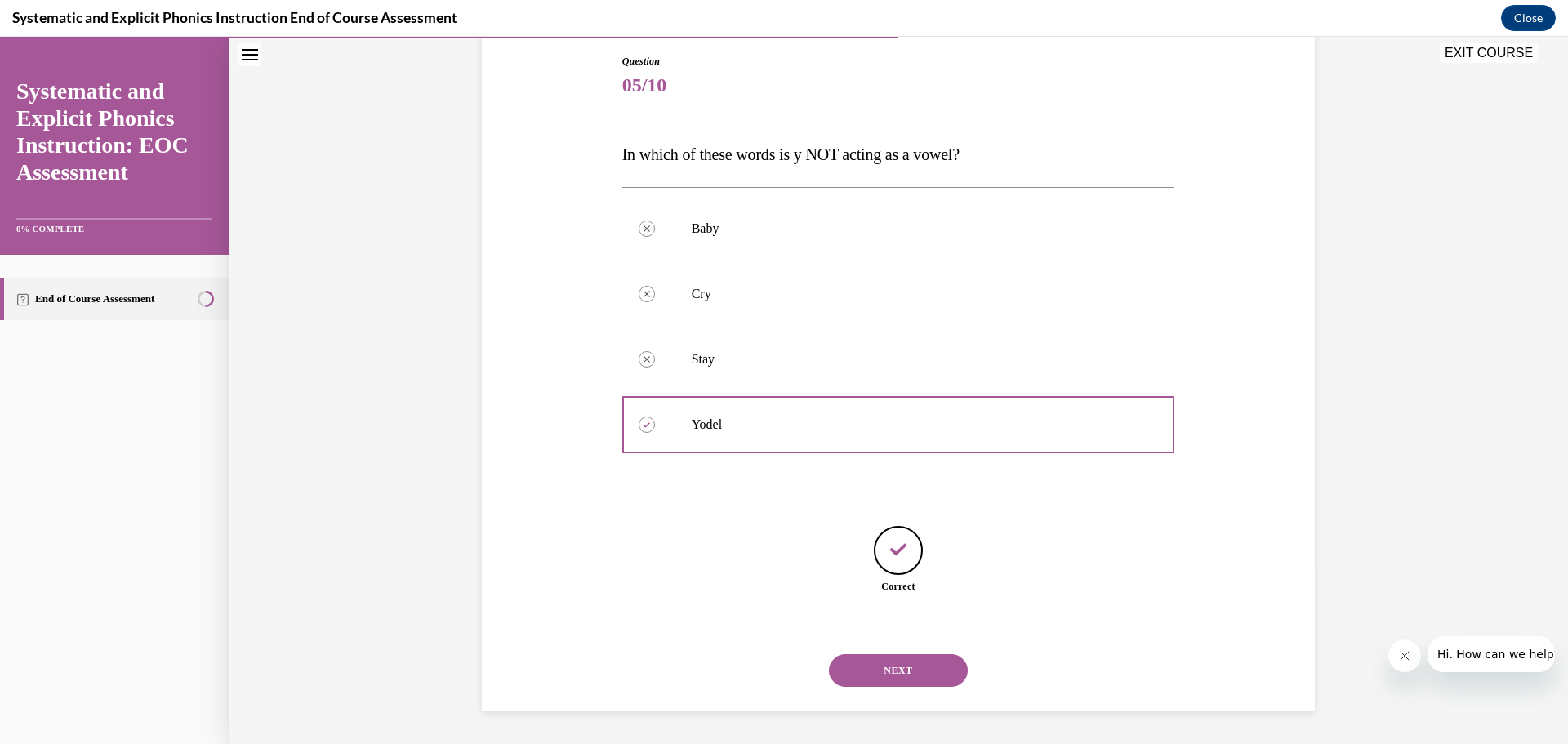
click at [899, 667] on button "NEXT" at bounding box center [898, 671] width 139 height 33
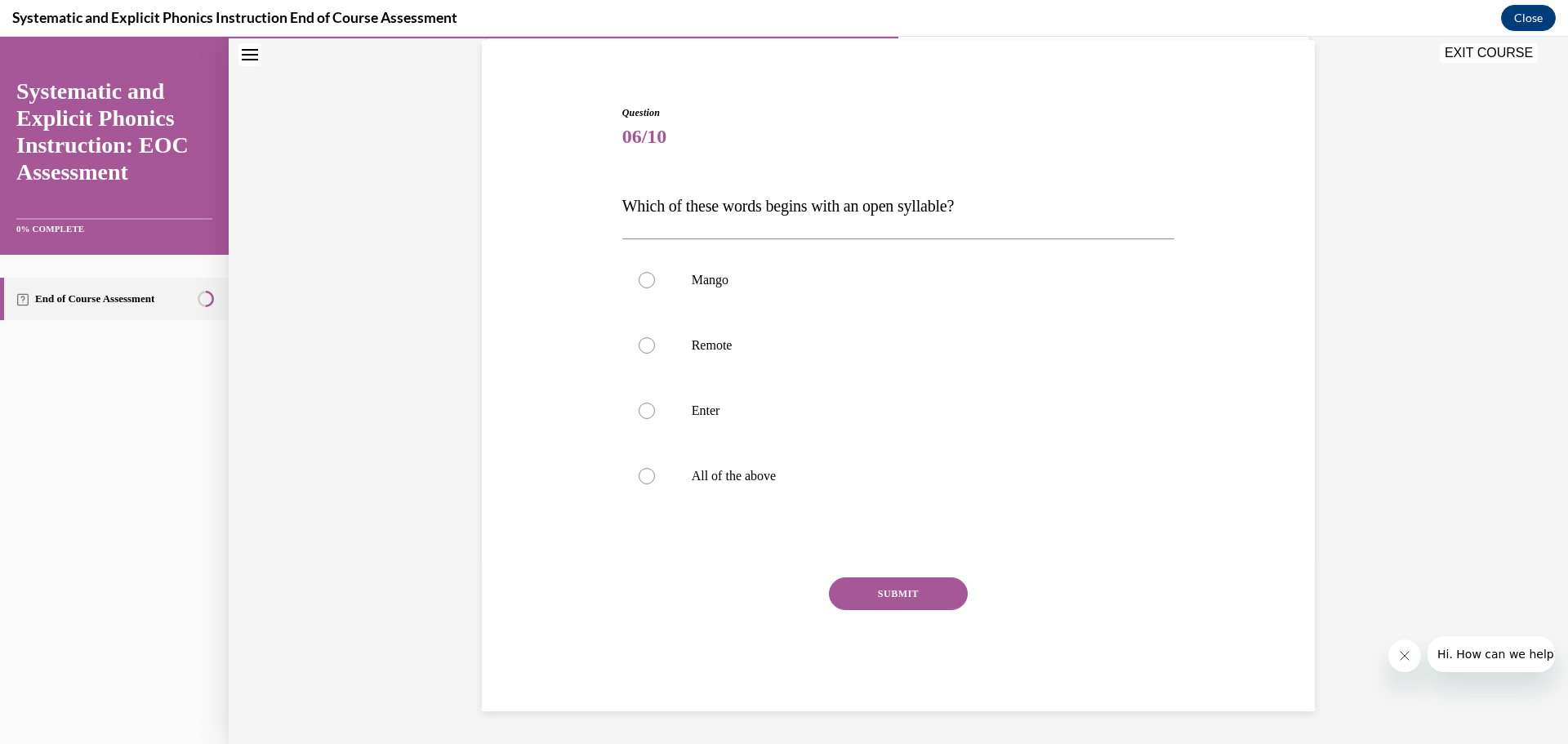
scroll to position [122, 0]
click at [734, 336] on div at bounding box center [898, 345] width 552 height 65
click at [839, 602] on button "SUBMIT" at bounding box center [898, 594] width 139 height 33
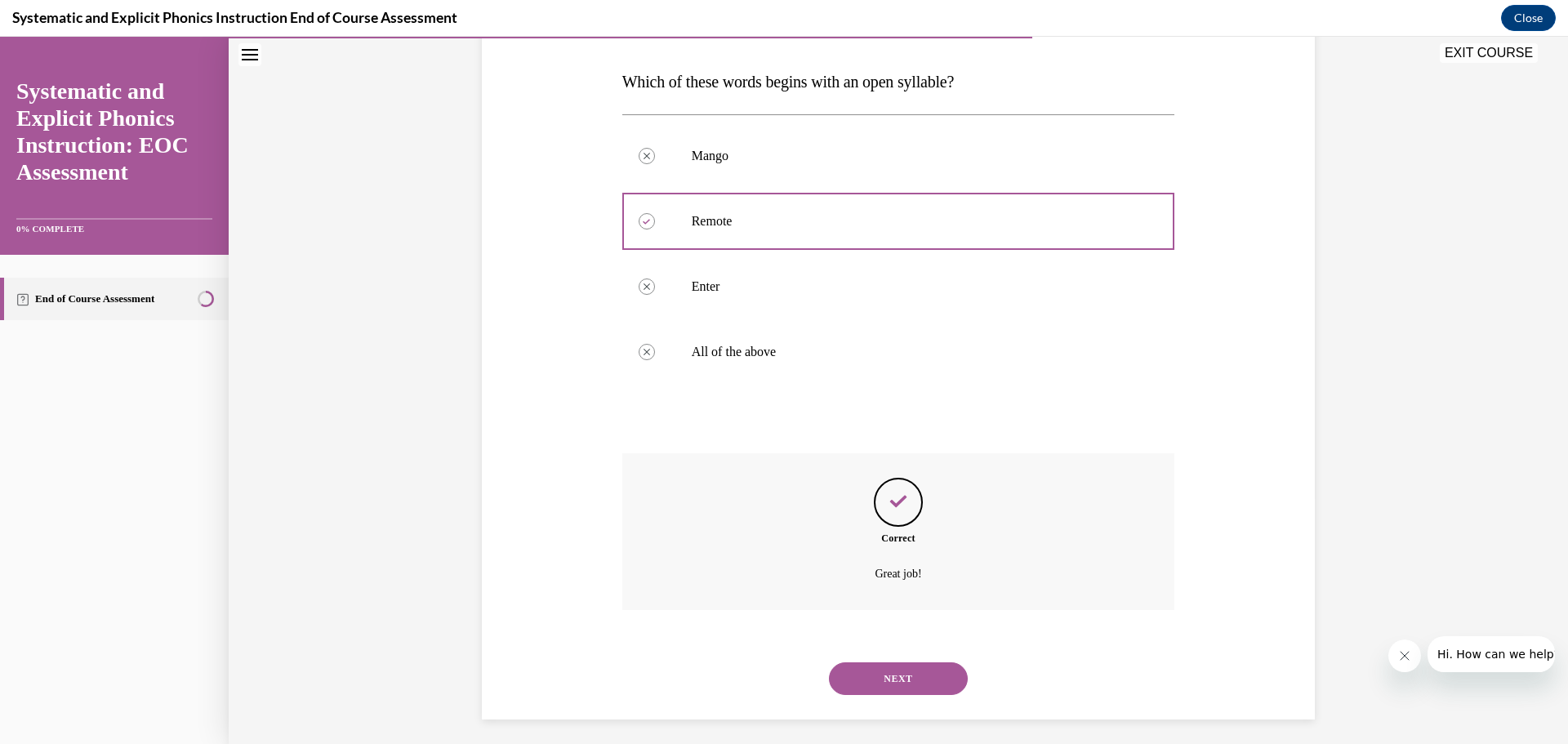
scroll to position [254, 0]
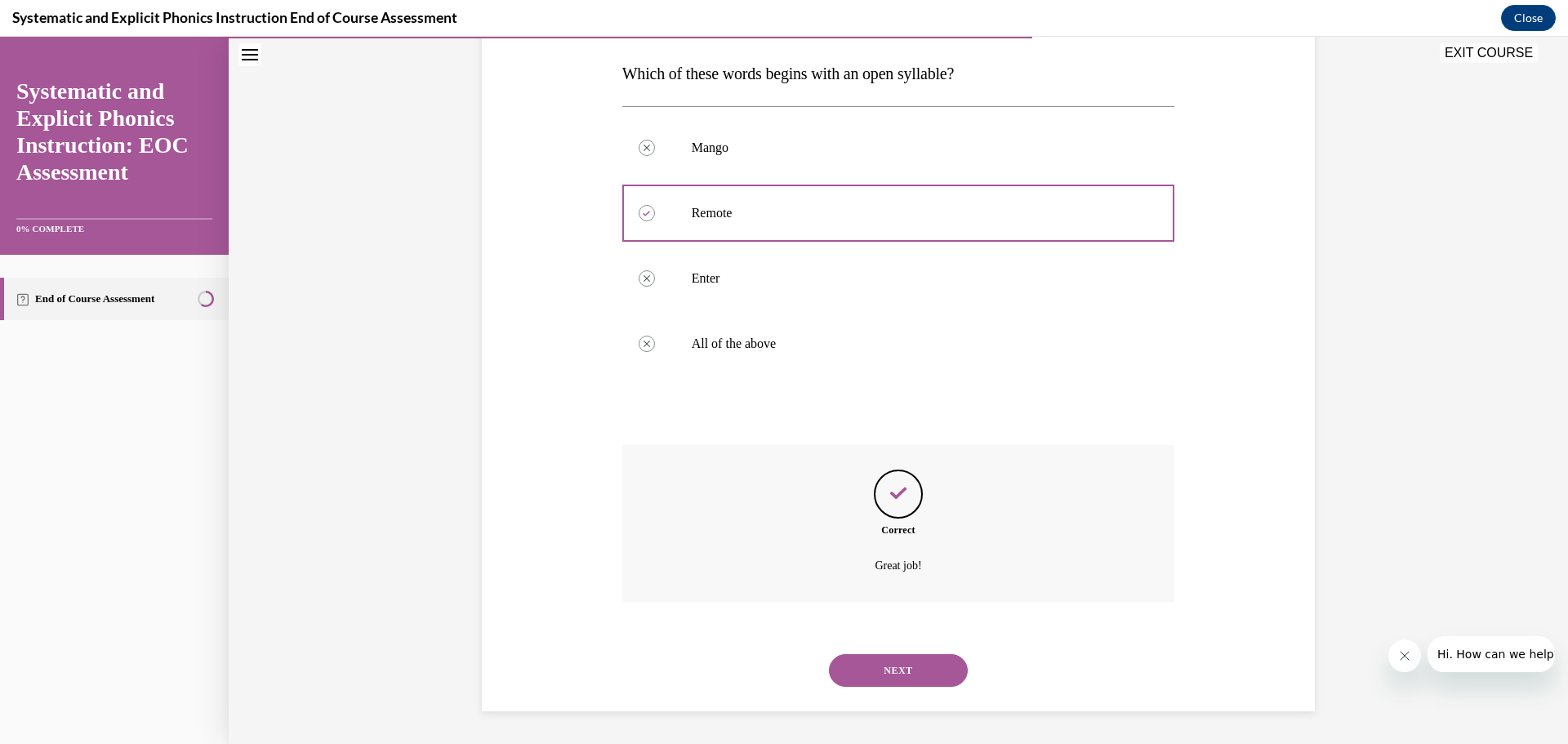
click at [907, 677] on button "NEXT" at bounding box center [898, 671] width 139 height 33
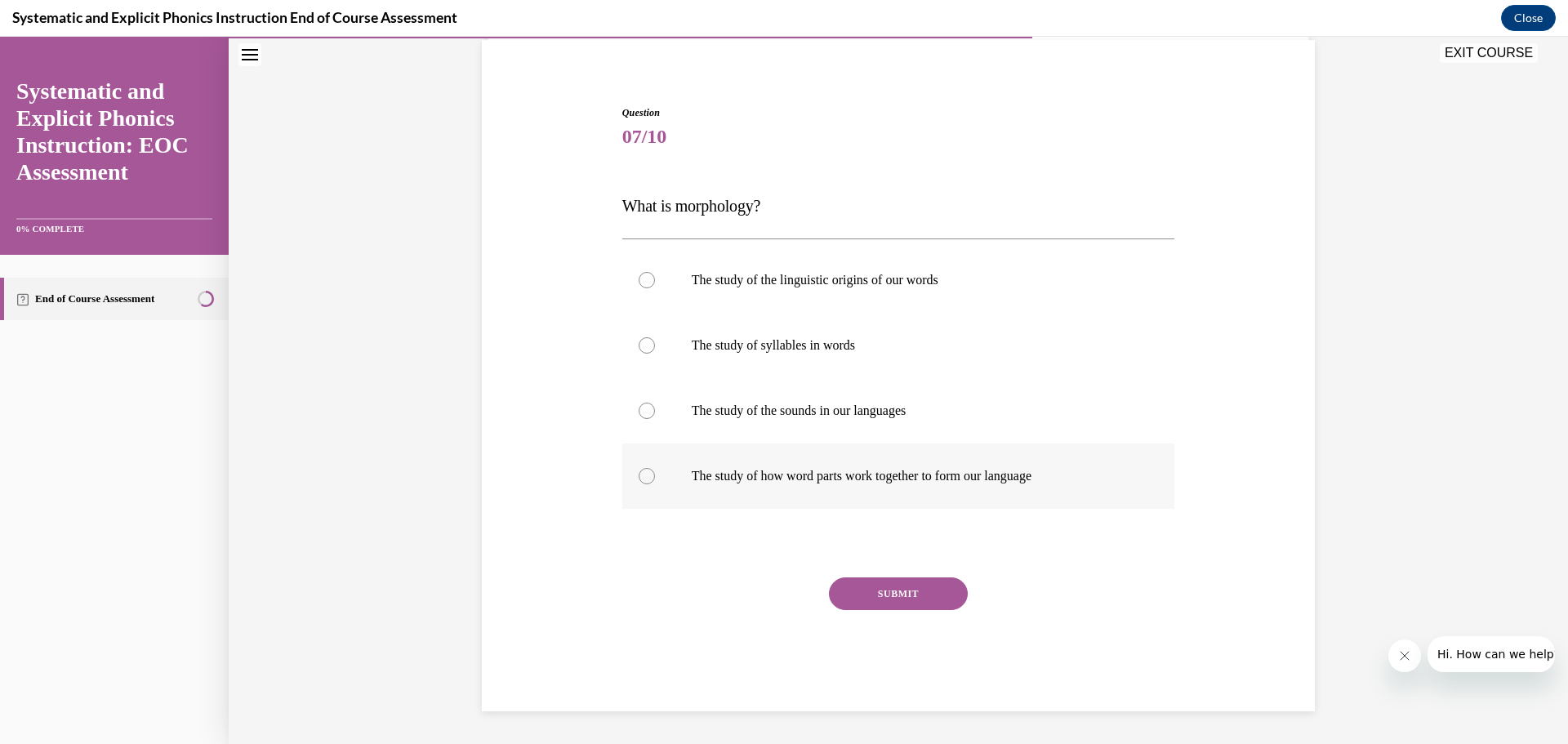
click at [789, 493] on div "The study of the linguistic origins of our words The study of syllables in word…" at bounding box center [898, 377] width 552 height 261
click at [833, 494] on div at bounding box center [898, 476] width 552 height 65
click at [877, 590] on button "SUBMIT" at bounding box center [898, 594] width 139 height 33
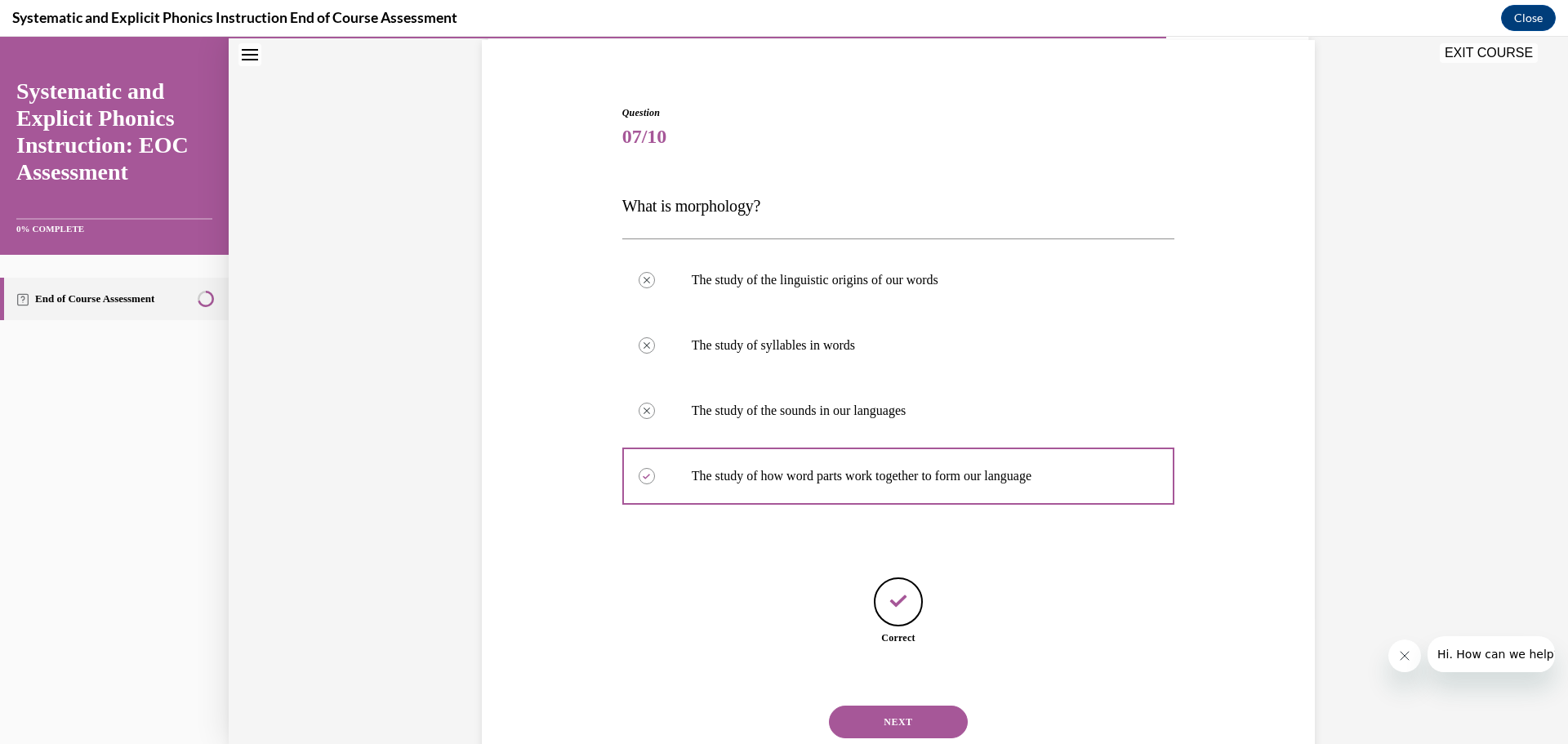
scroll to position [173, 0]
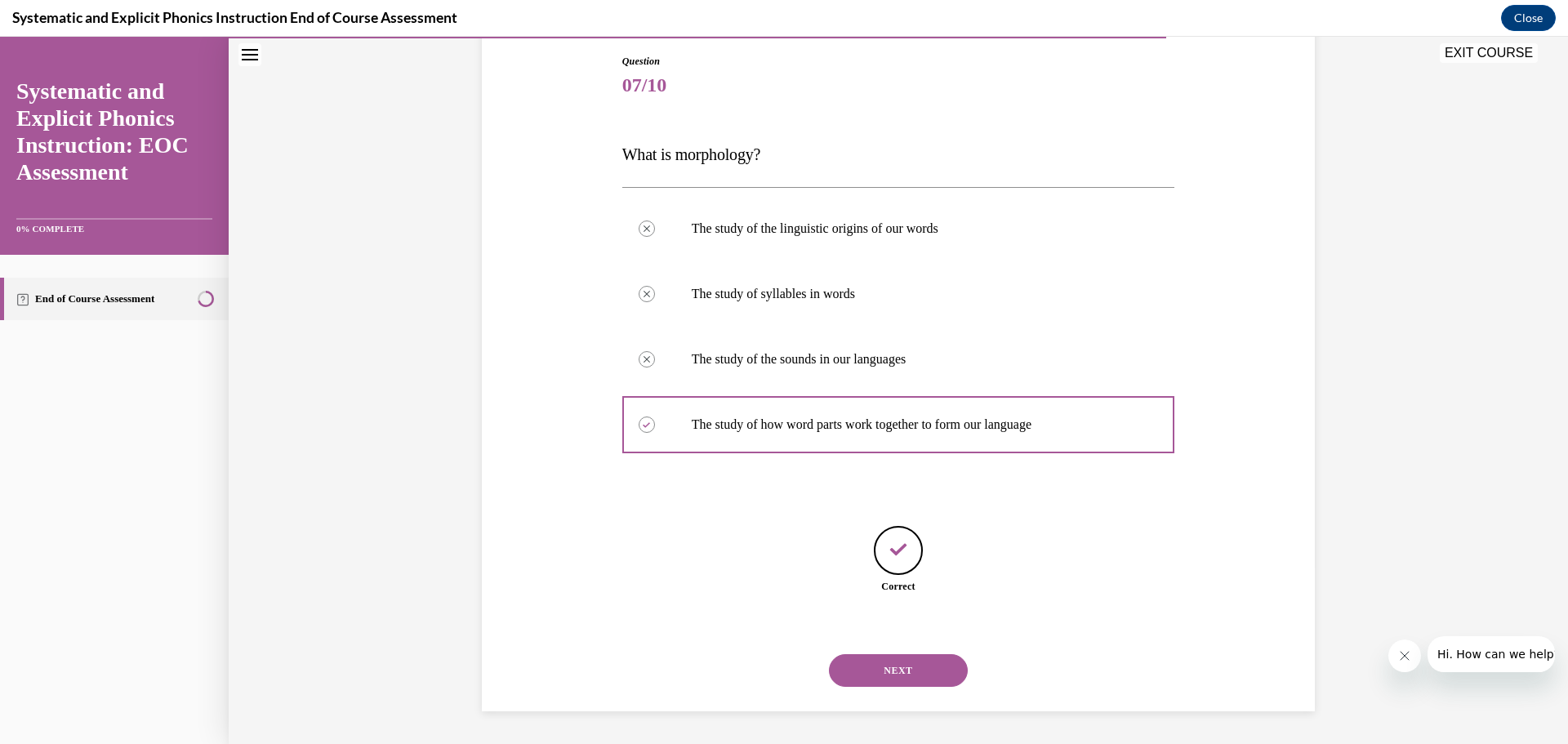
click at [877, 668] on button "NEXT" at bounding box center [898, 671] width 139 height 33
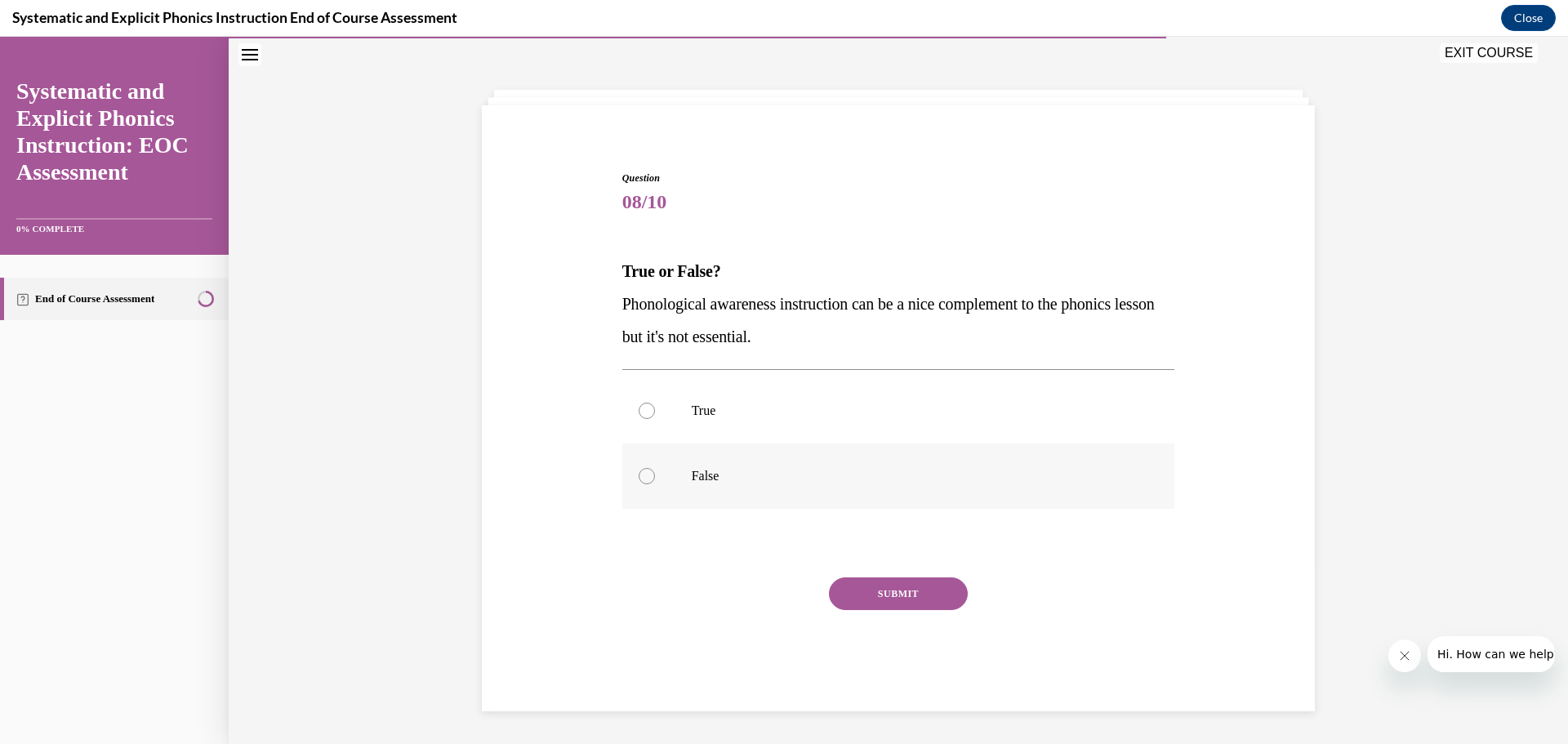
click at [800, 488] on div at bounding box center [898, 476] width 552 height 65
click at [873, 583] on button "SUBMIT" at bounding box center [898, 594] width 139 height 33
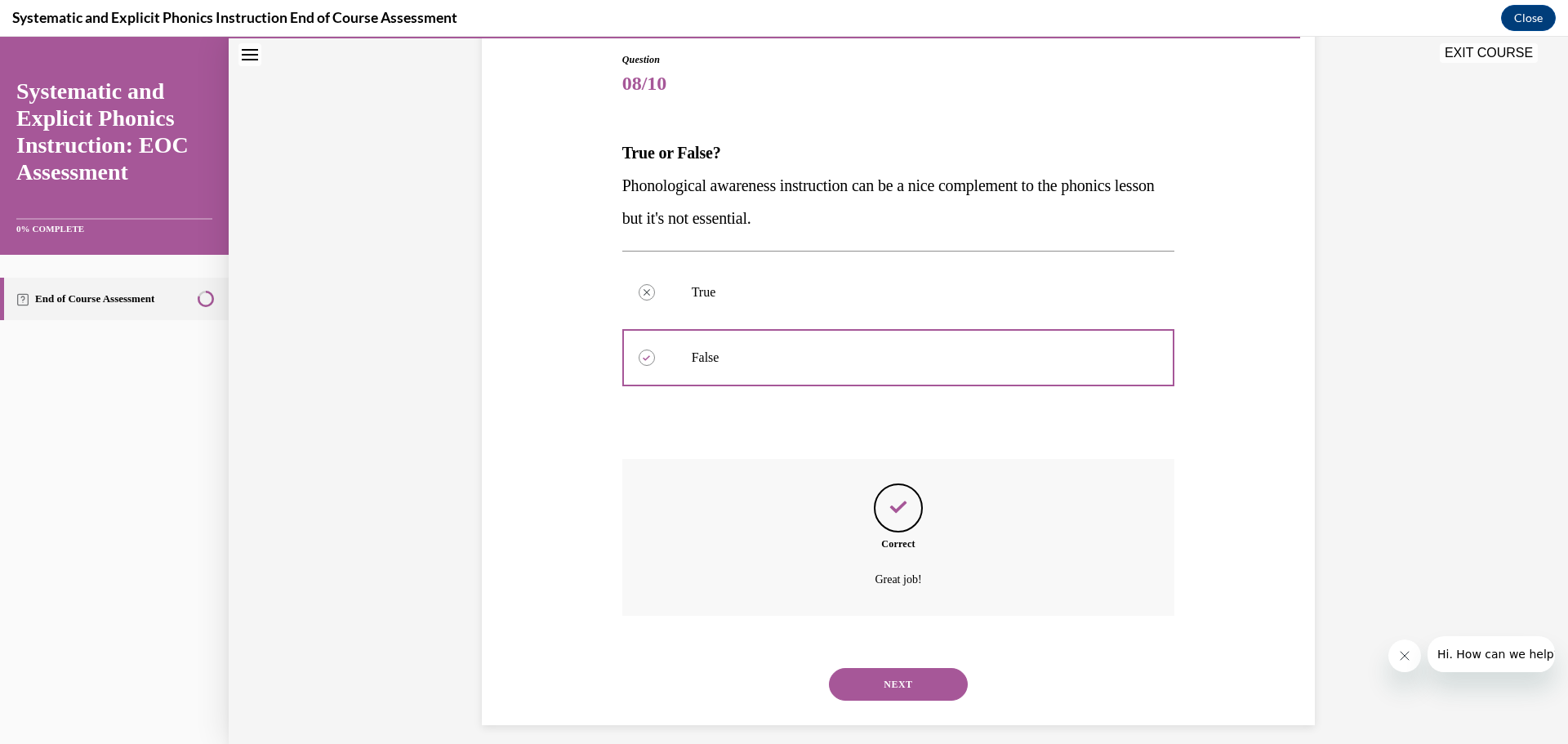
scroll to position [189, 0]
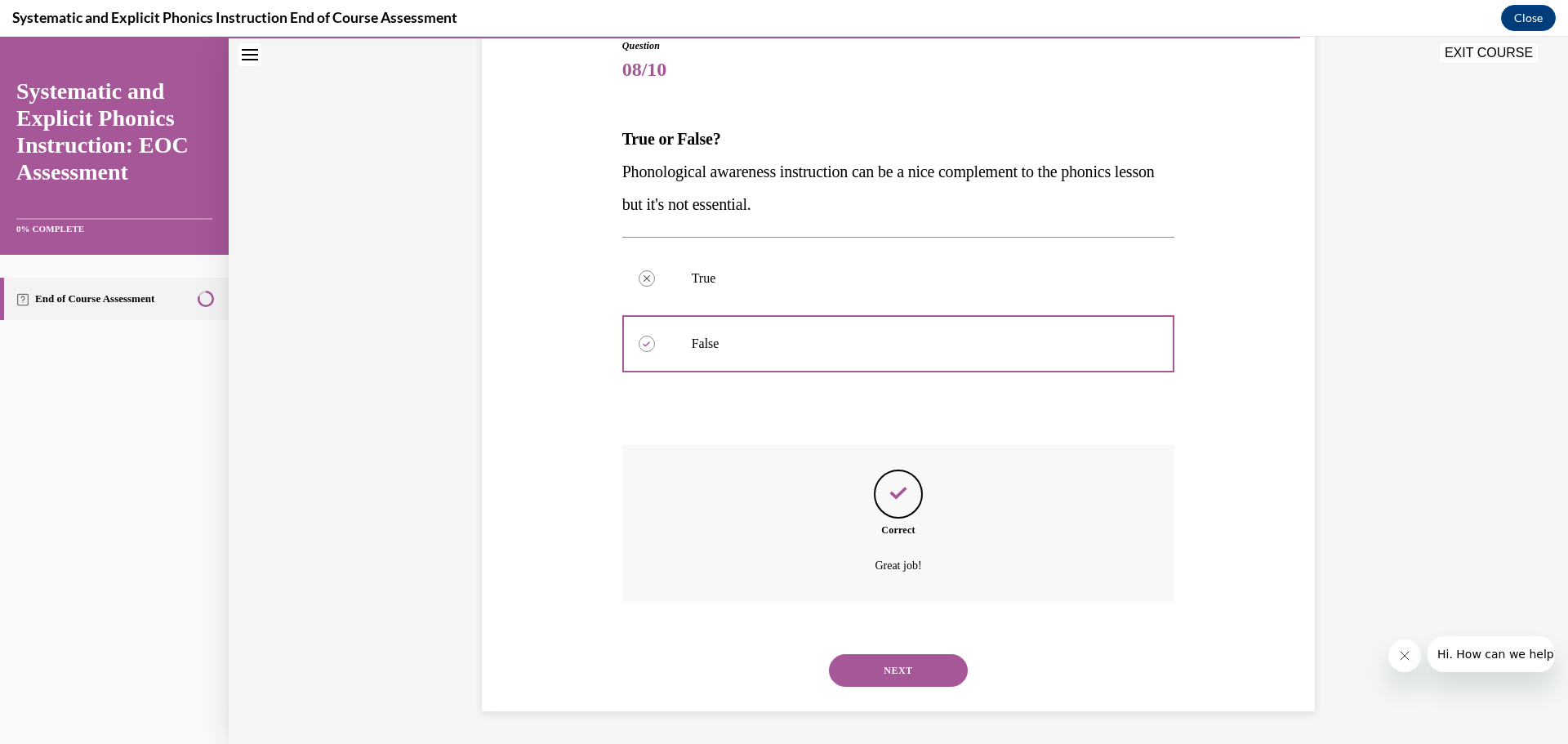
click at [901, 678] on button "NEXT" at bounding box center [898, 671] width 139 height 33
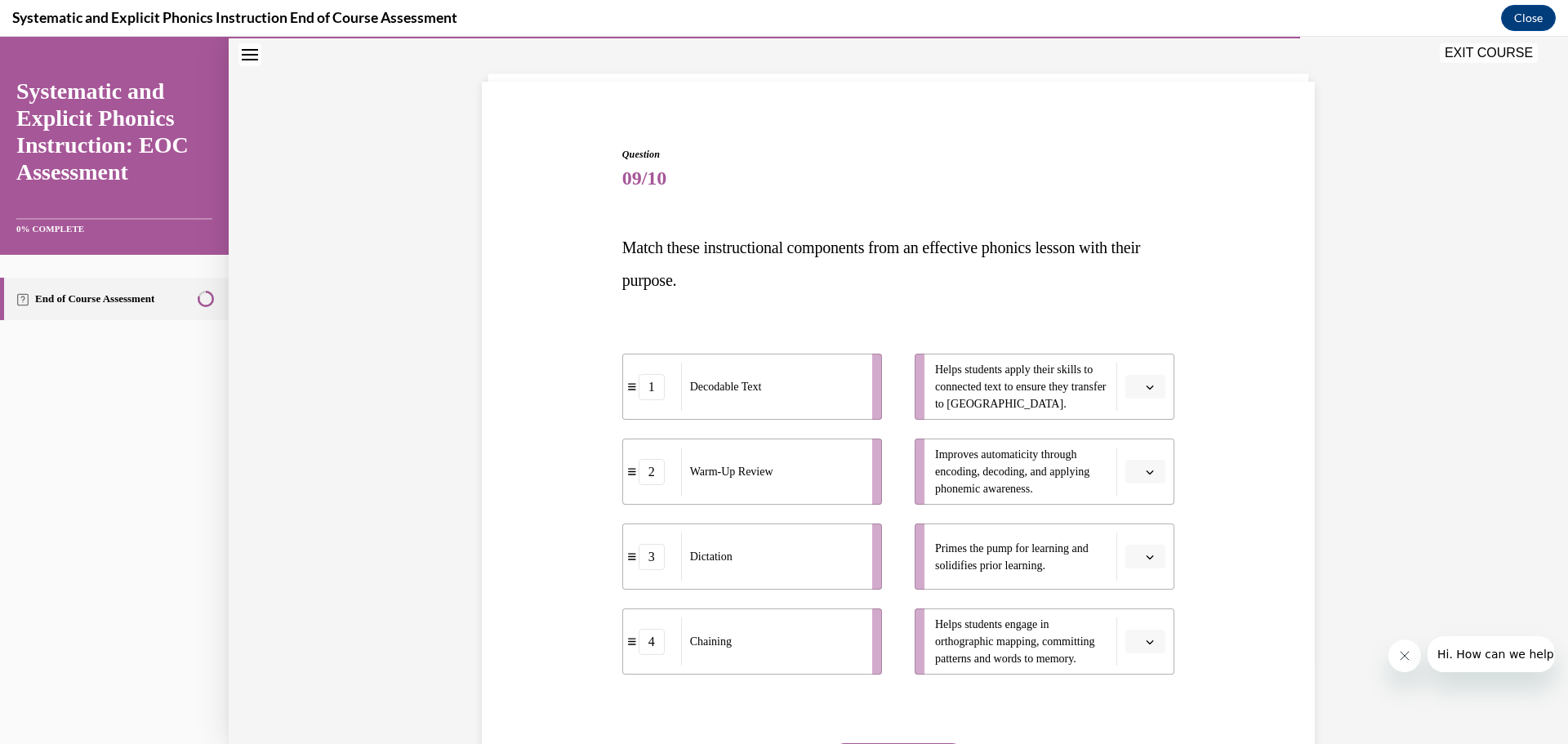
scroll to position [85, 0]
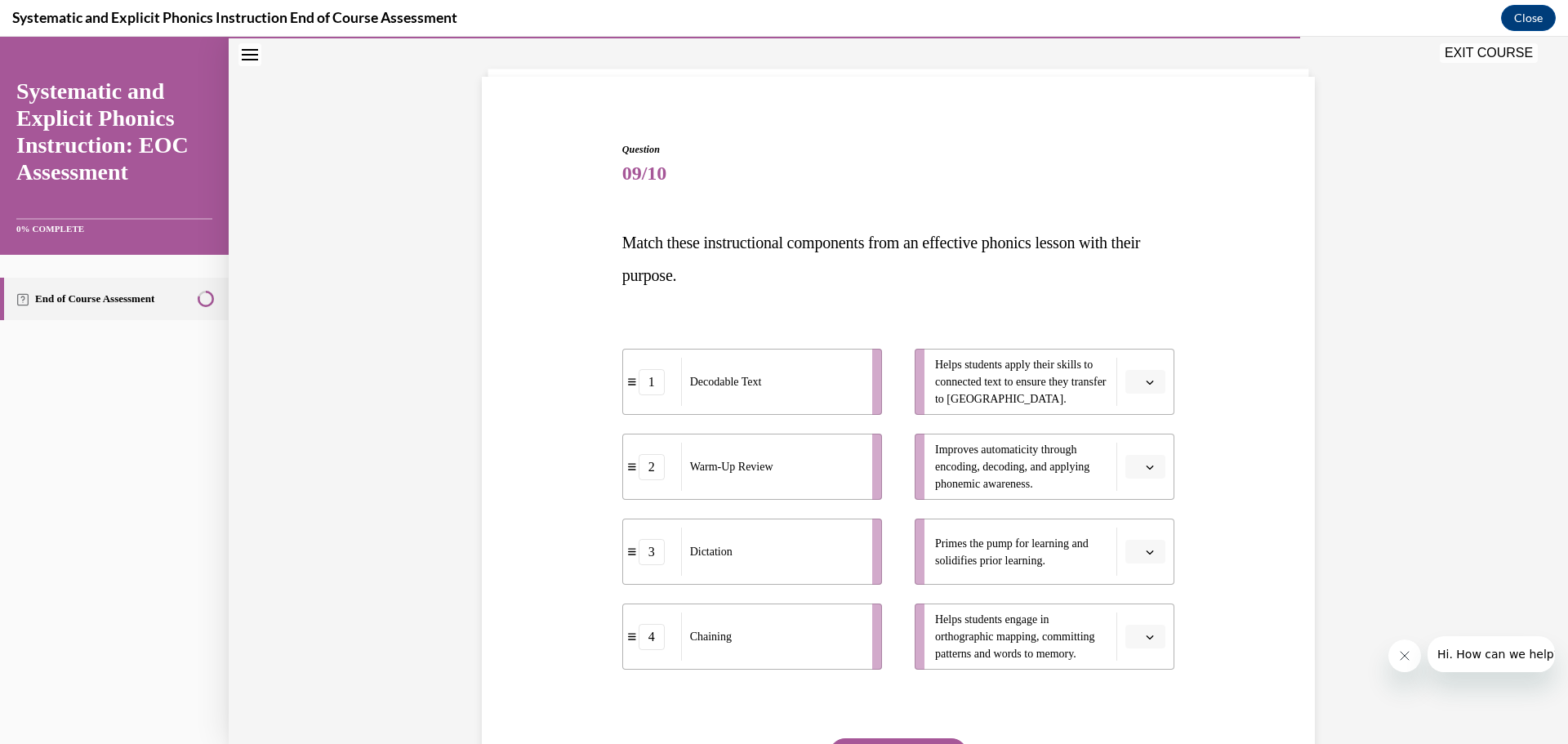
click at [1135, 387] on span "Please select an option" at bounding box center [1138, 382] width 5 height 16
click at [1156, 547] on div "4" at bounding box center [1137, 549] width 41 height 33
click at [1147, 465] on icon "button" at bounding box center [1149, 466] width 8 height 8
click at [1153, 565] on div "2" at bounding box center [1137, 569] width 41 height 33
click at [1153, 553] on button "button" at bounding box center [1145, 552] width 40 height 25
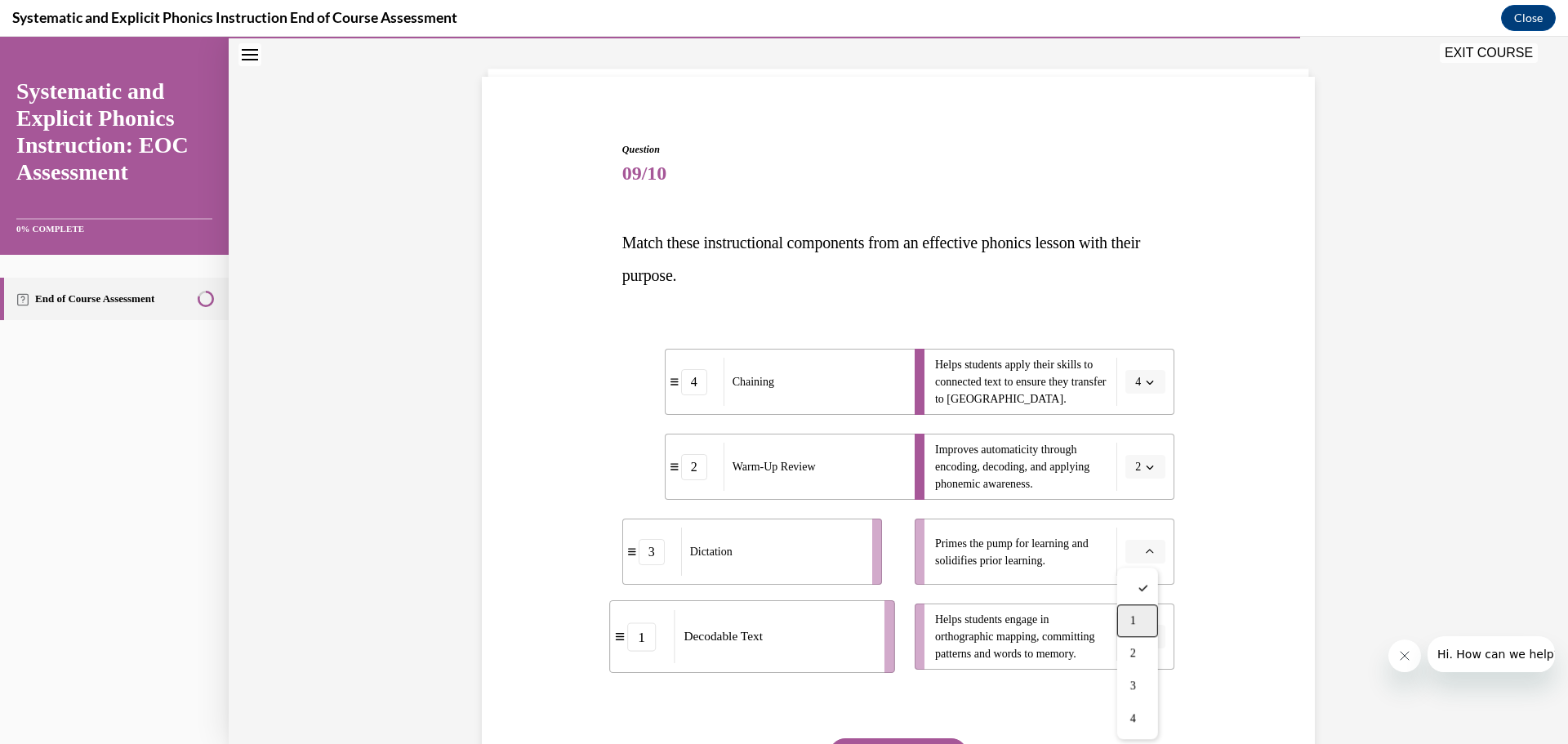
click at [1143, 607] on div "1" at bounding box center [1137, 621] width 41 height 33
click at [1146, 634] on icon "button" at bounding box center [1149, 637] width 8 height 8
click at [1133, 573] on span "3" at bounding box center [1133, 567] width 5 height 13
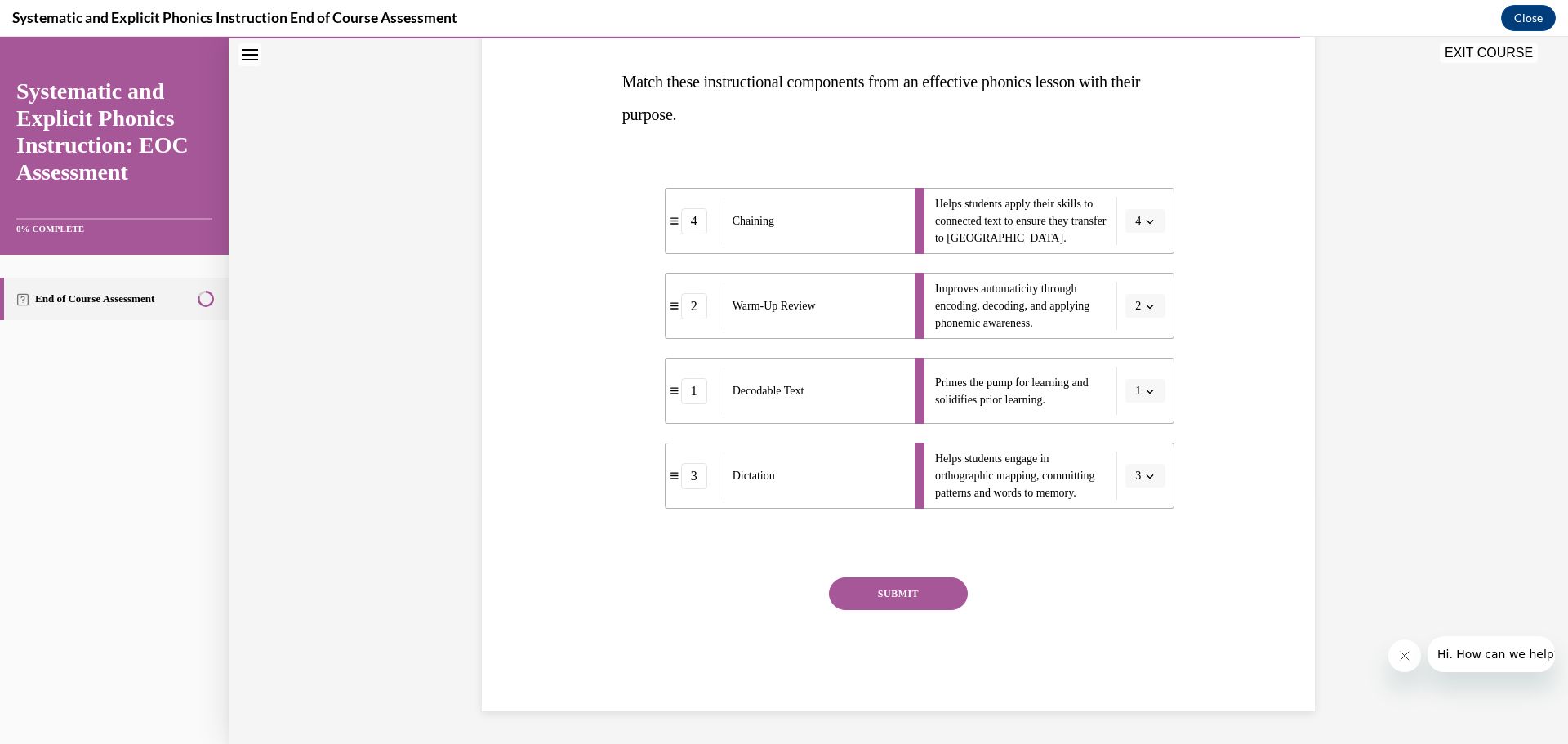
click at [890, 579] on button "SUBMIT" at bounding box center [898, 594] width 139 height 33
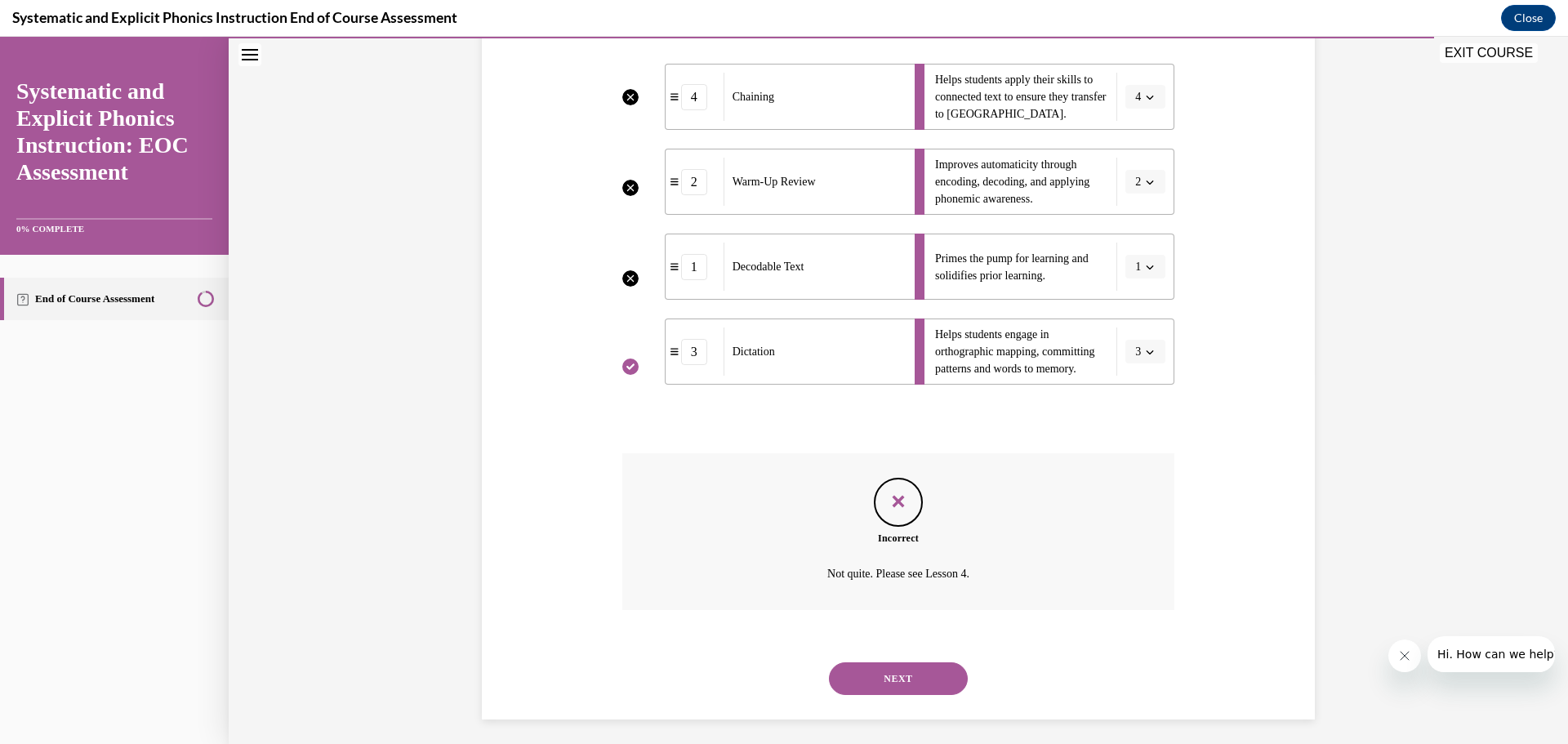
scroll to position [378, 0]
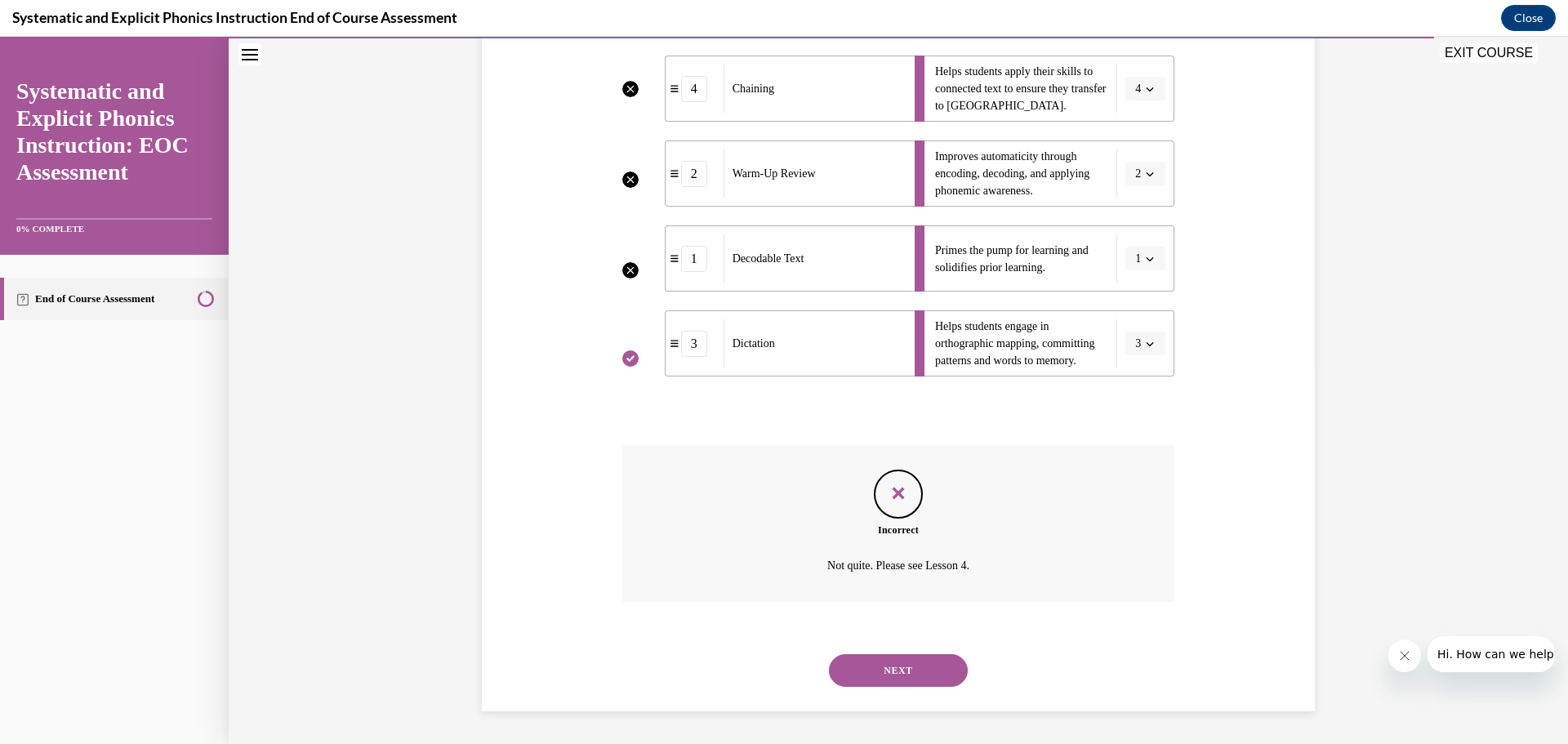
click at [918, 665] on button "NEXT" at bounding box center [898, 671] width 139 height 33
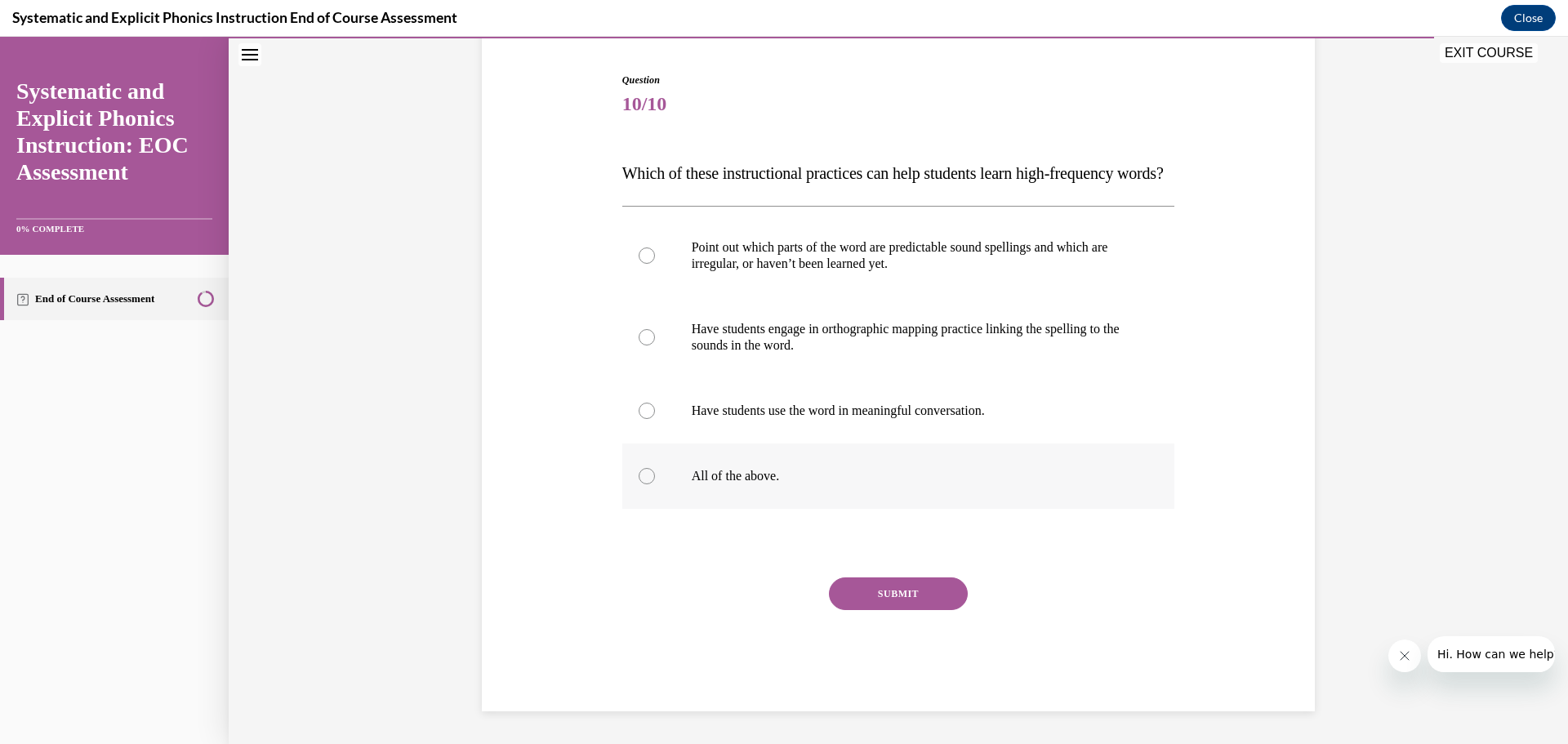
click at [727, 489] on div at bounding box center [898, 476] width 552 height 65
click at [901, 616] on div "SUBMIT" at bounding box center [898, 618] width 552 height 82
click at [902, 598] on button "SUBMIT" at bounding box center [898, 594] width 139 height 33
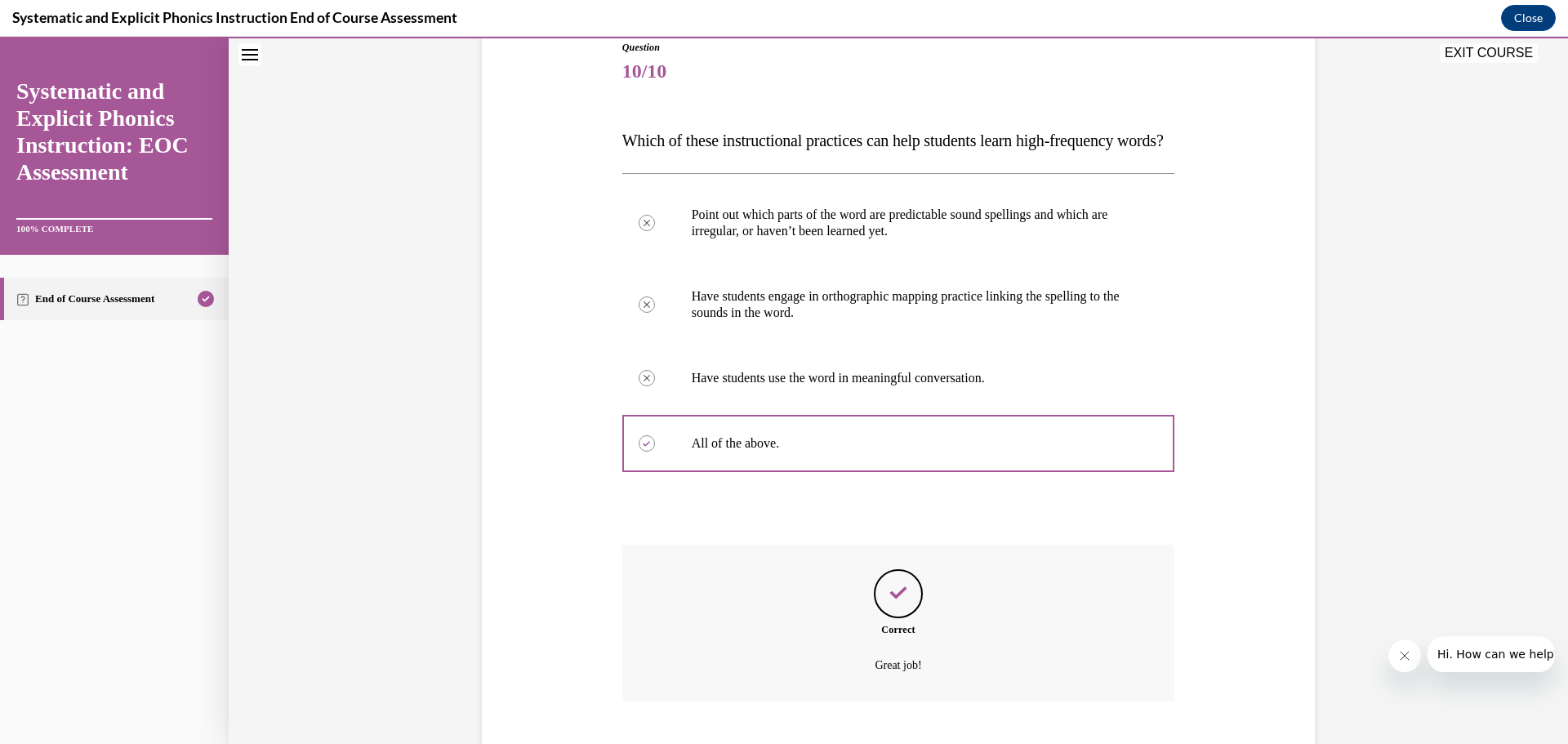
scroll to position [320, 0]
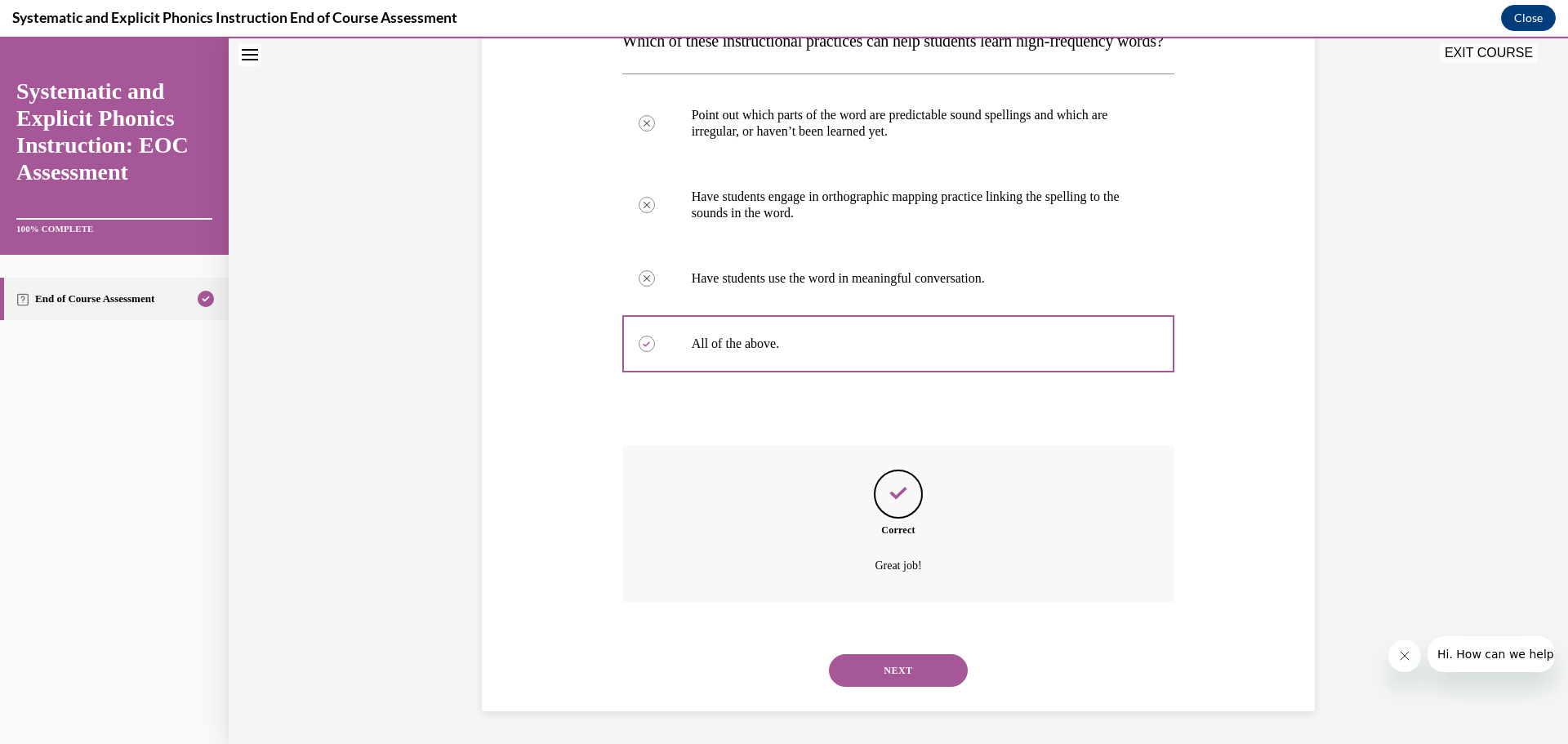
click at [909, 658] on button "NEXT" at bounding box center [898, 671] width 139 height 33
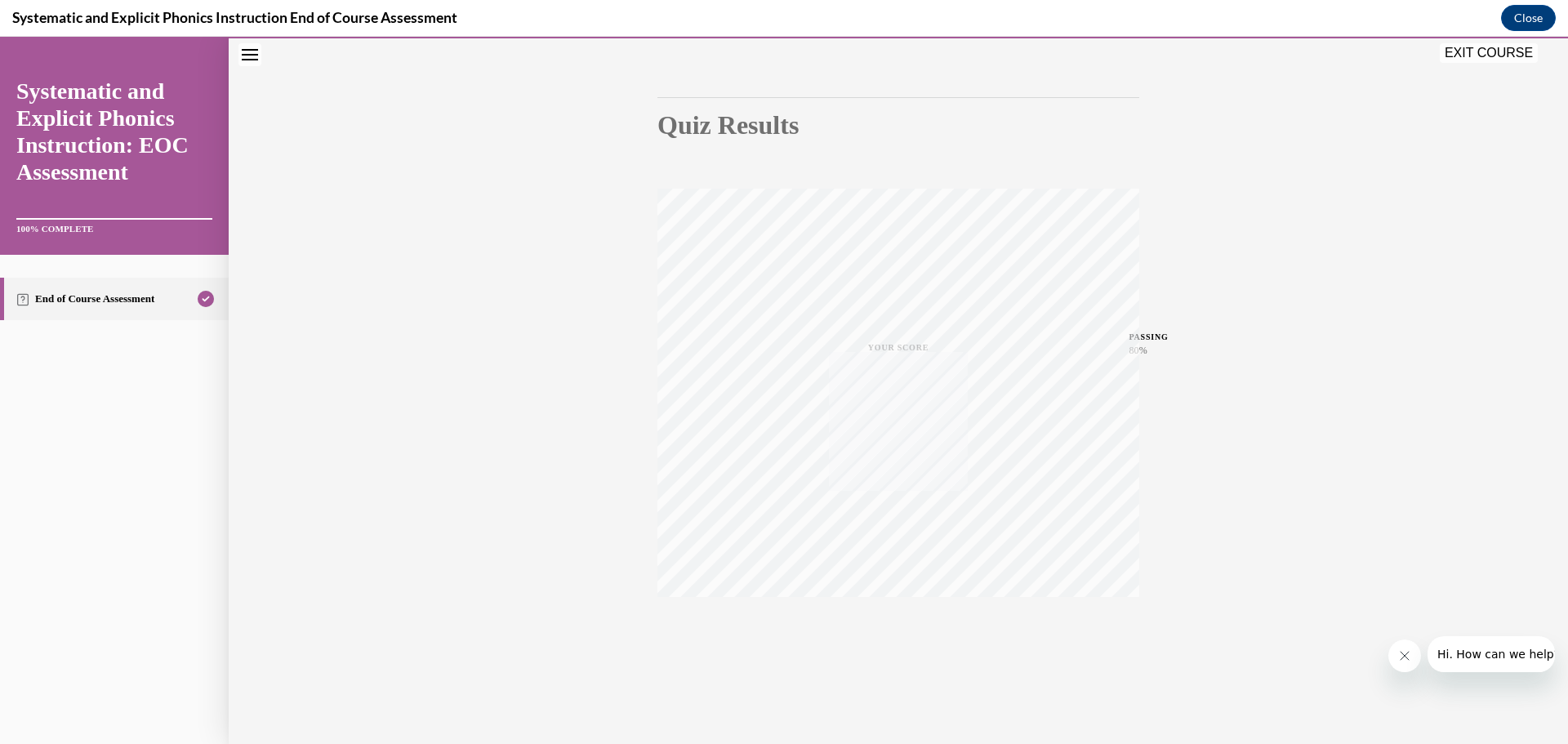
scroll to position [130, 0]
click at [1482, 56] on button "EXIT COURSE" at bounding box center [1488, 52] width 98 height 19
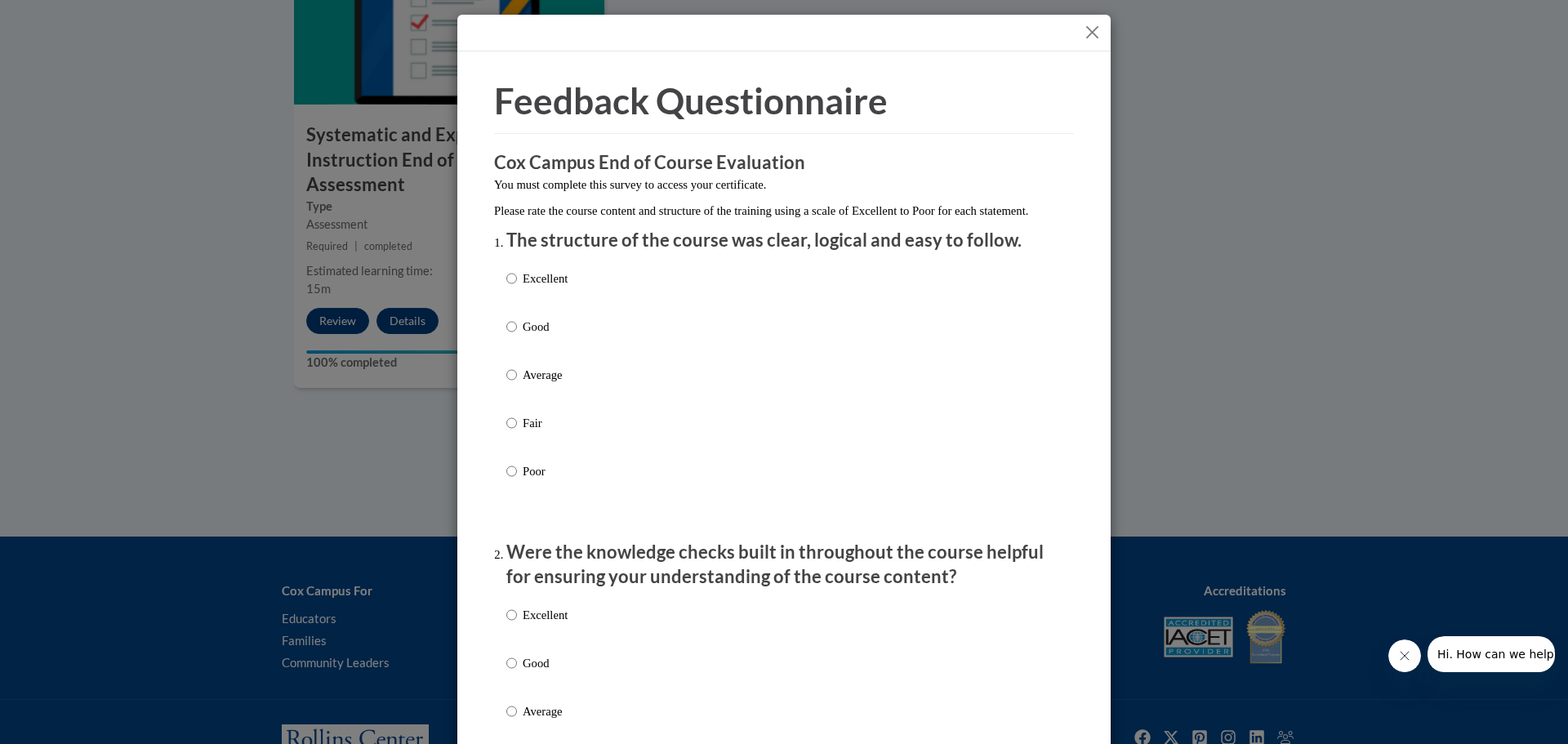
click at [538, 359] on label "Good" at bounding box center [537, 340] width 61 height 44
click at [517, 335] on input "Good" at bounding box center [512, 327] width 11 height 18
radio input "true"
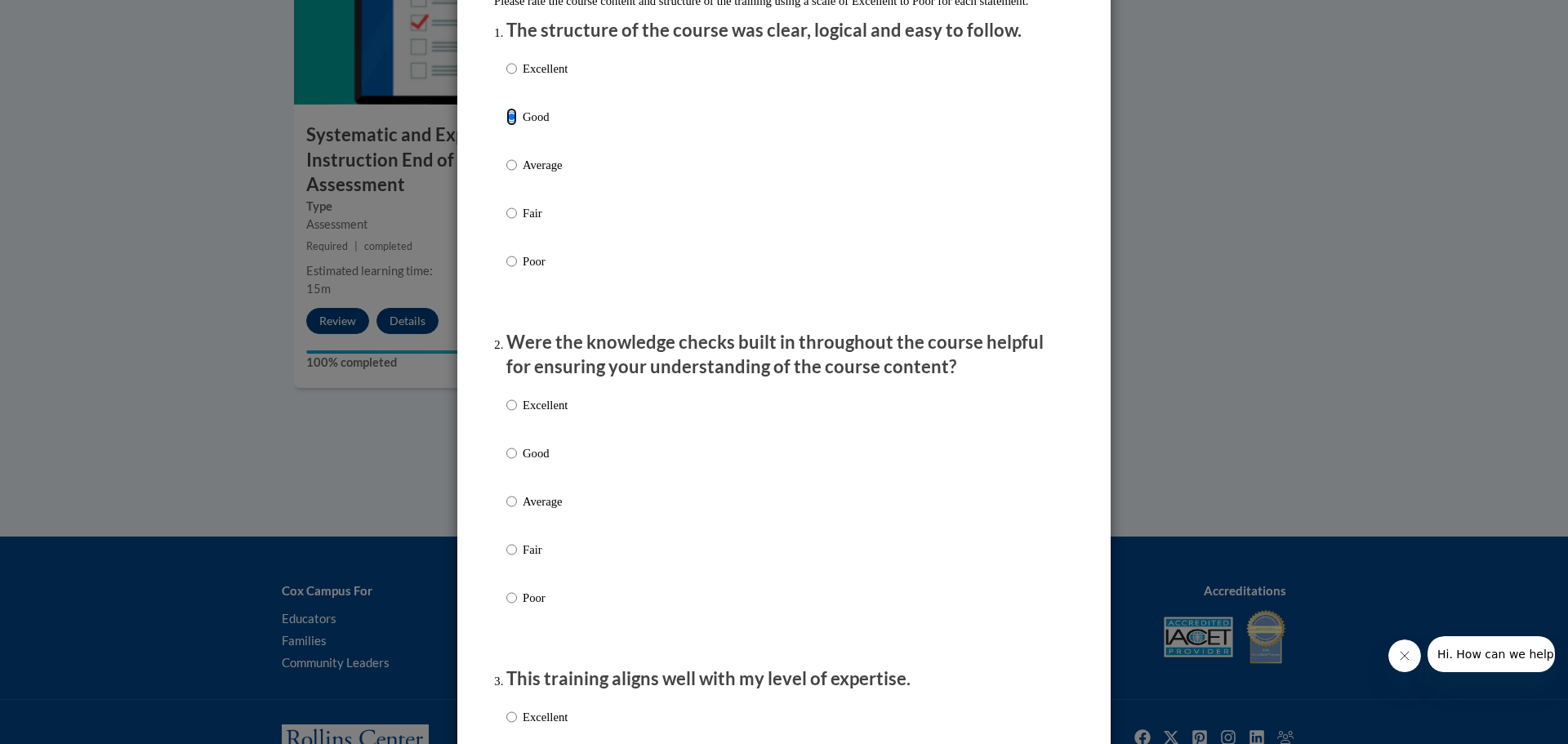
scroll to position [245, 0]
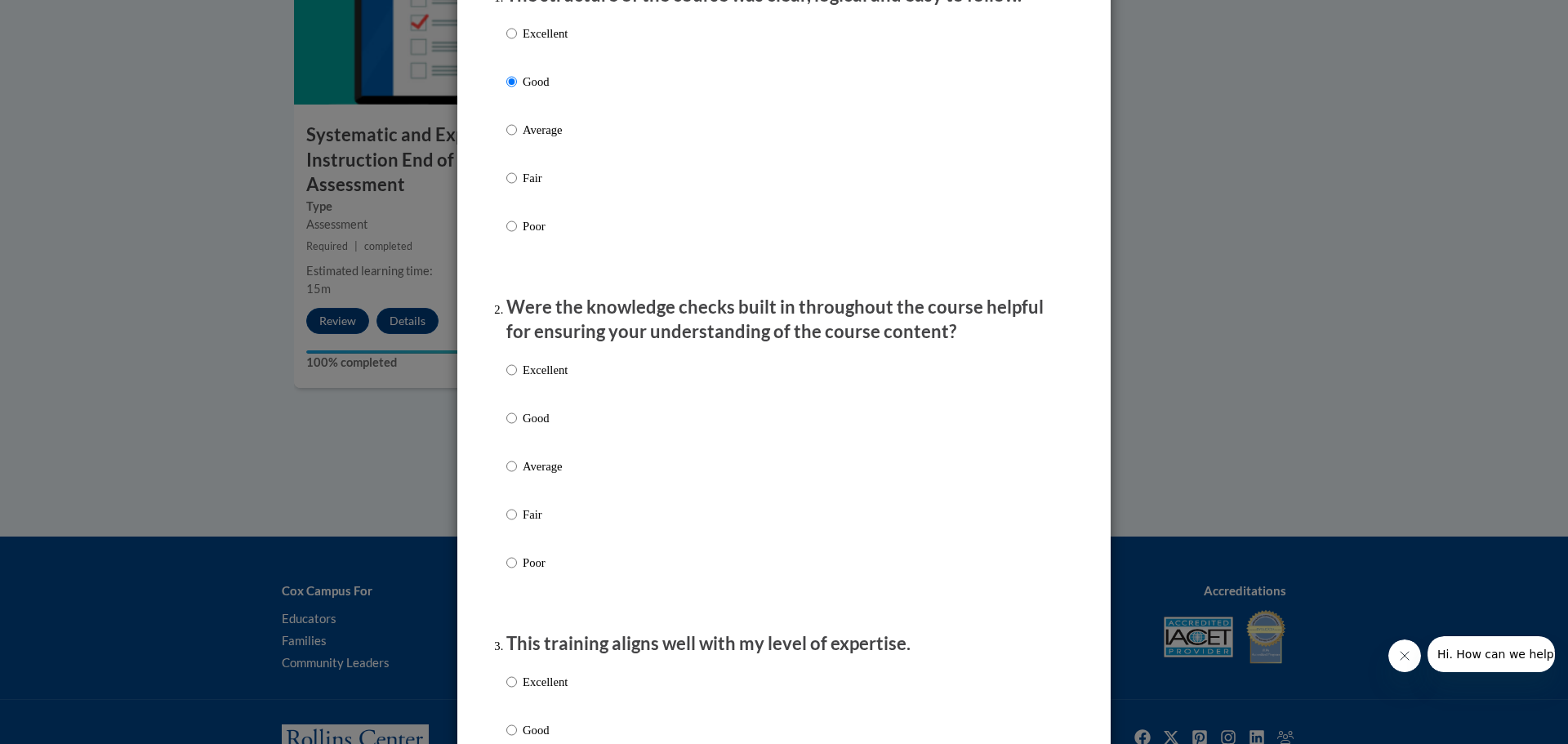
click at [532, 425] on div "Excellent Good Average Fair Poor" at bounding box center [537, 479] width 61 height 253
click at [534, 427] on p "Good" at bounding box center [545, 419] width 45 height 18
click at [517, 427] on input "Good" at bounding box center [512, 419] width 11 height 18
radio input "true"
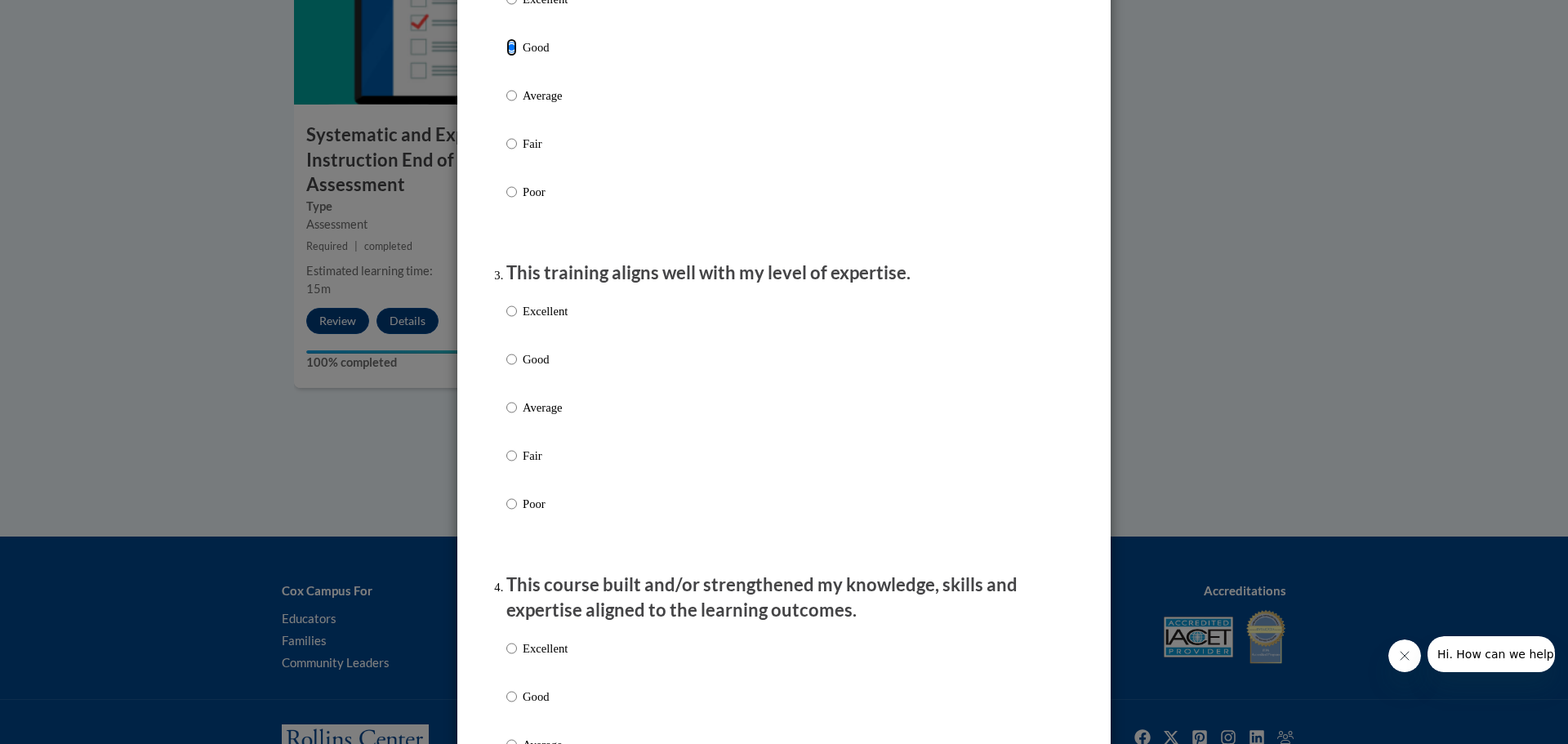
scroll to position [653, 0]
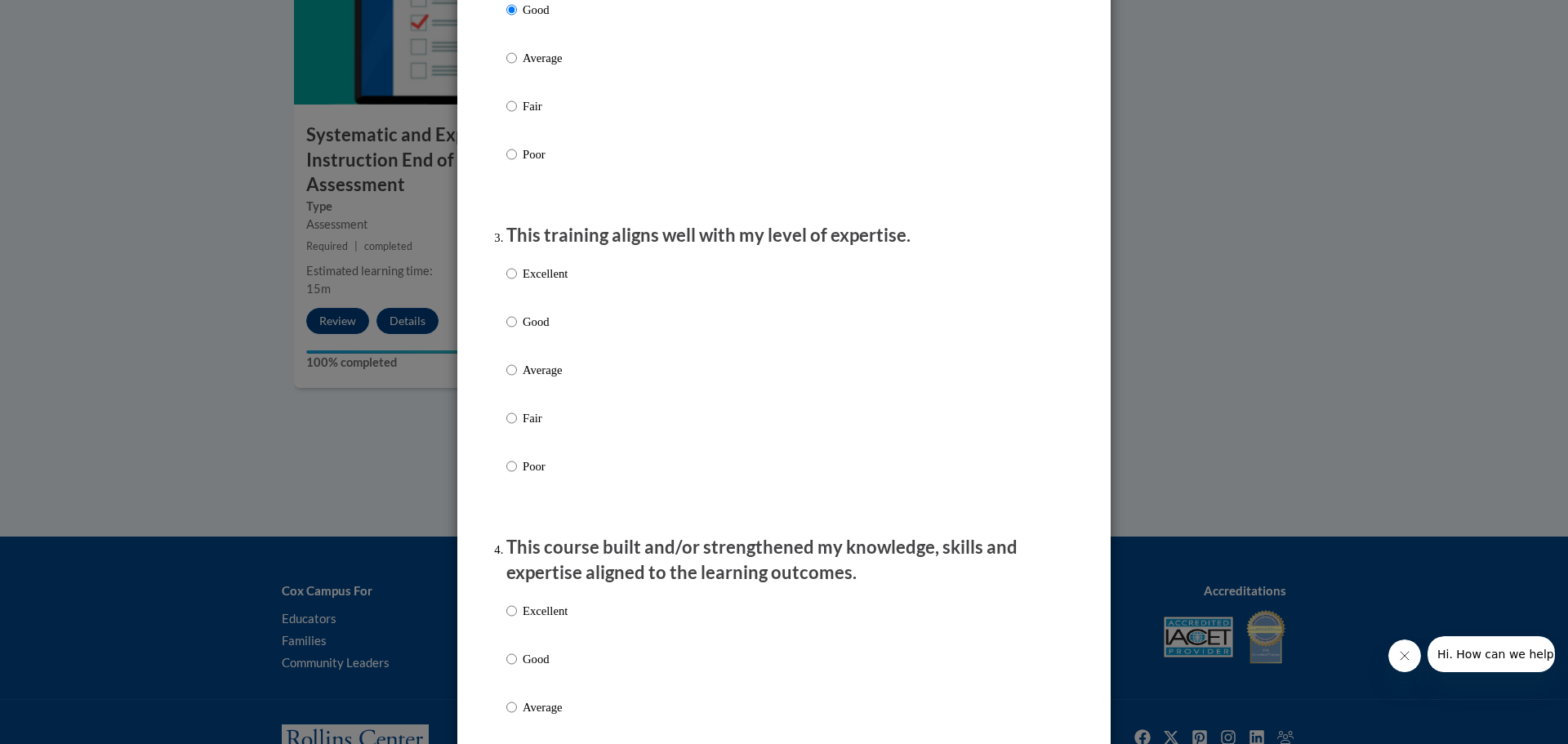
click at [527, 331] on p "Good" at bounding box center [545, 322] width 45 height 18
click at [517, 331] on input "Good" at bounding box center [512, 322] width 11 height 18
radio input "true"
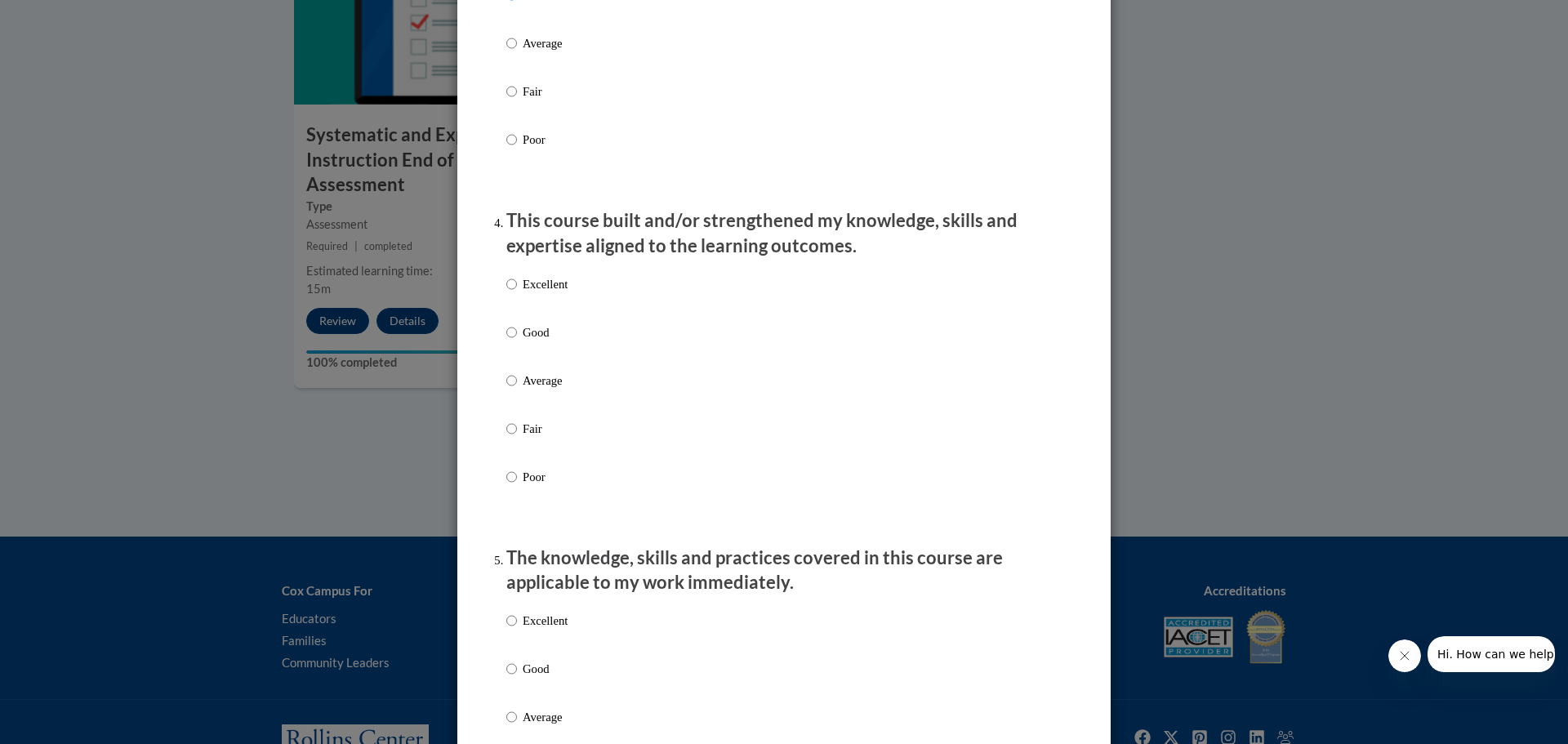
click at [523, 438] on p "Fair" at bounding box center [545, 429] width 45 height 18
click at [516, 438] on input "Fair" at bounding box center [512, 429] width 11 height 18
radio input "true"
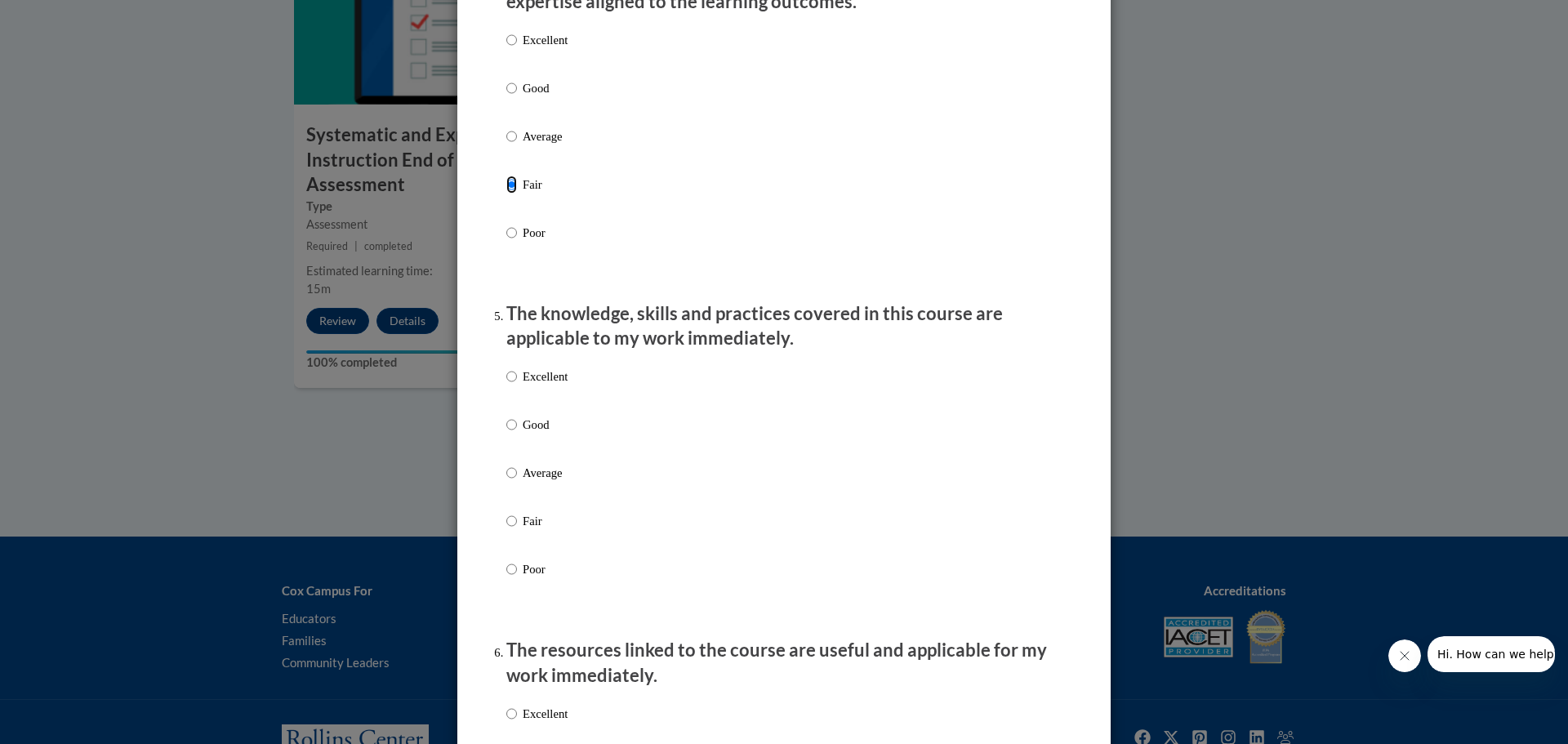
scroll to position [1225, 0]
click at [506, 530] on input "Fair" at bounding box center [512, 520] width 11 height 18
radio input "true"
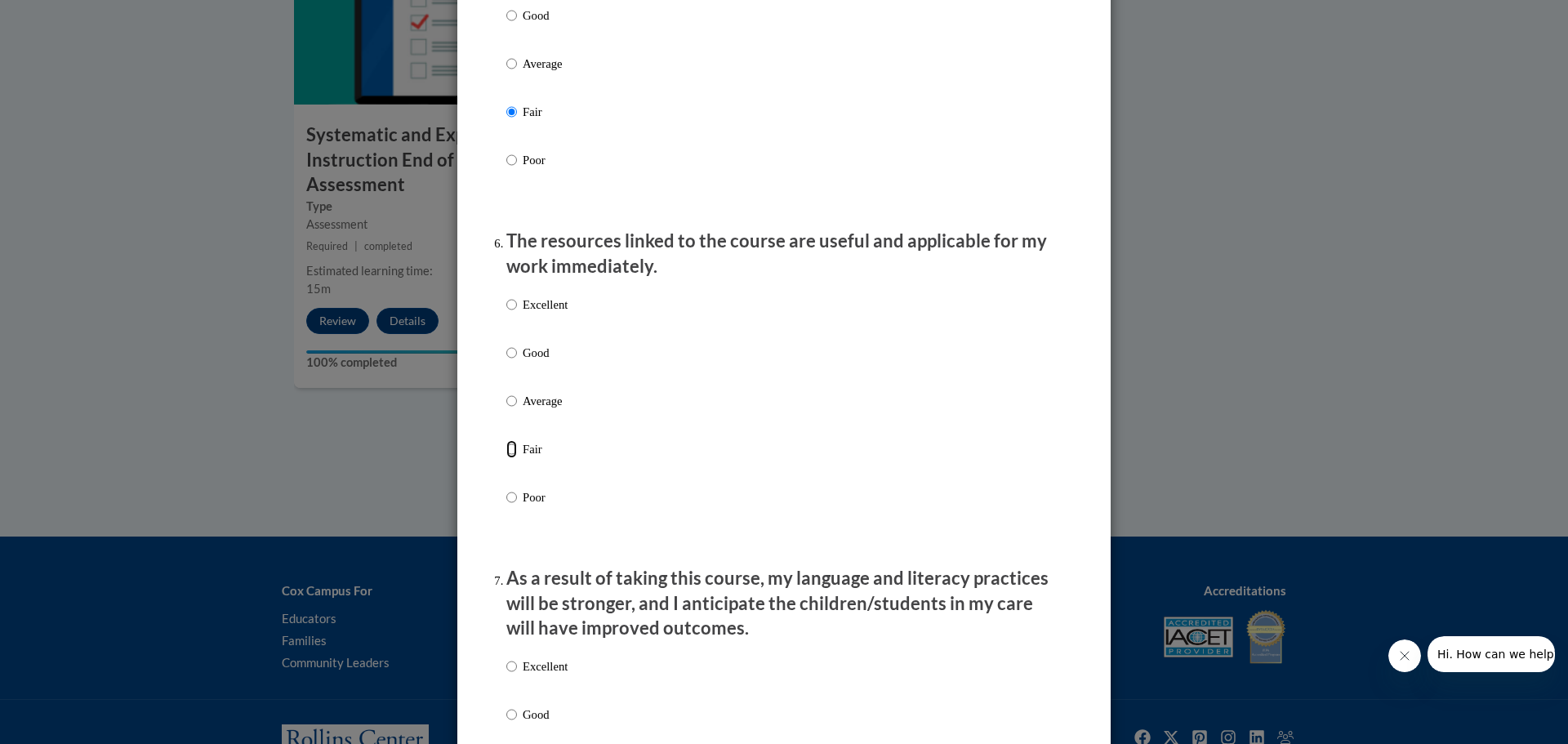
click at [509, 458] on input "Fair" at bounding box center [512, 449] width 11 height 18
radio input "true"
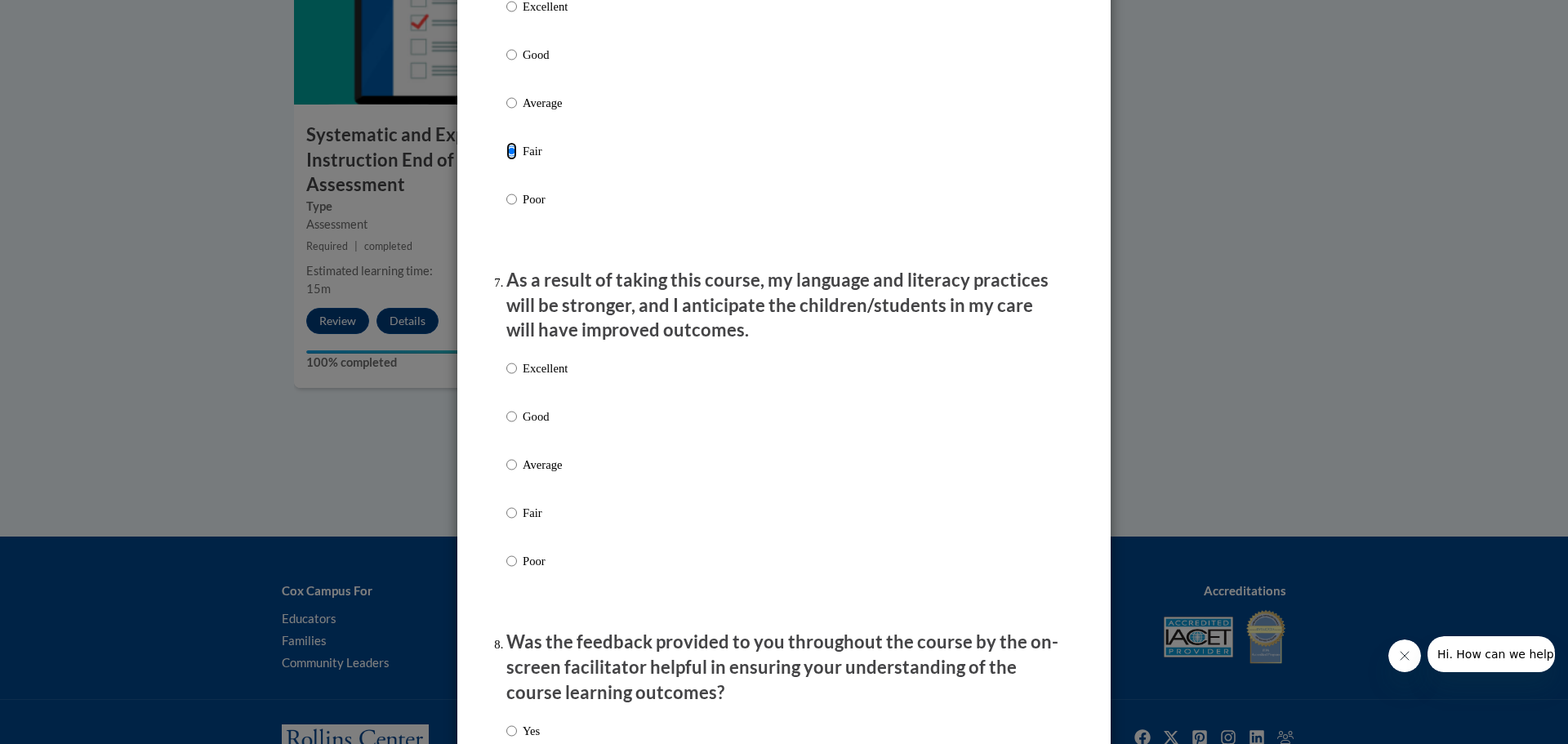
scroll to position [1960, 0]
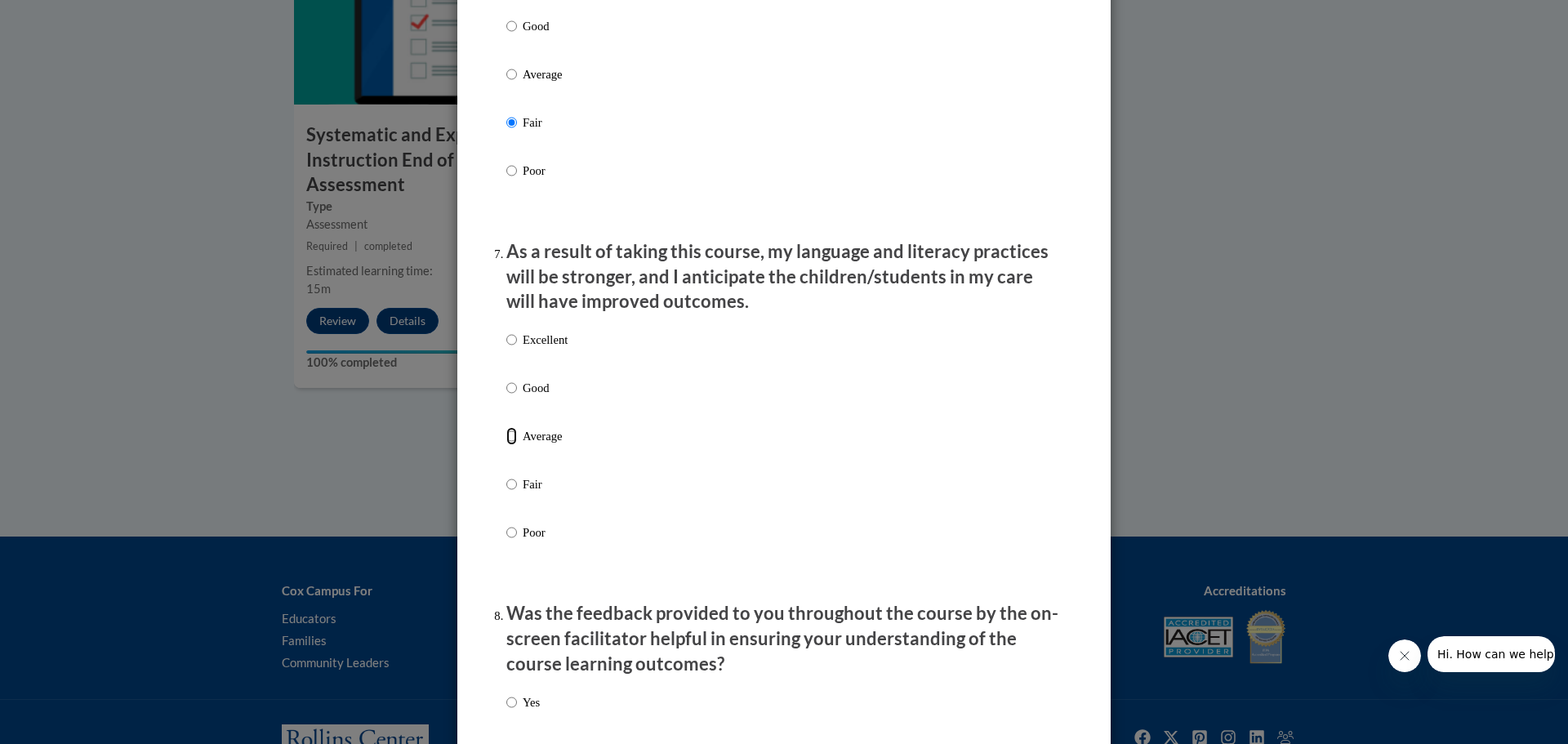
click at [507, 445] on input "Average" at bounding box center [512, 436] width 11 height 18
radio input "true"
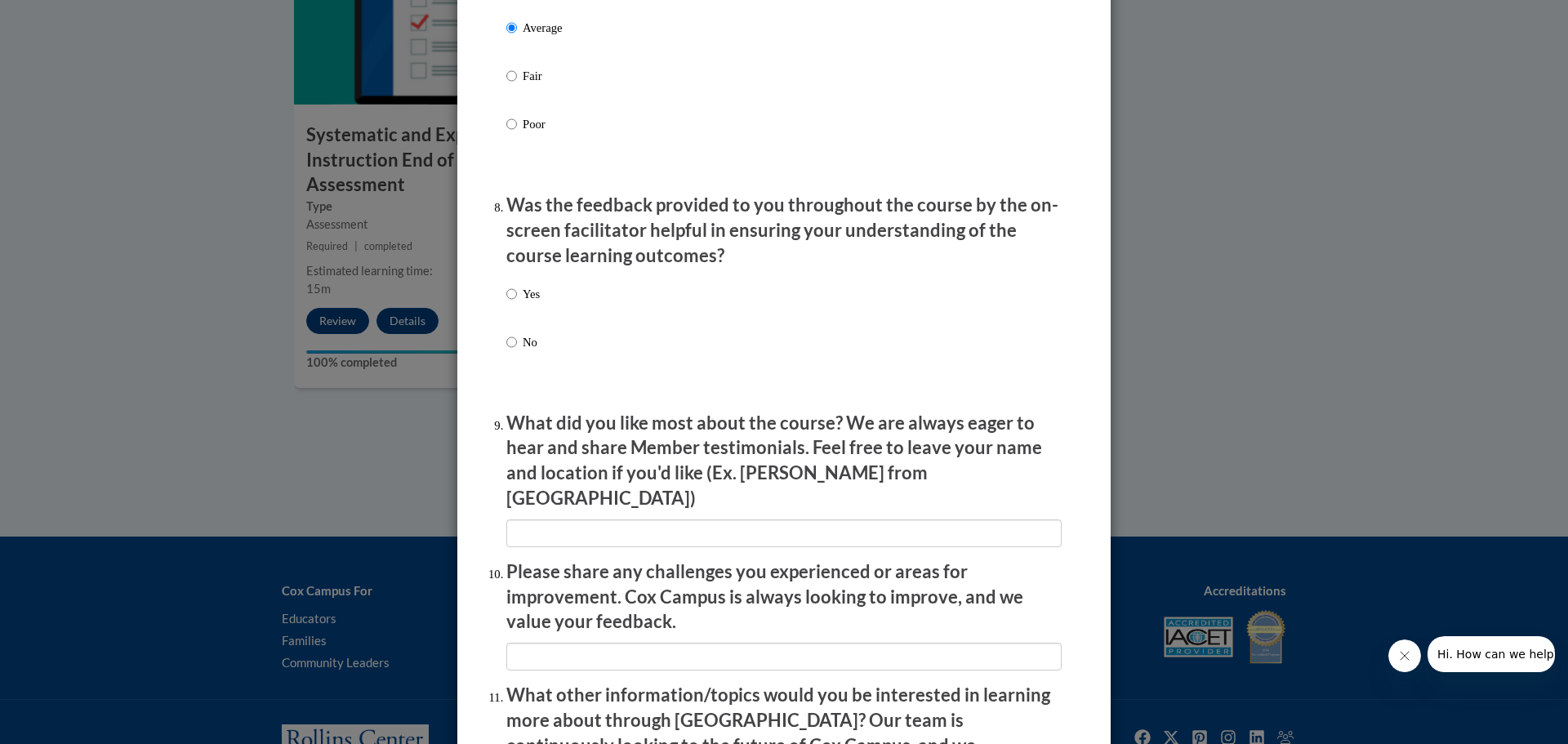
click at [515, 322] on label "Yes" at bounding box center [523, 307] width 34 height 44
click at [515, 303] on input "Yes" at bounding box center [512, 294] width 11 height 18
radio input "true"
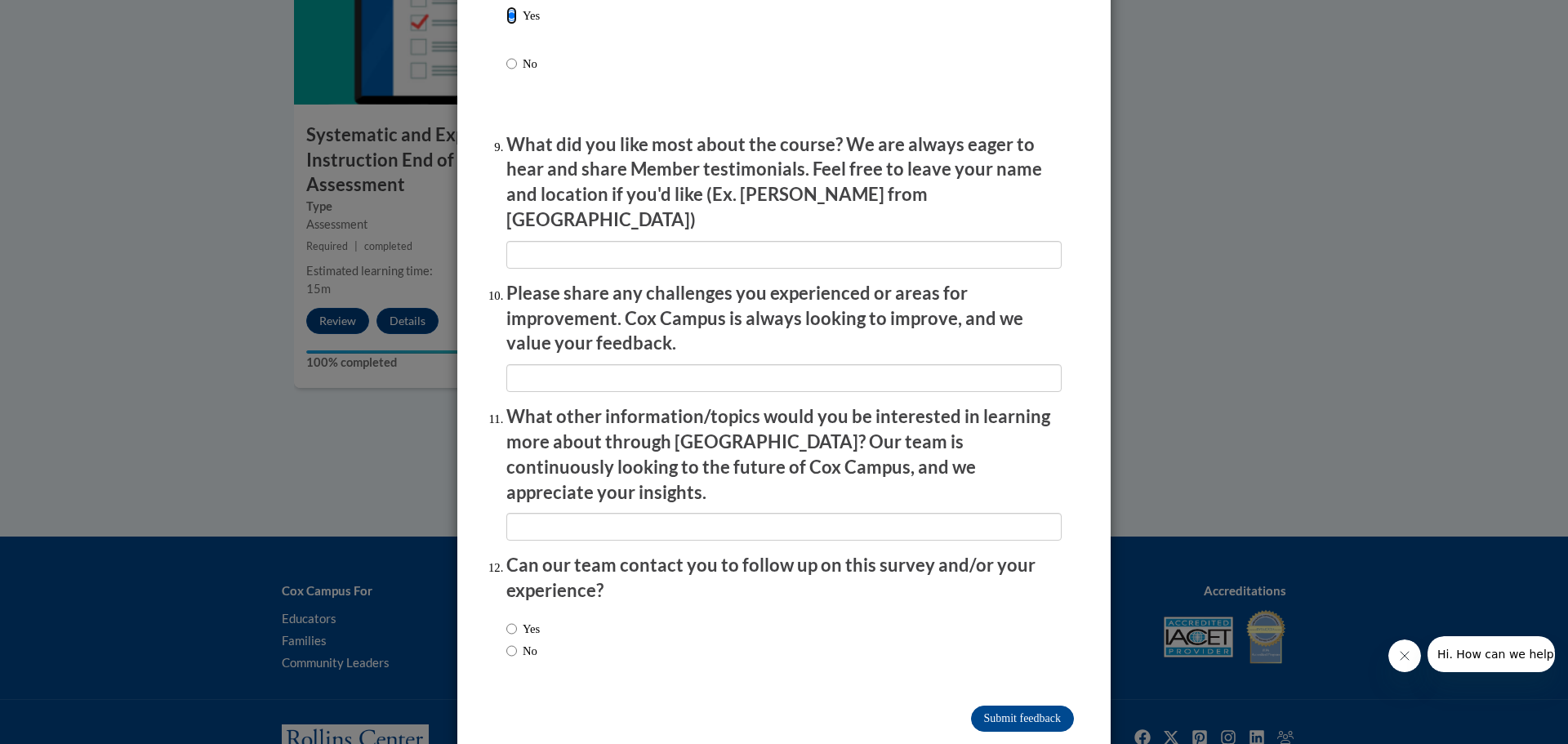
scroll to position [2650, 0]
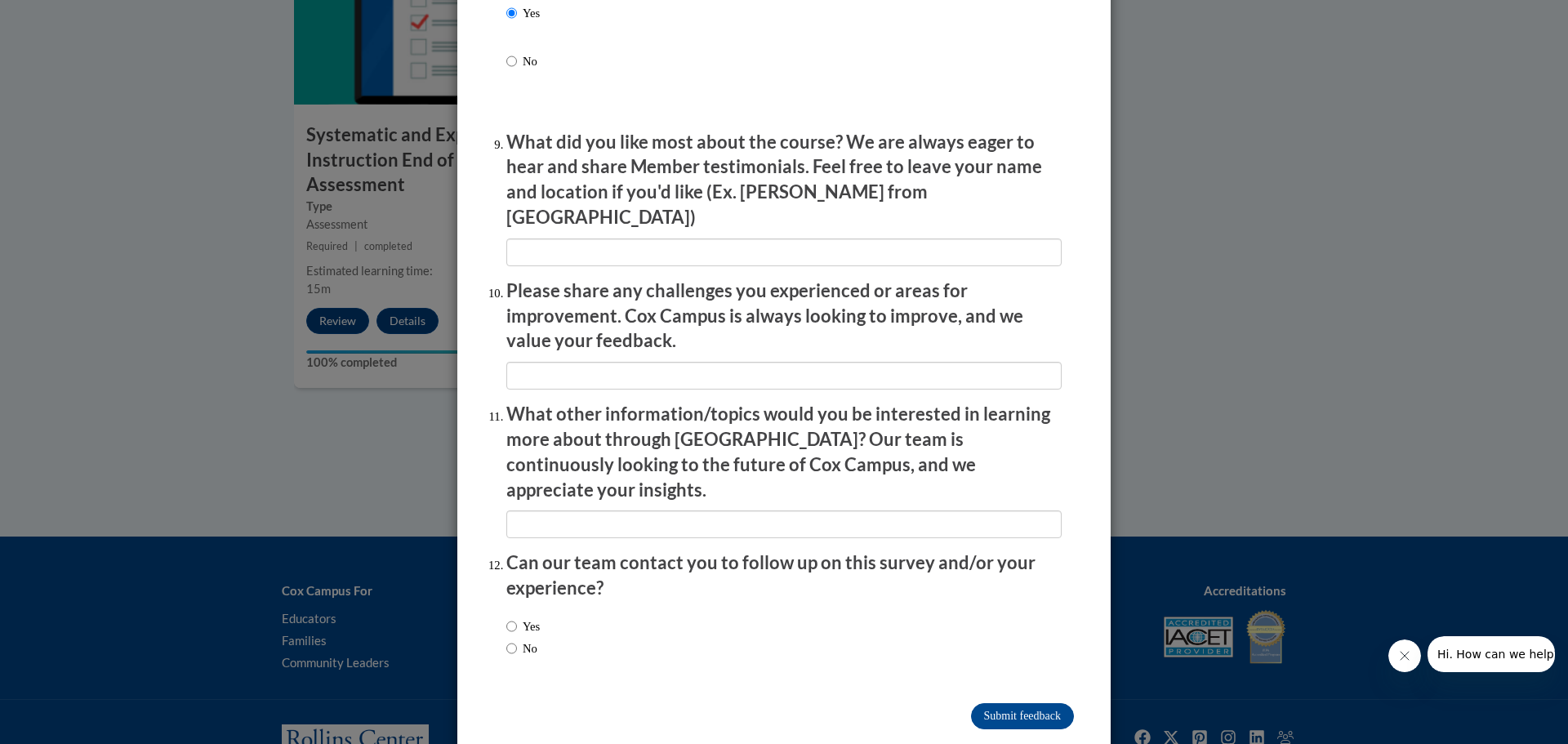
click at [519, 640] on label "No" at bounding box center [522, 649] width 31 height 18
click at [517, 640] on input "No" at bounding box center [512, 649] width 11 height 18
radio input "true"
click at [1040, 704] on input "Submit feedback" at bounding box center [1022, 717] width 103 height 27
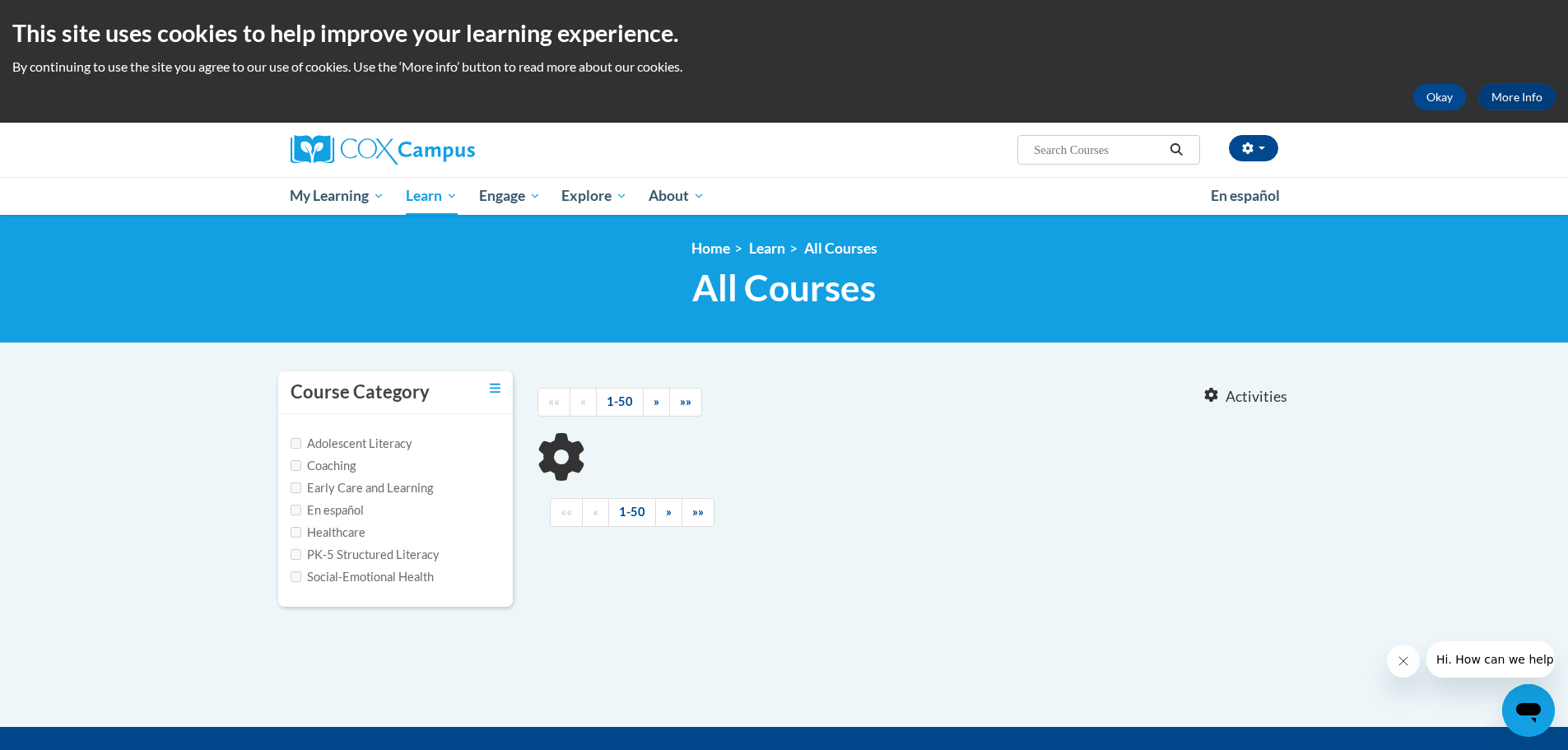
type input "data"
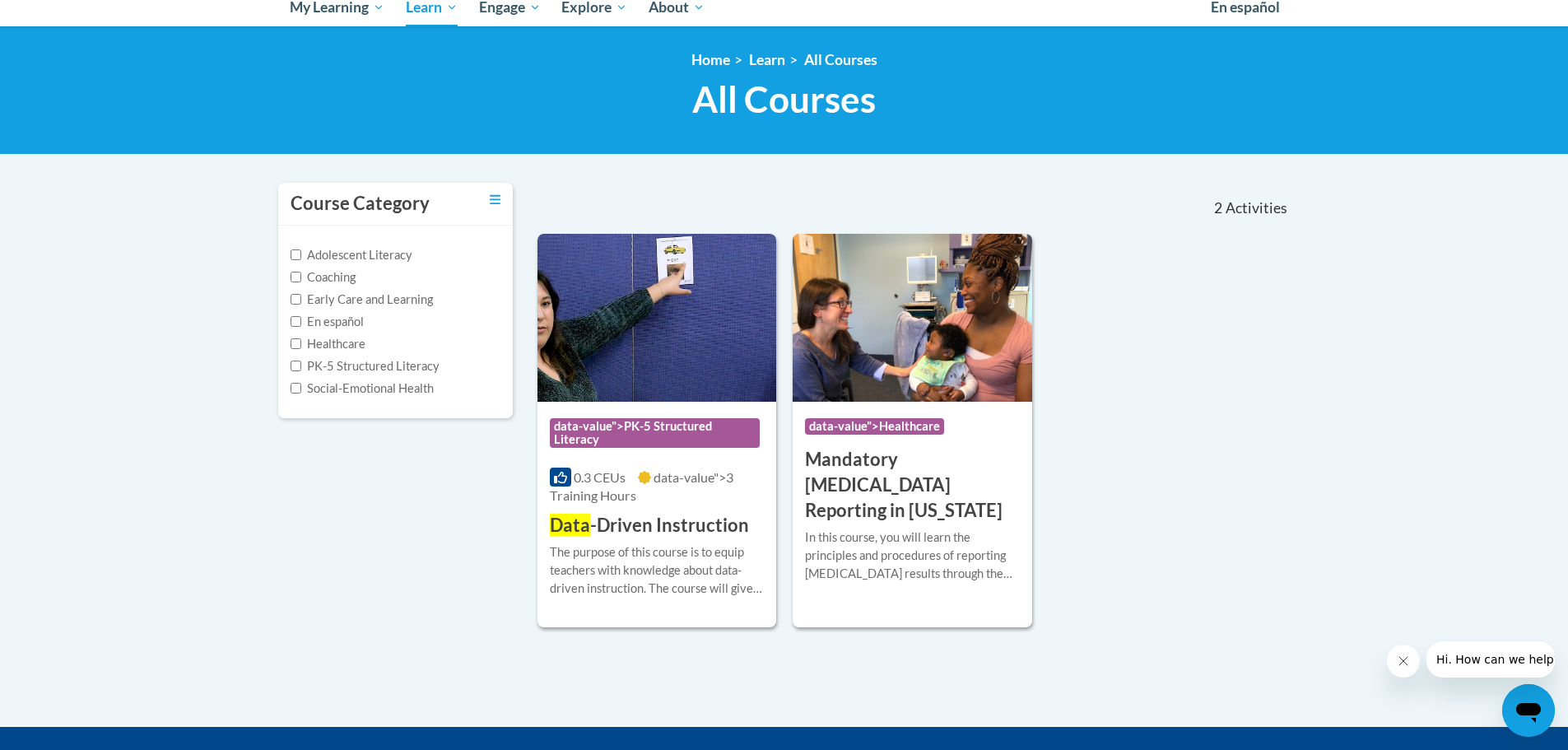
scroll to position [247, 0]
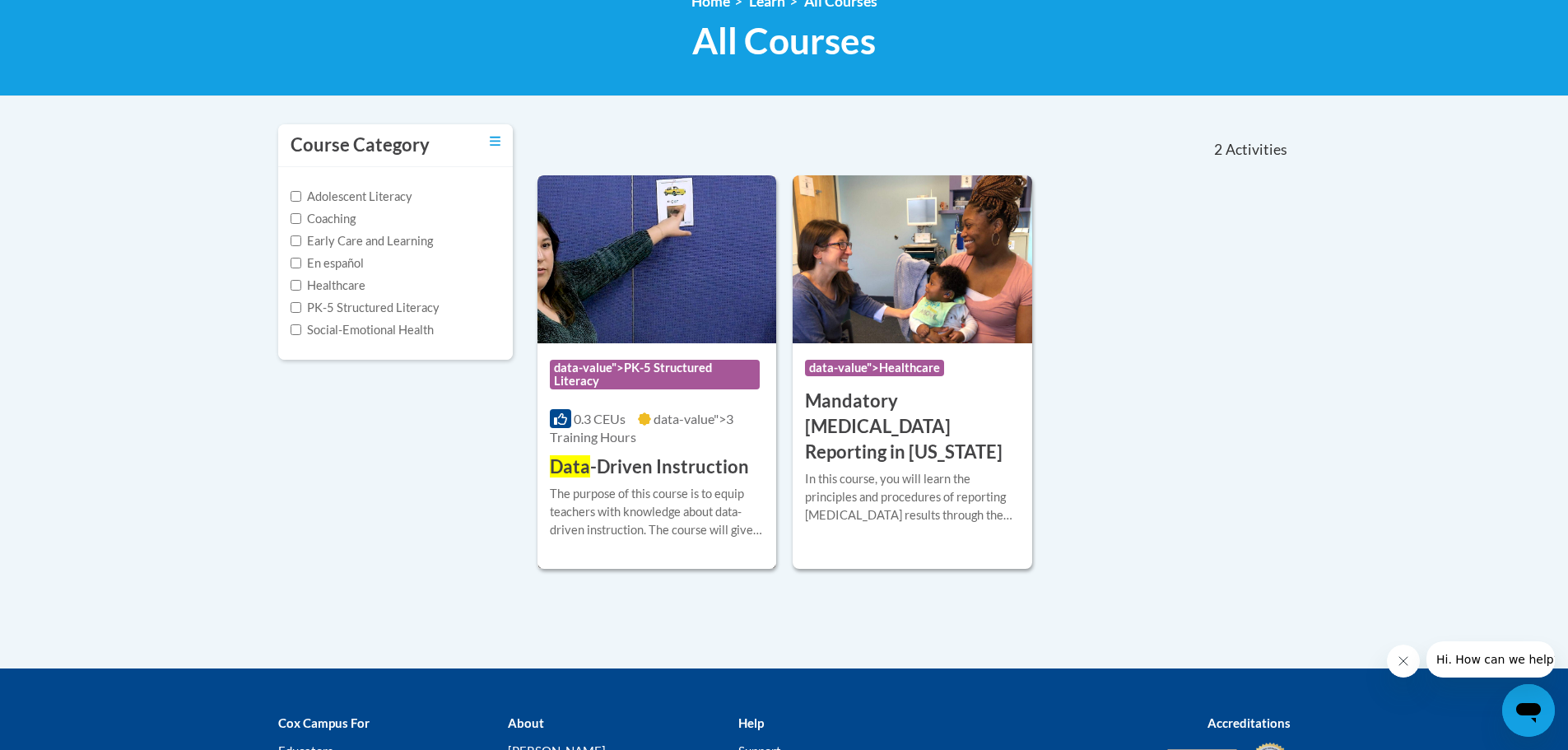
click at [709, 393] on span "data-value">PK-5 Structured Literacy" at bounding box center [657, 377] width 215 height 34
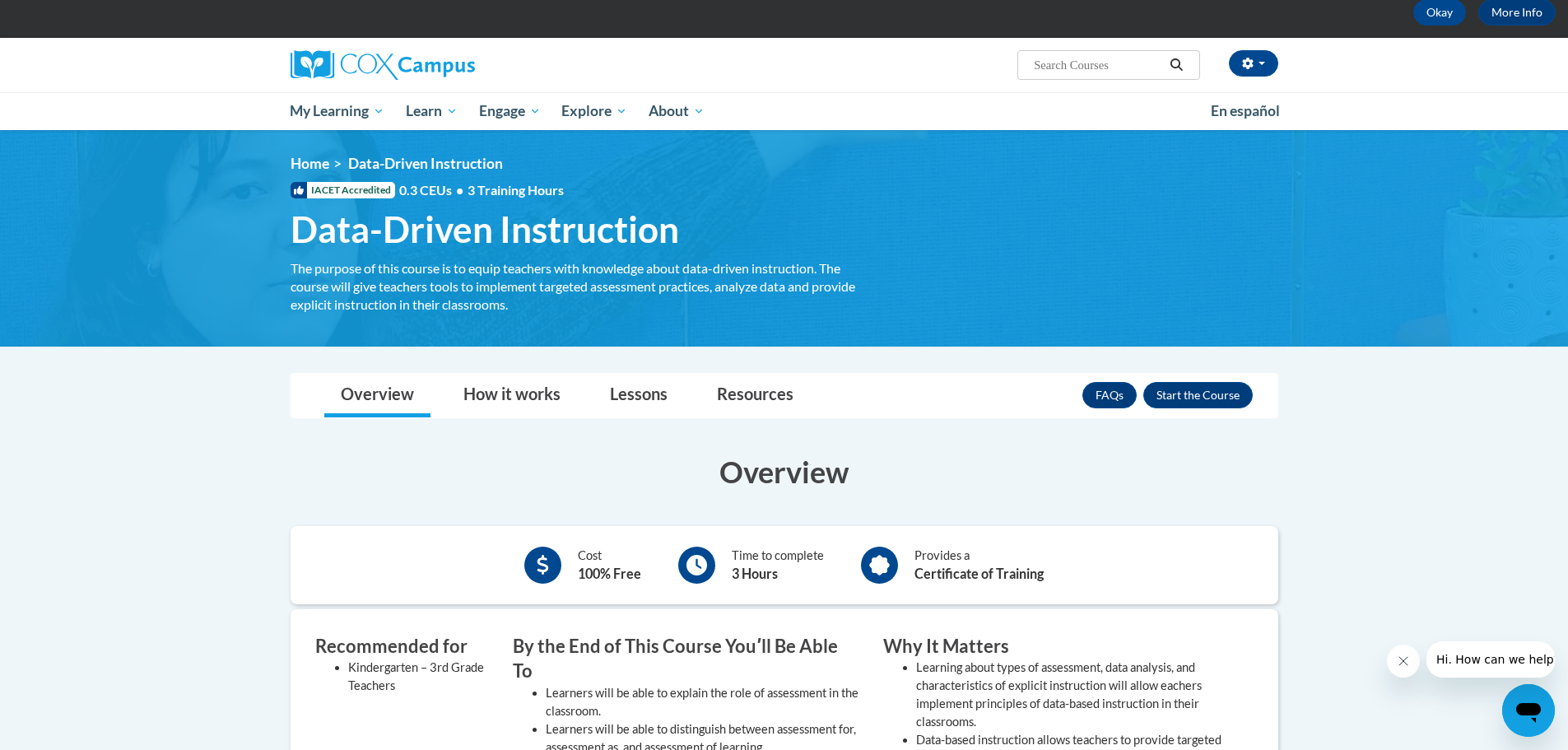
scroll to position [82, 0]
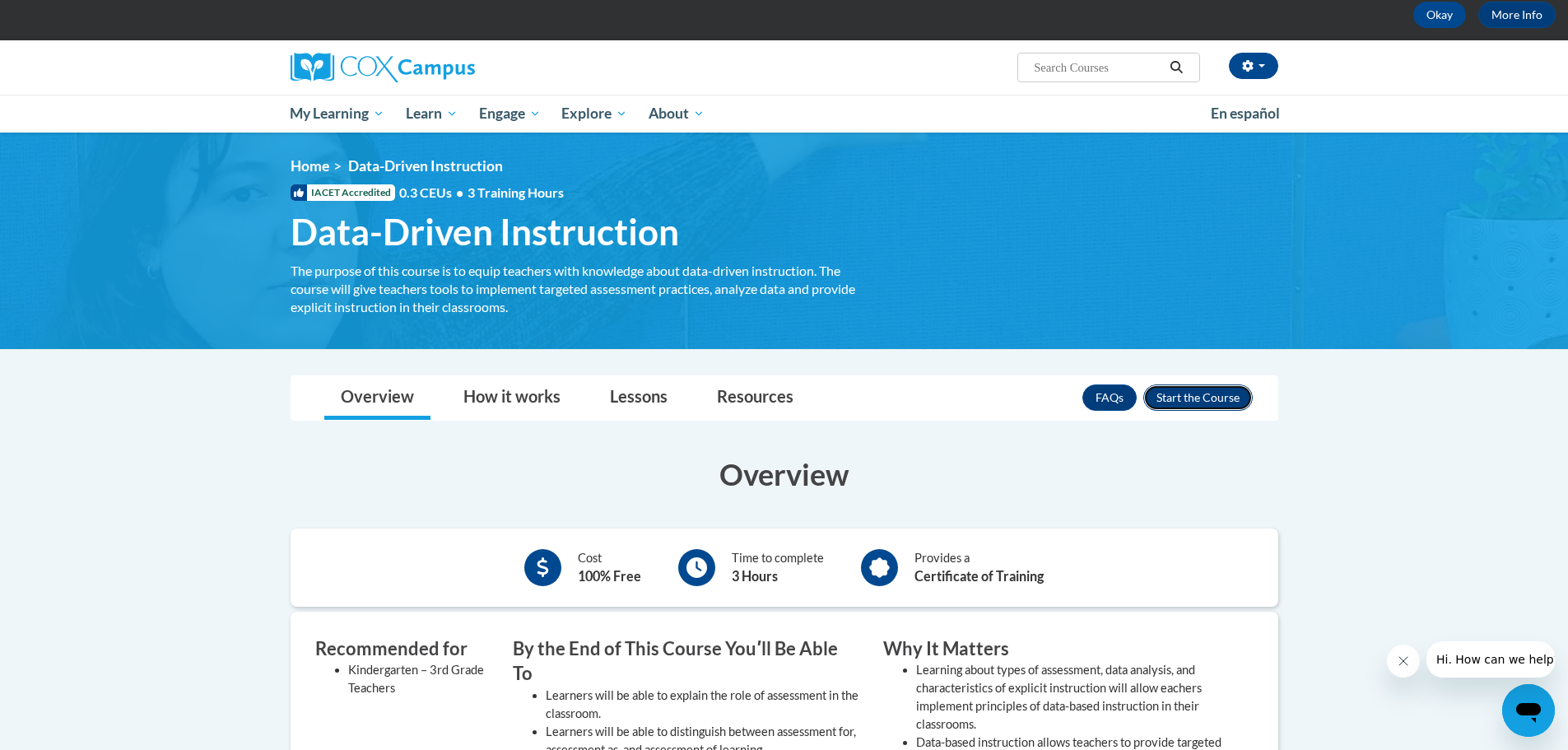
click at [1203, 399] on button "Enroll" at bounding box center [1198, 397] width 110 height 27
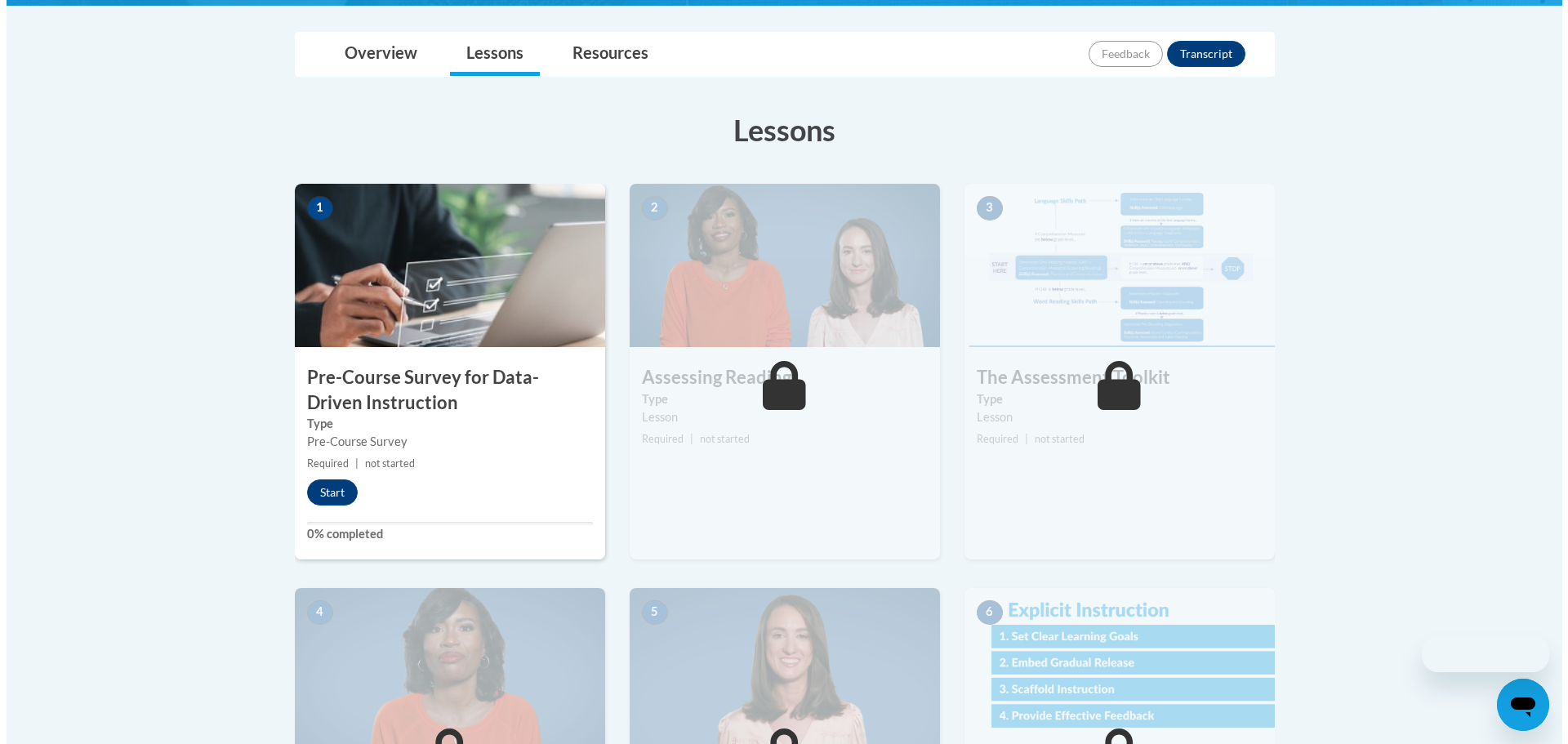
scroll to position [409, 0]
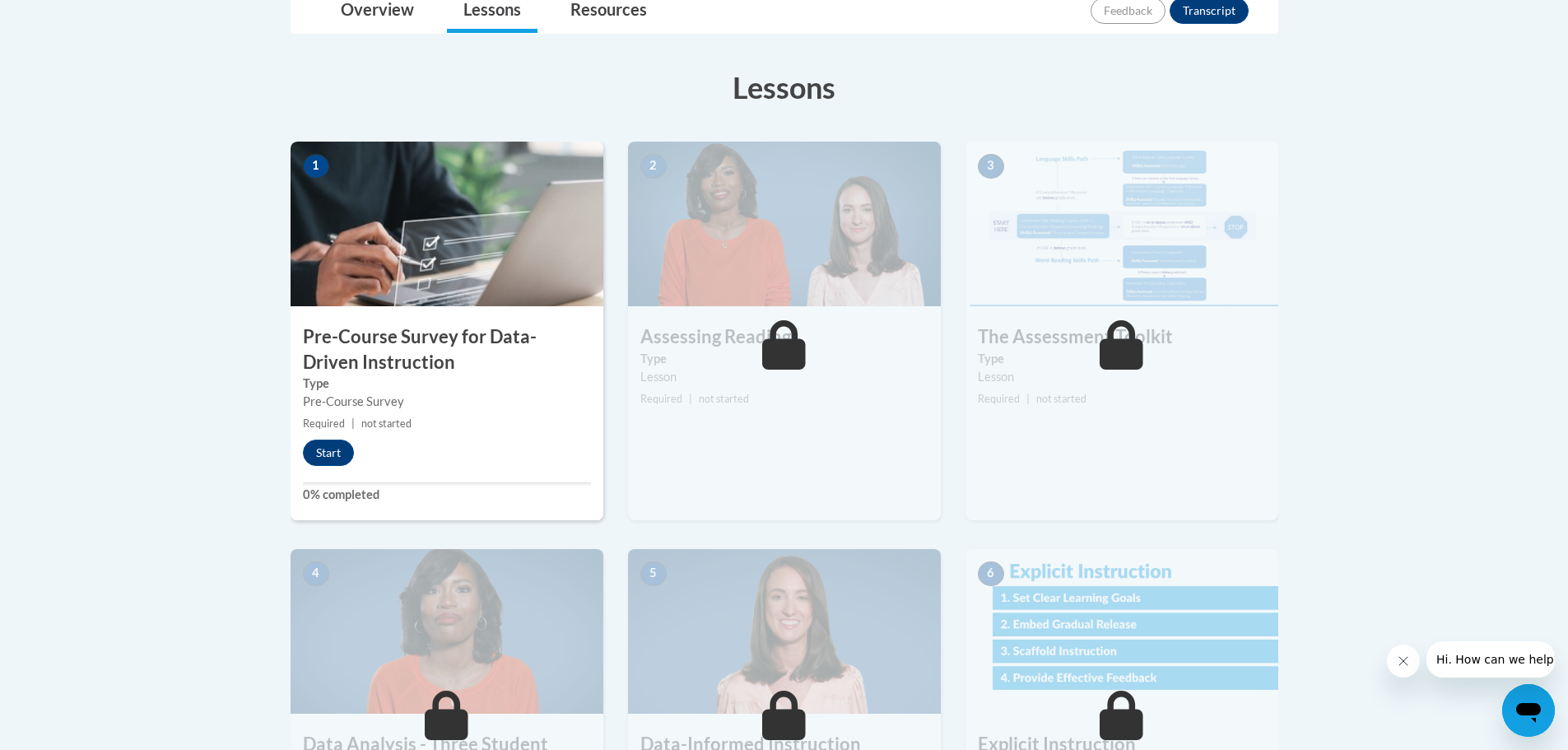
click at [480, 456] on div "1 Pre-Course Survey for Data-Driven Instruction Type Pre-Course Survey Required…" at bounding box center [447, 331] width 313 height 379
click at [310, 445] on button "Start" at bounding box center [328, 453] width 51 height 27
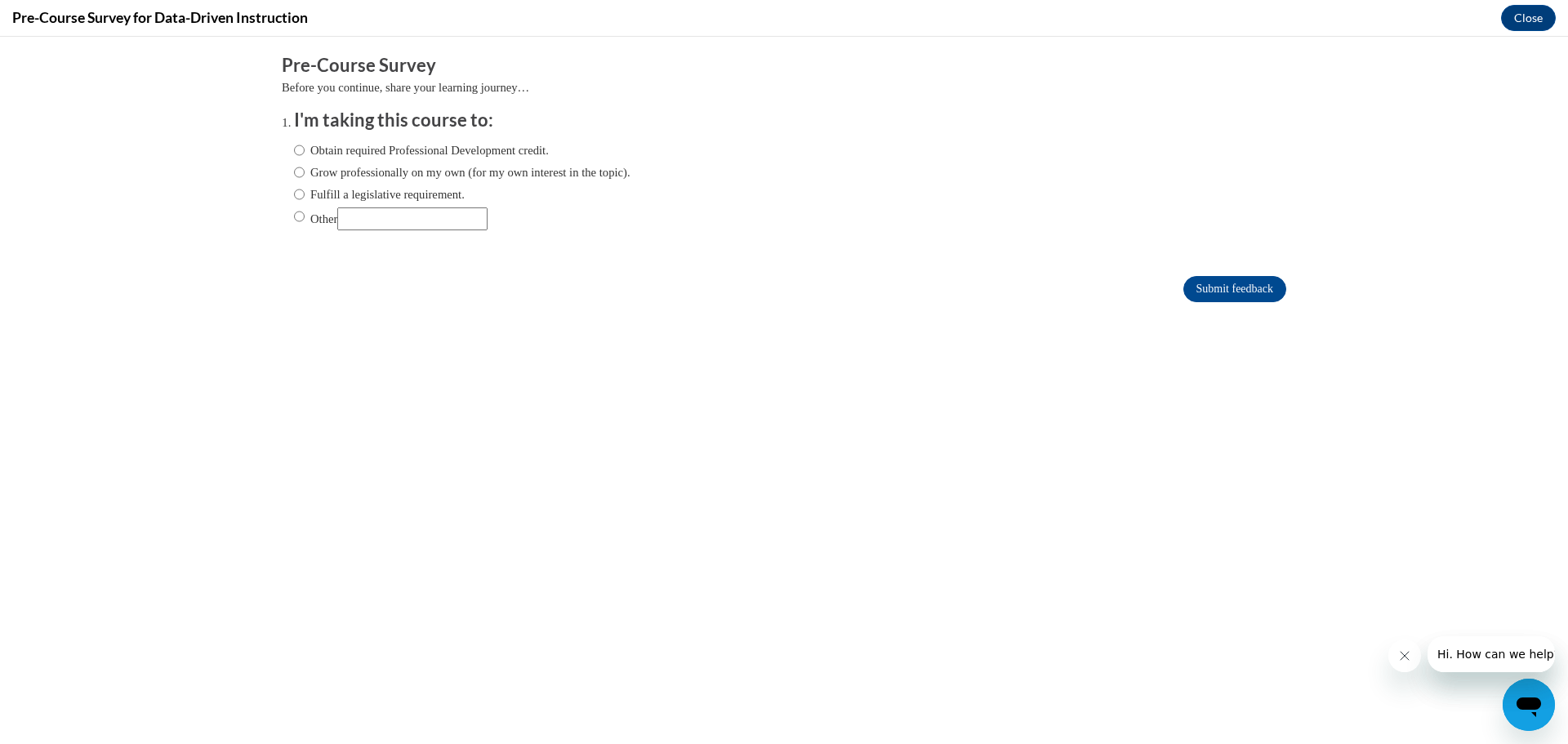
scroll to position [0, 0]
click at [428, 196] on label "Fulfill a legislative requirement." at bounding box center [379, 194] width 170 height 18
click at [305, 196] on input "Fulfill a legislative requirement." at bounding box center [299, 194] width 11 height 18
radio input "true"
click at [1183, 292] on input "Submit feedback" at bounding box center [1235, 289] width 103 height 27
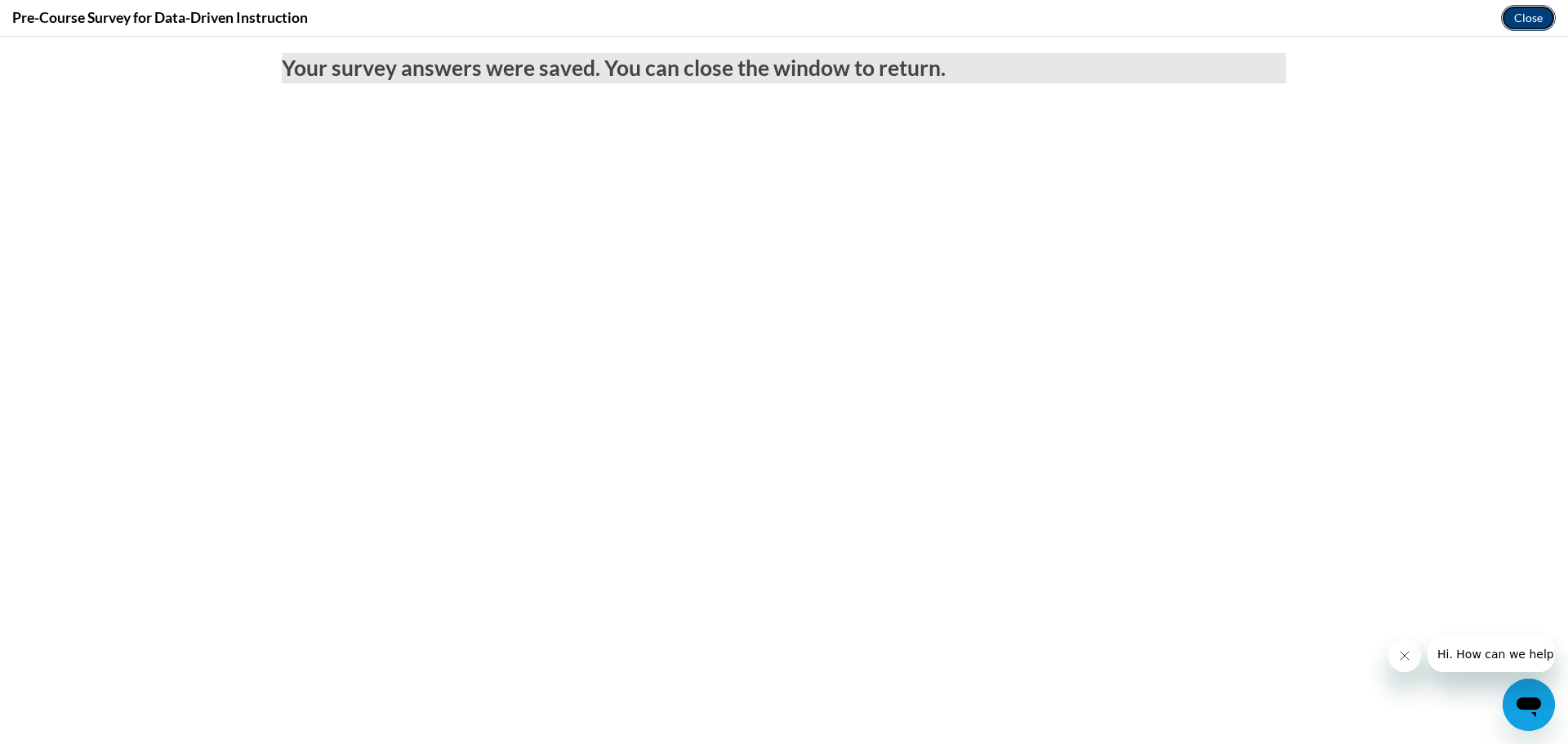
click at [1519, 14] on button "Close" at bounding box center [1528, 17] width 55 height 27
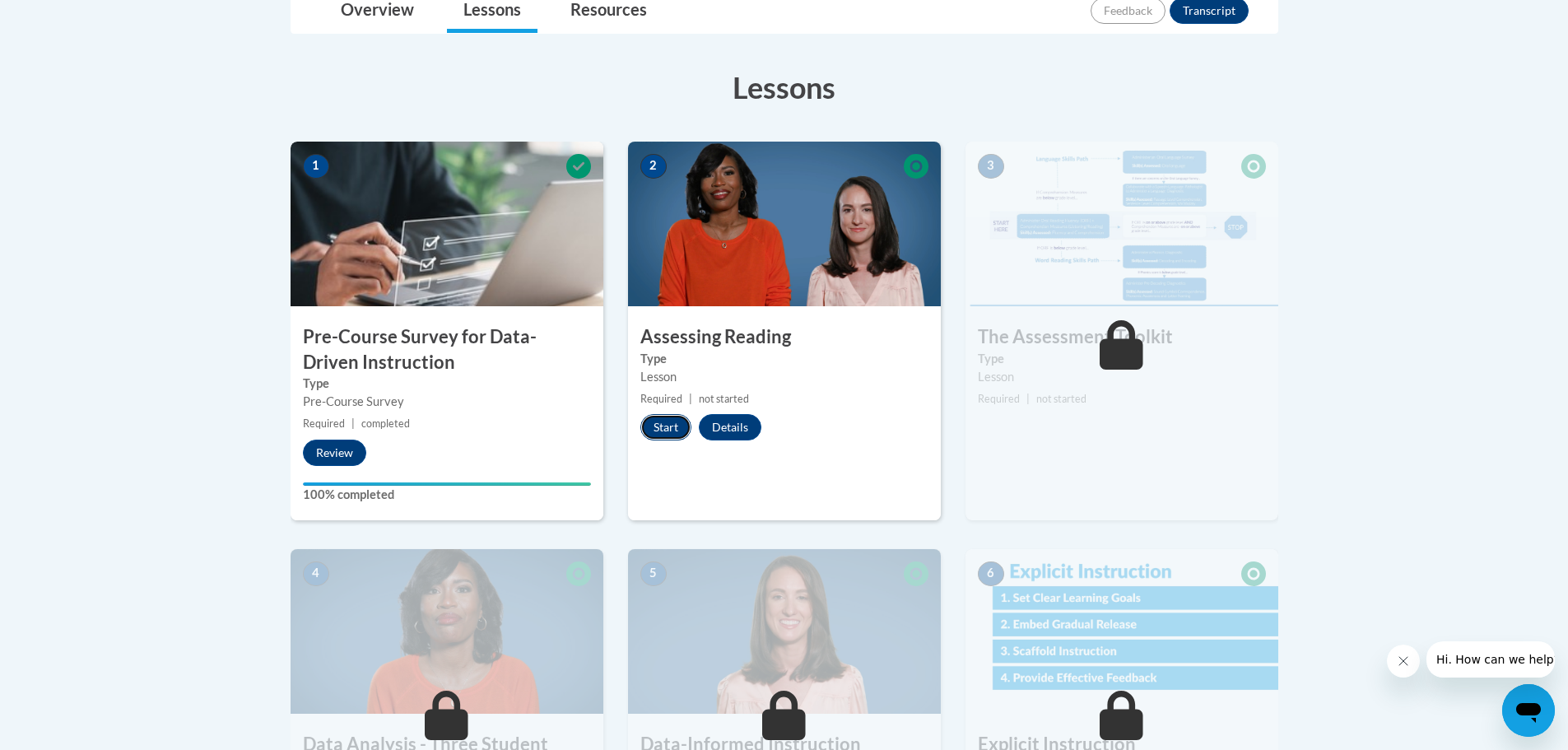
click at [667, 421] on button "Start" at bounding box center [666, 427] width 51 height 27
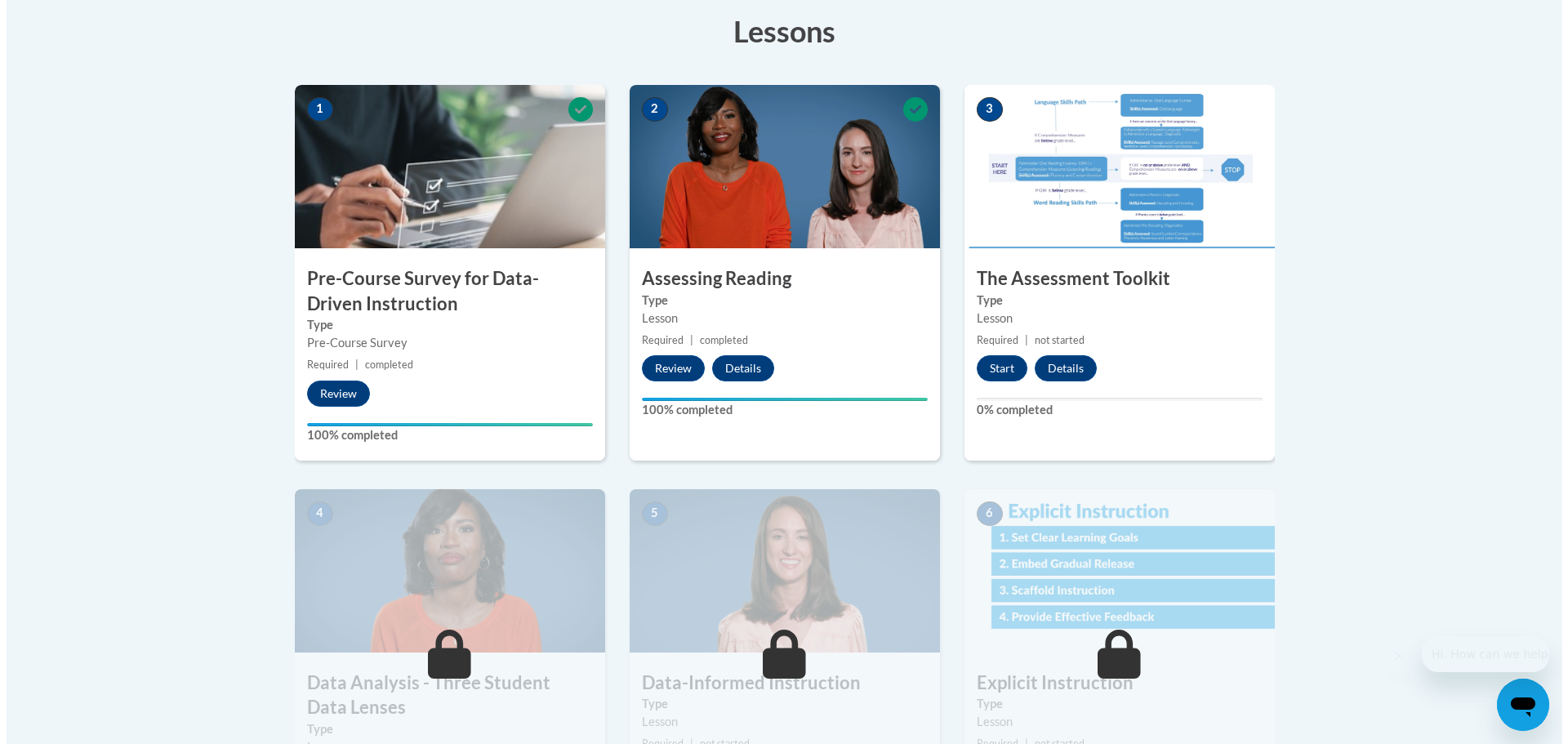
scroll to position [489, 0]
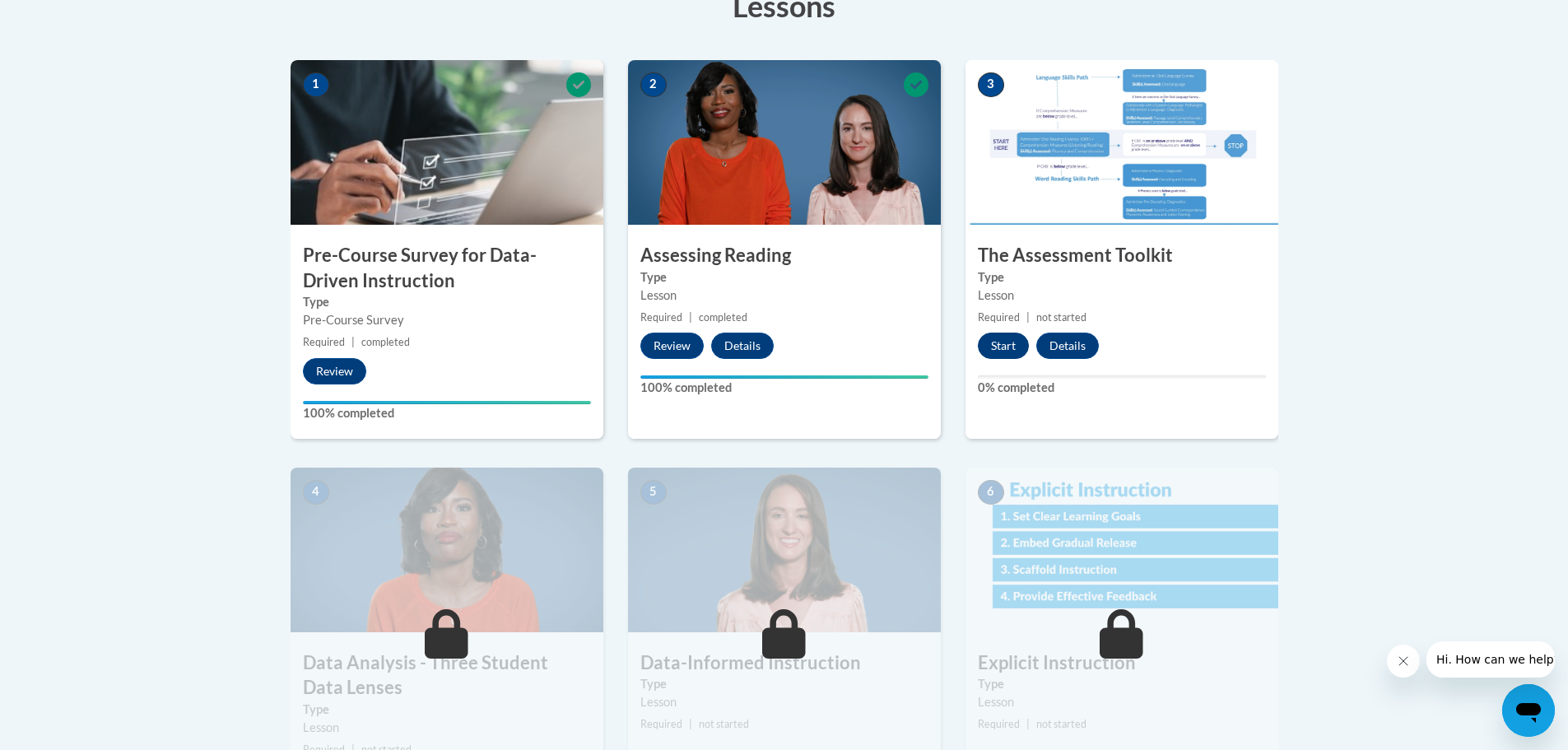
click at [1005, 338] on button "Start" at bounding box center [1003, 345] width 51 height 27
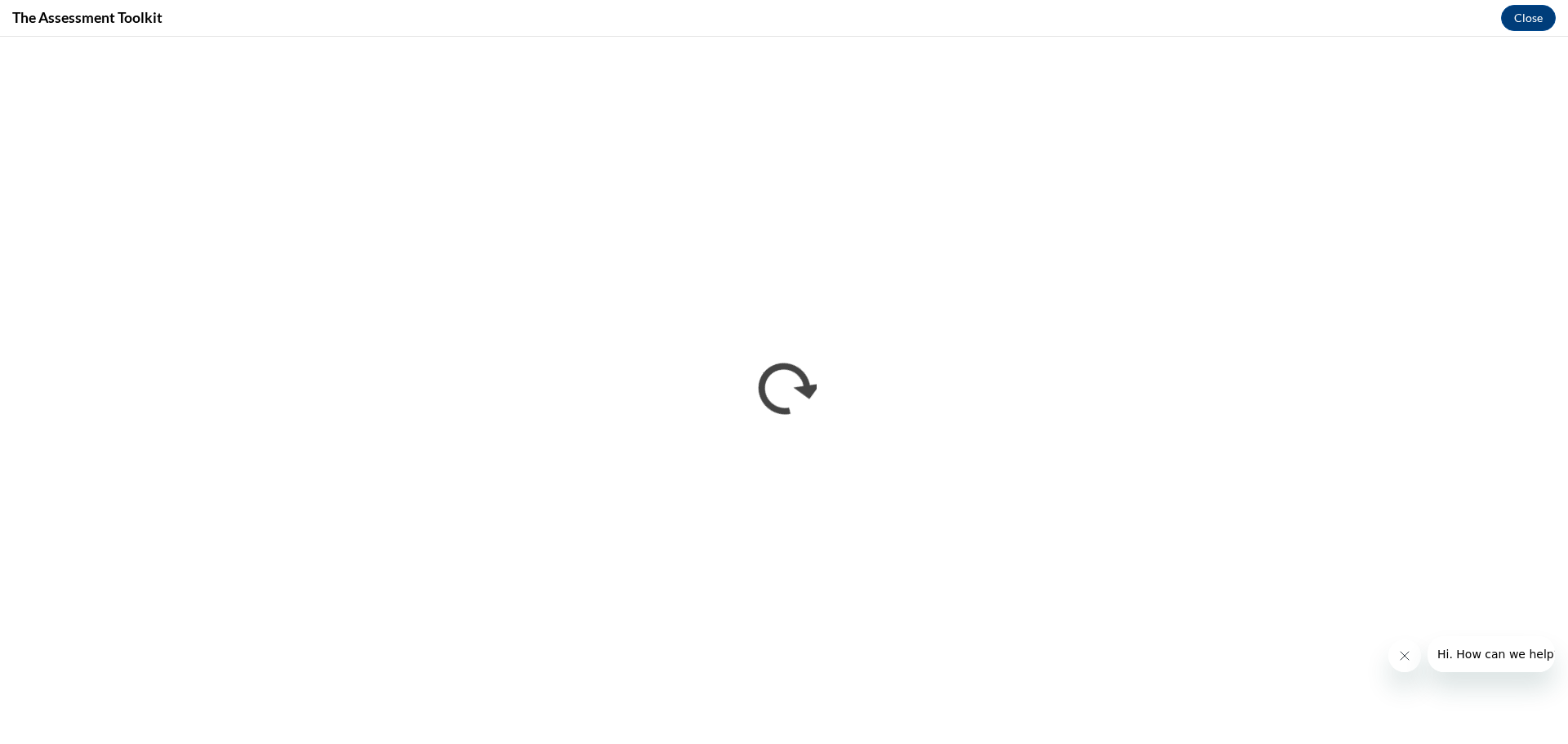
scroll to position [0, 0]
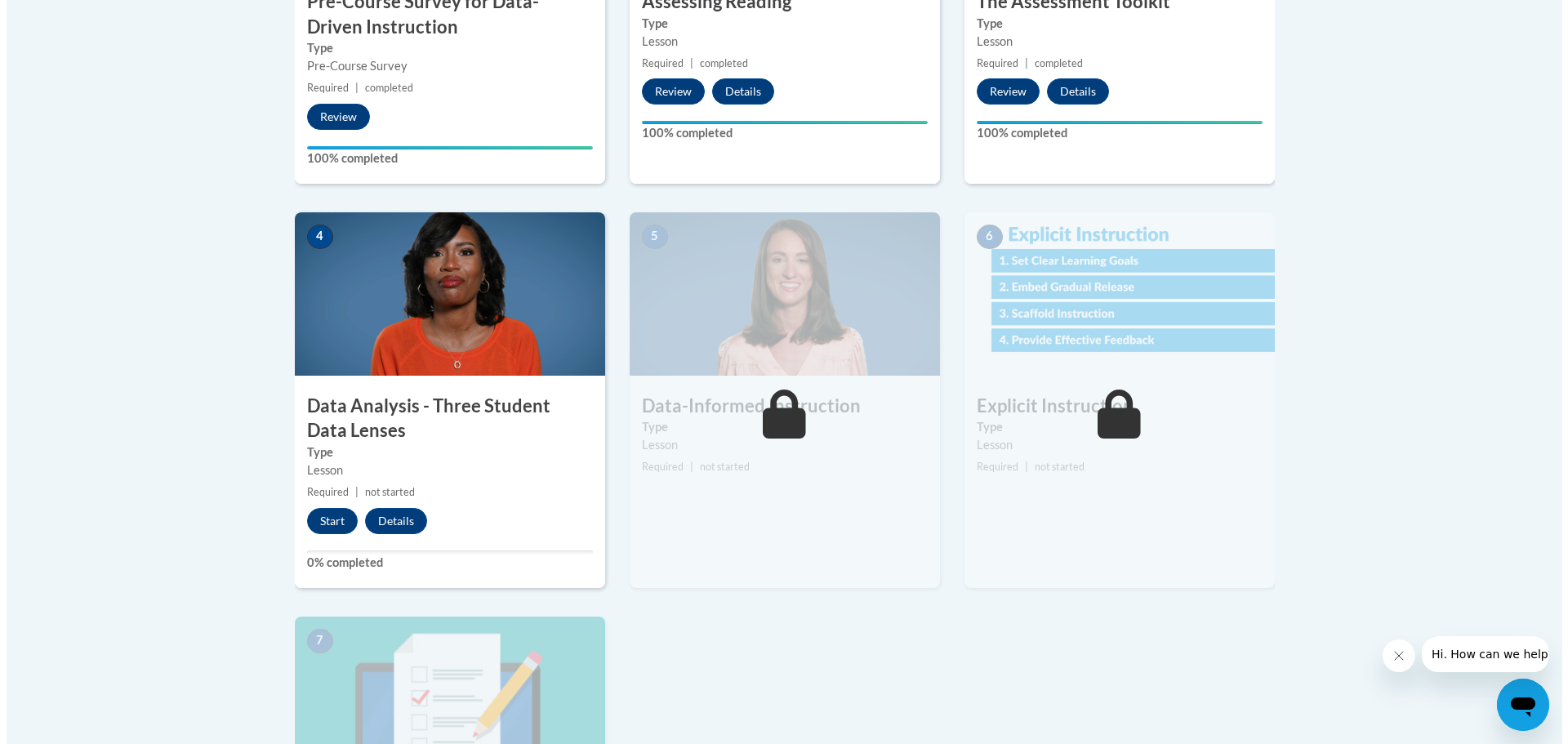
scroll to position [751, 0]
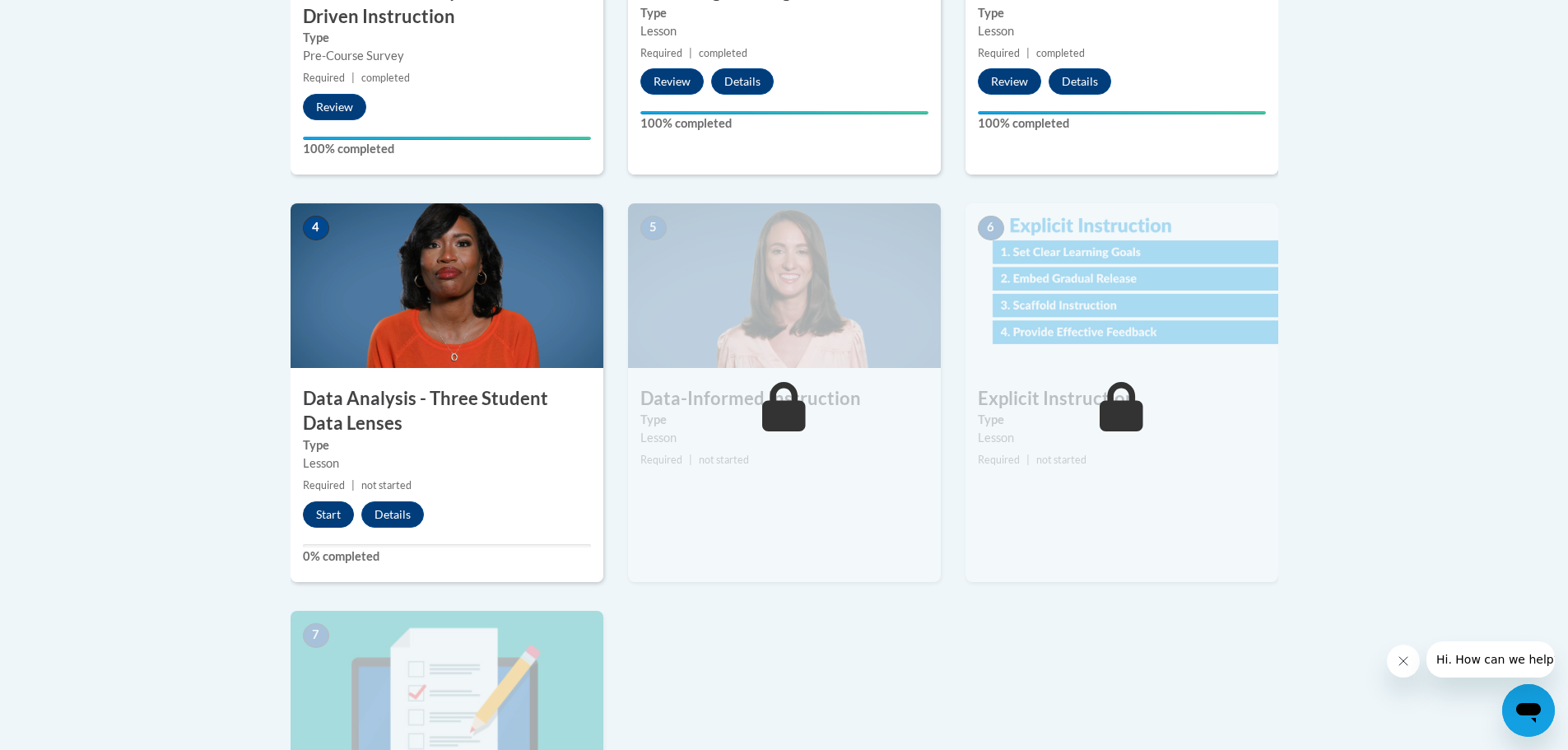
click at [322, 512] on button "Start" at bounding box center [328, 514] width 51 height 27
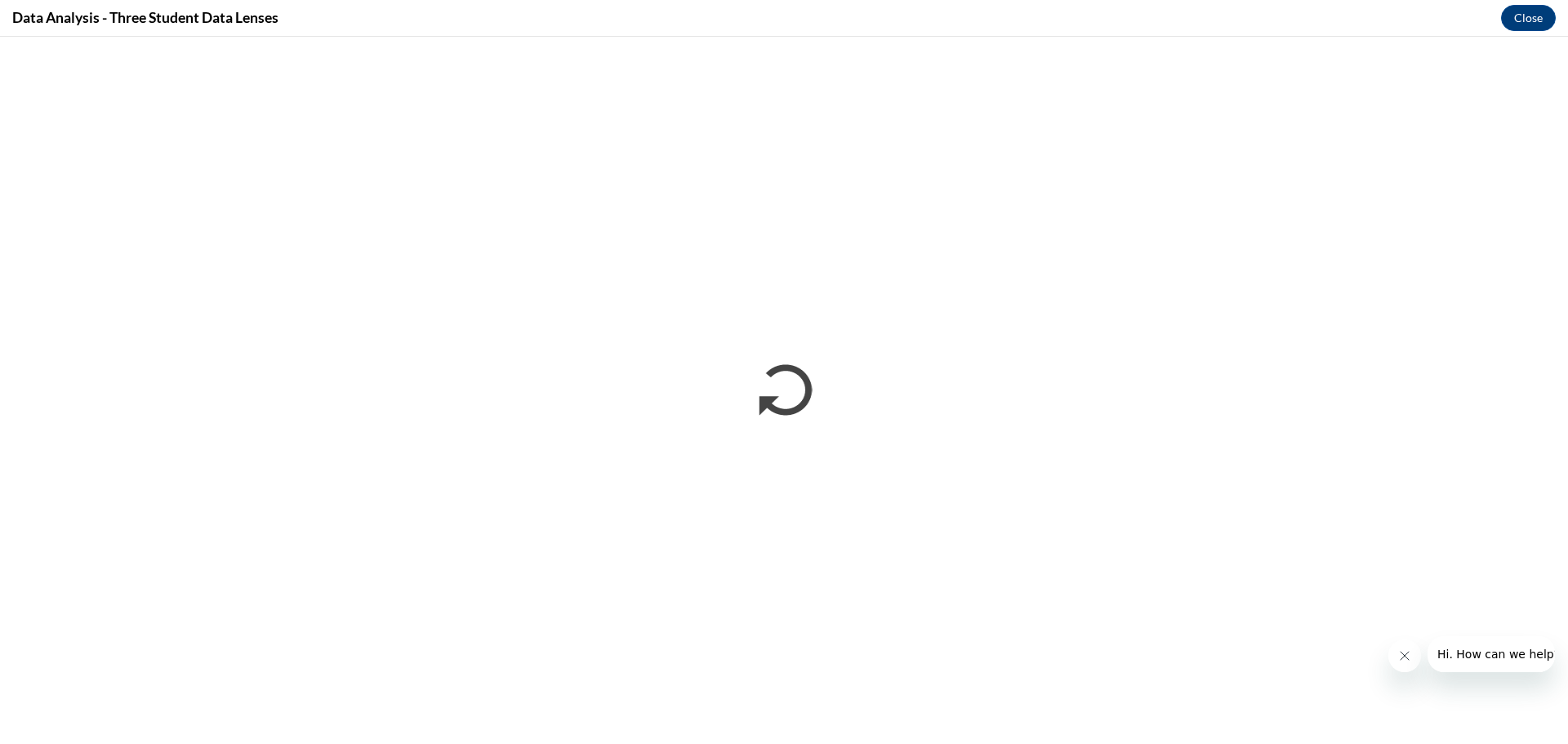
scroll to position [0, 0]
